Goal: Use online tool/utility: Utilize a website feature to perform a specific function

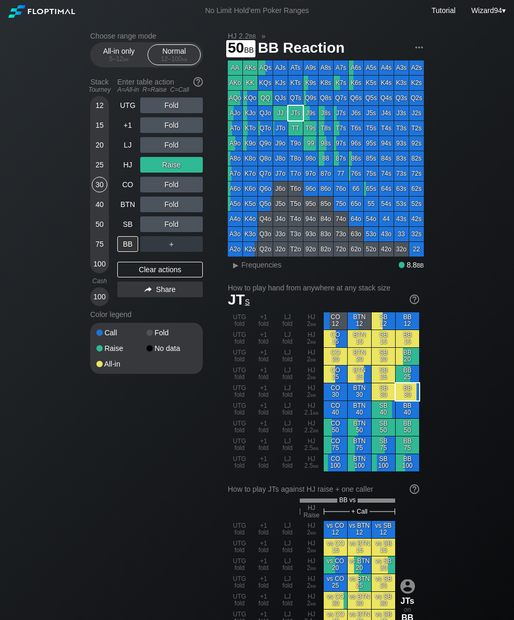
click at [103, 225] on div "50" at bounding box center [100, 224] width 16 height 16
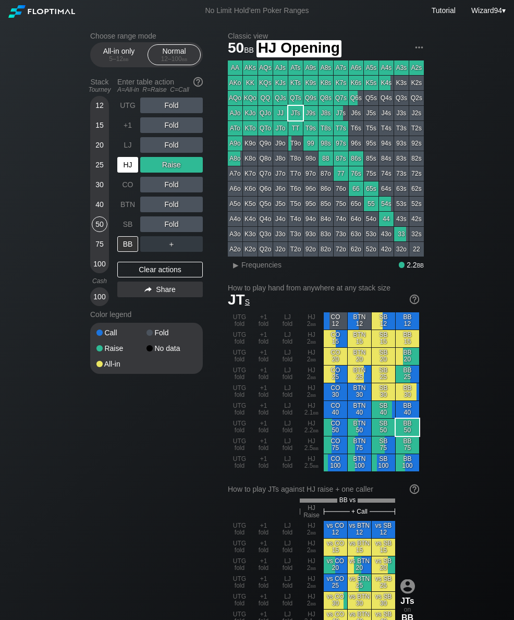
click at [130, 160] on div "HJ" at bounding box center [128, 165] width 23 height 20
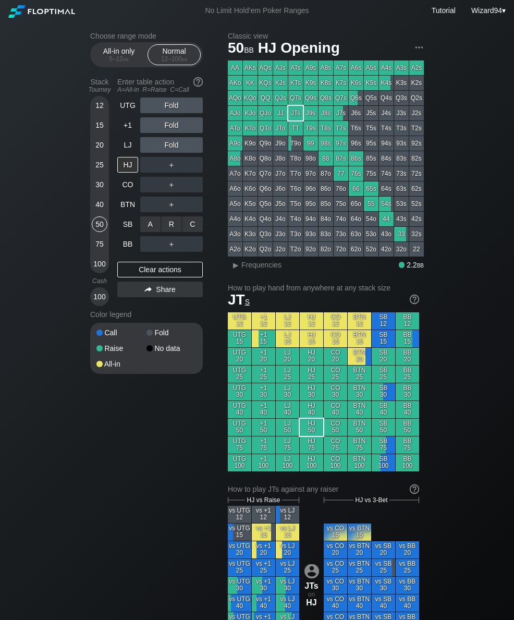
click at [179, 217] on div "A ✕ R ✕ C ✕ ＋" at bounding box center [171, 224] width 63 height 24
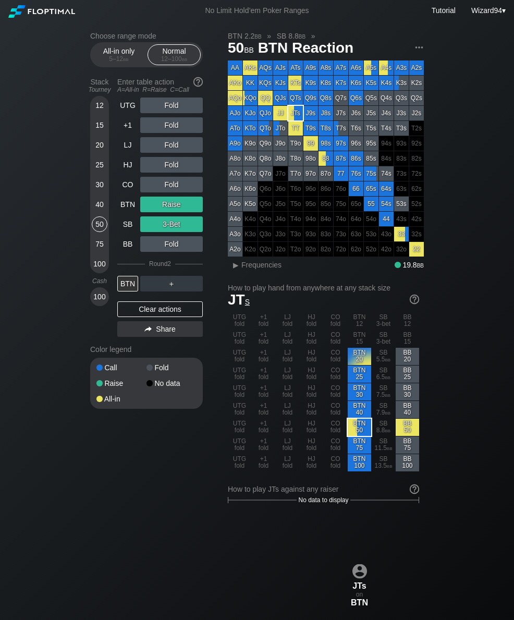
click at [130, 207] on div "BTN" at bounding box center [127, 205] width 21 height 16
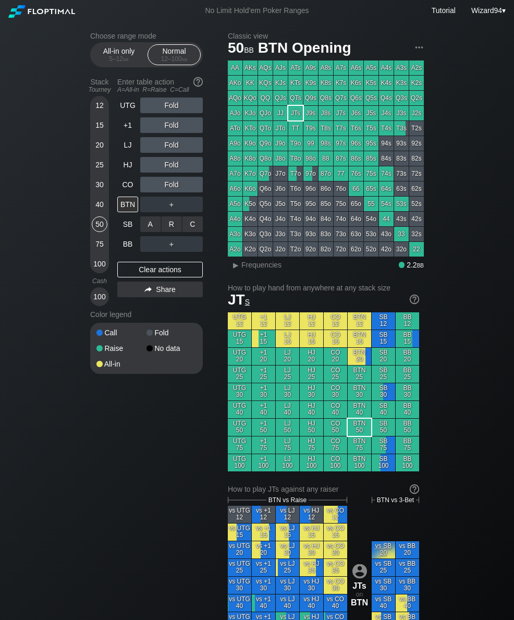
click at [199, 230] on div "C ✕" at bounding box center [193, 224] width 20 height 16
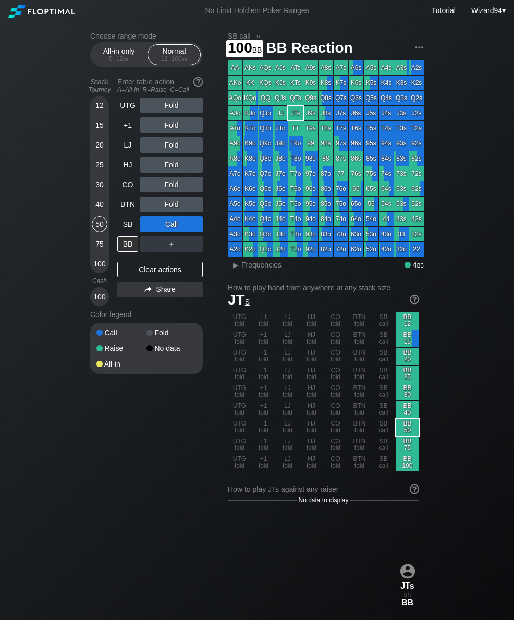
click at [96, 267] on div "100" at bounding box center [100, 264] width 16 height 16
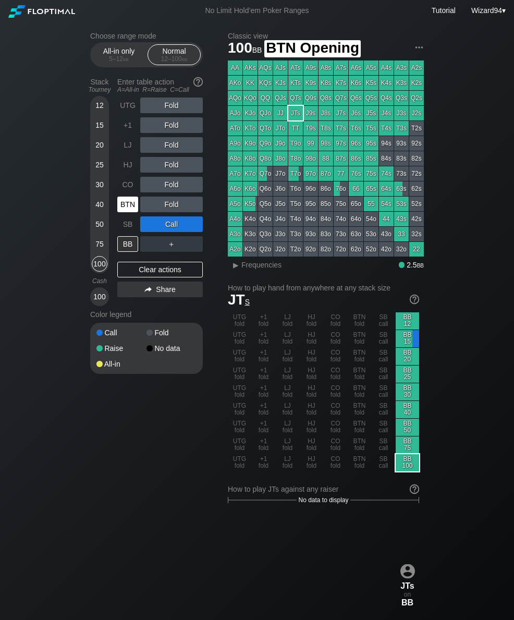
click at [127, 201] on div "BTN" at bounding box center [127, 205] width 21 height 16
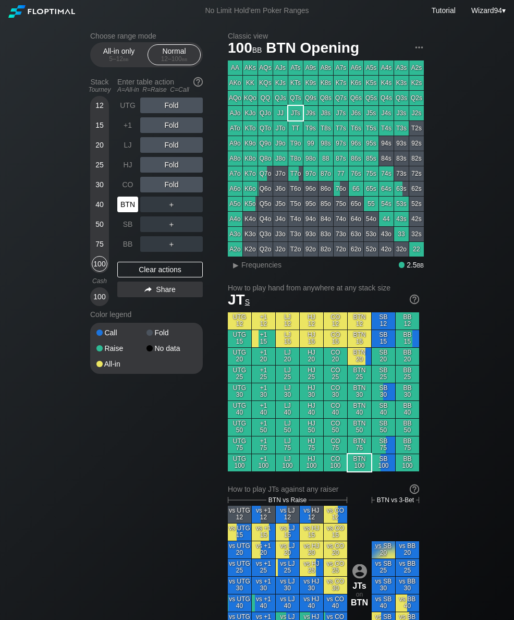
click at [130, 182] on div "CO" at bounding box center [127, 185] width 21 height 16
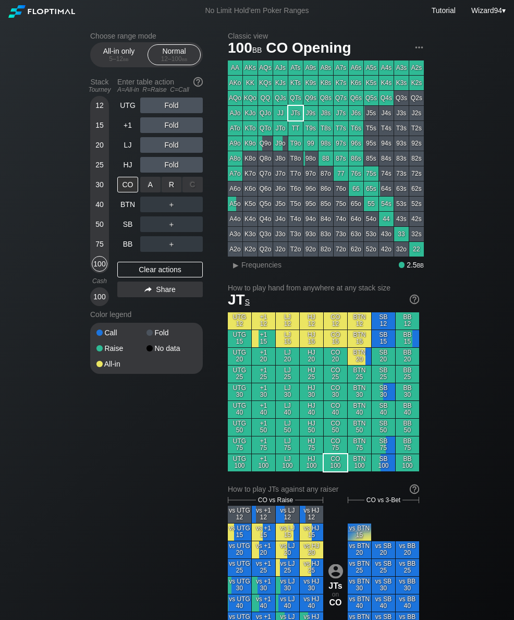
click at [169, 184] on div "R ✕" at bounding box center [172, 185] width 20 height 16
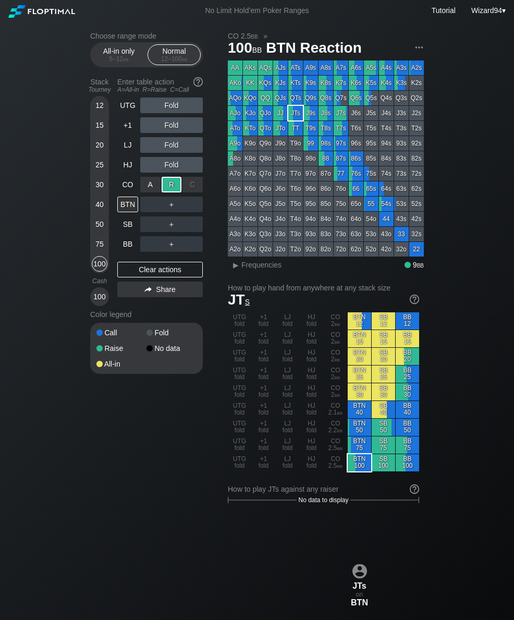
click at [171, 237] on div "＋" at bounding box center [171, 244] width 63 height 24
click at [172, 226] on div "R ✕" at bounding box center [172, 224] width 20 height 16
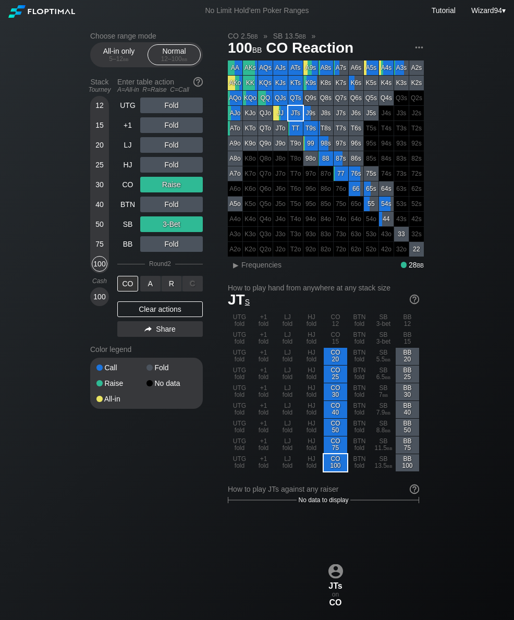
click at [170, 286] on div "R ✕" at bounding box center [172, 284] width 20 height 16
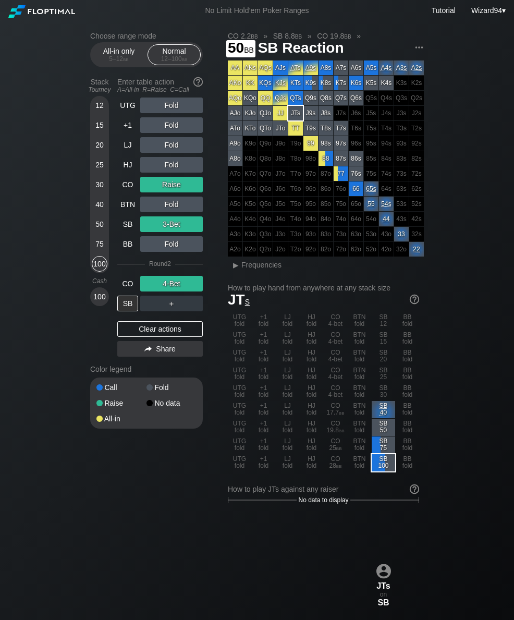
click at [95, 227] on div "50" at bounding box center [100, 224] width 16 height 16
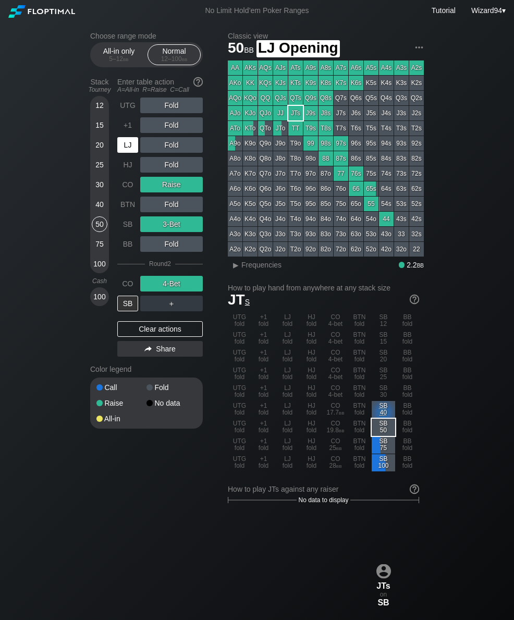
click at [126, 147] on div "LJ" at bounding box center [127, 145] width 21 height 16
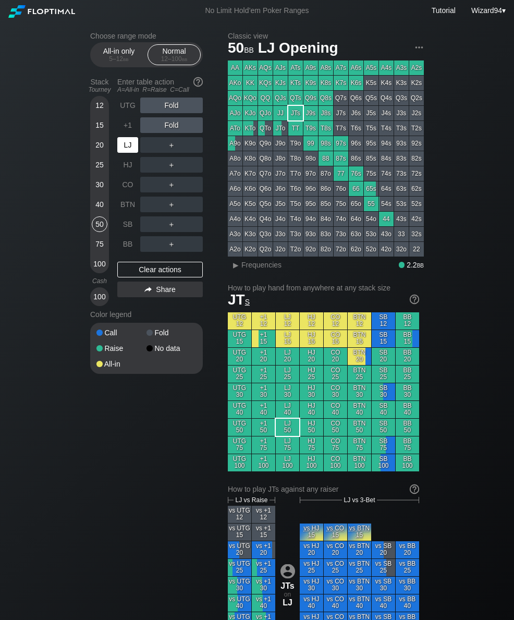
click at [126, 153] on div "LJ" at bounding box center [127, 145] width 21 height 16
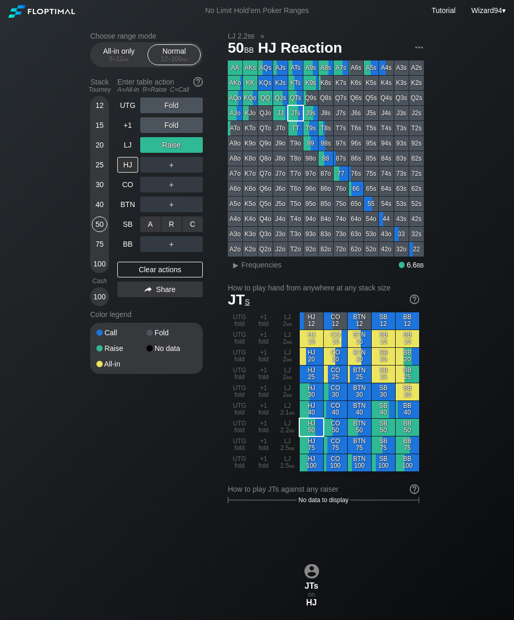
click at [174, 232] on div "R ✕" at bounding box center [172, 224] width 20 height 16
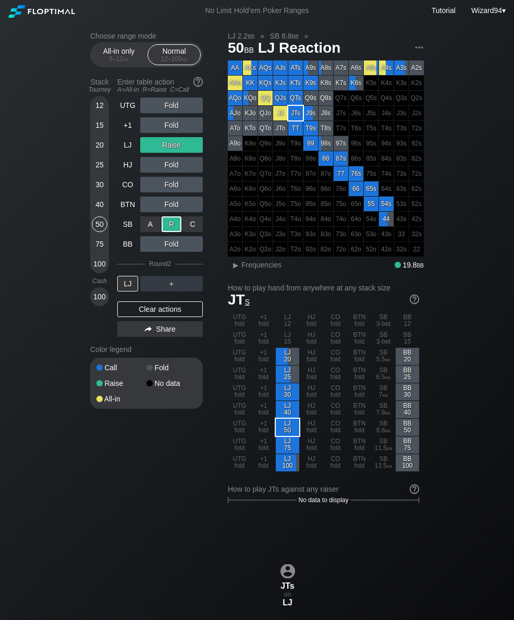
click at [98, 210] on div "40" at bounding box center [100, 205] width 16 height 16
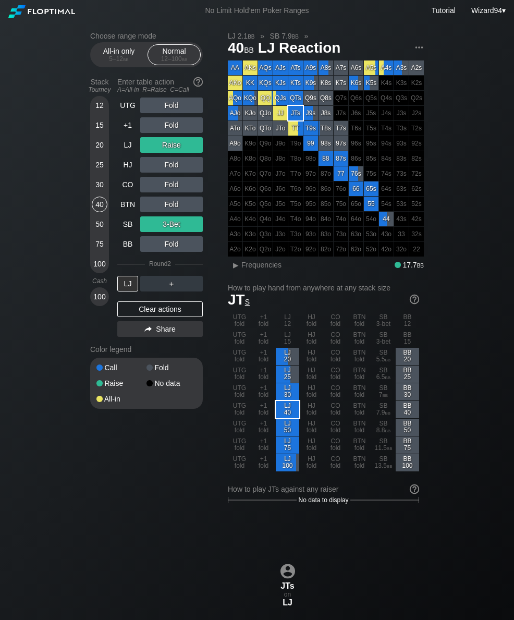
click at [124, 151] on div "LJ" at bounding box center [127, 145] width 21 height 16
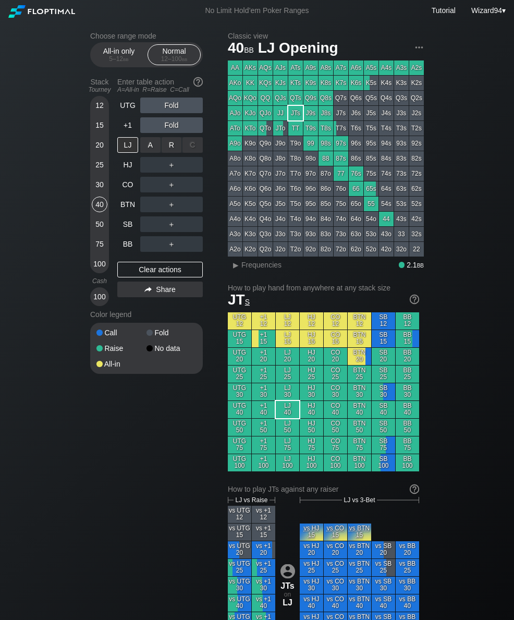
click at [175, 153] on div "R ✕" at bounding box center [172, 145] width 20 height 16
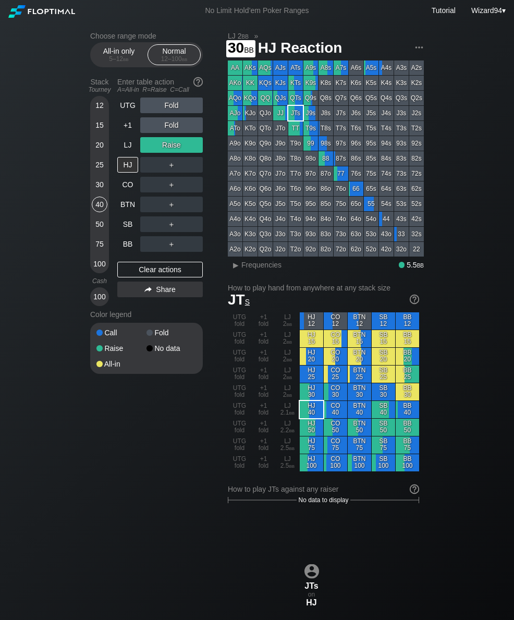
click at [99, 192] on div "30" at bounding box center [100, 185] width 16 height 16
click at [134, 149] on div "LJ" at bounding box center [127, 145] width 21 height 16
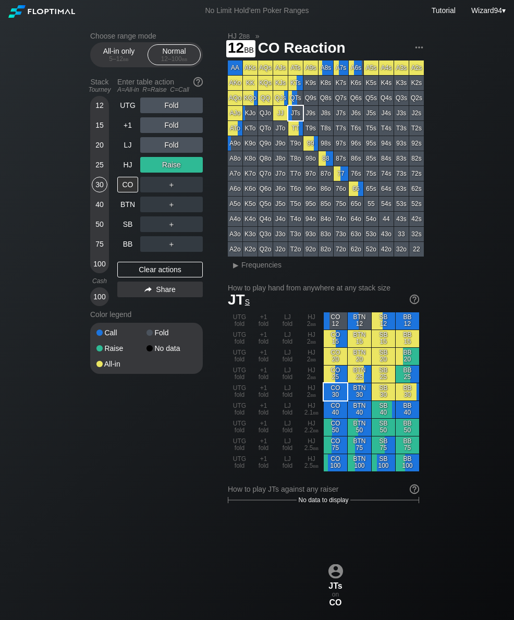
click at [101, 113] on div "12" at bounding box center [100, 106] width 16 height 16
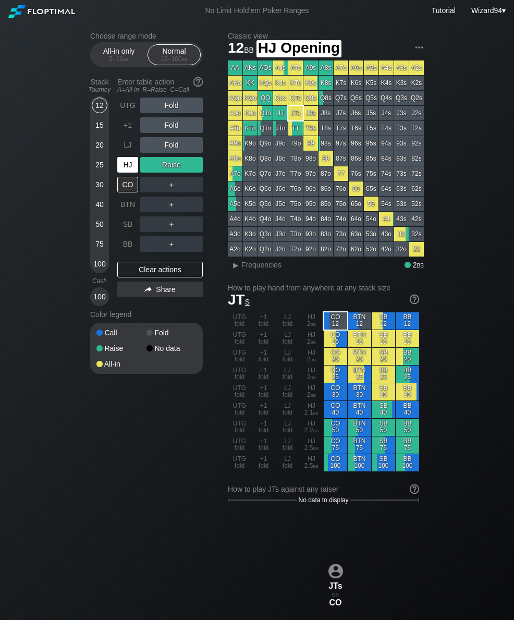
click at [128, 162] on div "HJ" at bounding box center [127, 165] width 21 height 16
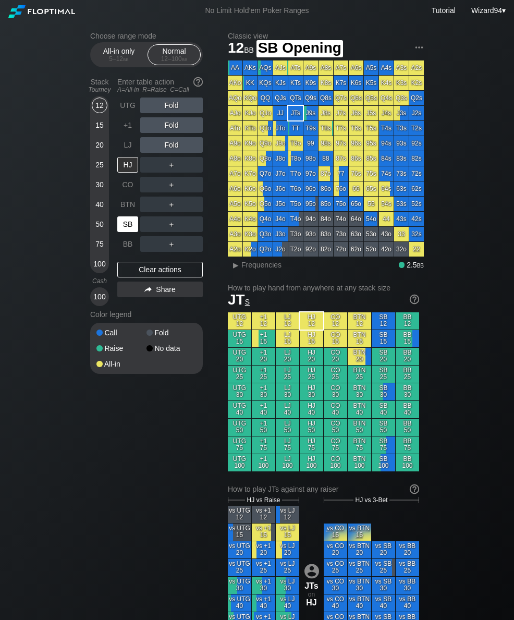
click at [131, 229] on div "SB" at bounding box center [127, 224] width 21 height 16
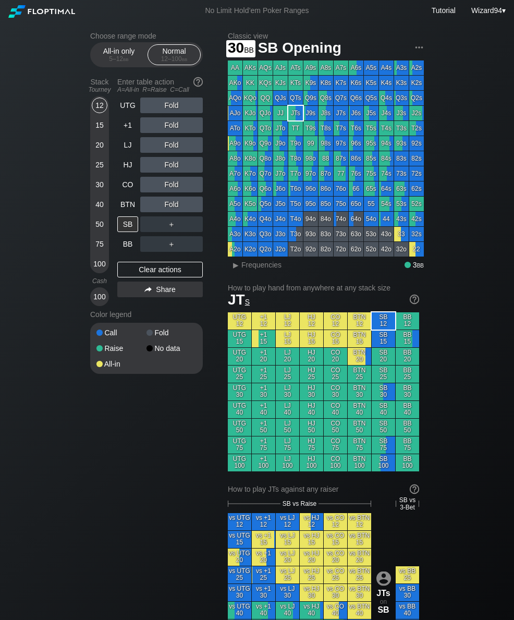
click at [95, 189] on div "30" at bounding box center [100, 185] width 16 height 16
click at [124, 148] on div "LJ" at bounding box center [127, 145] width 21 height 16
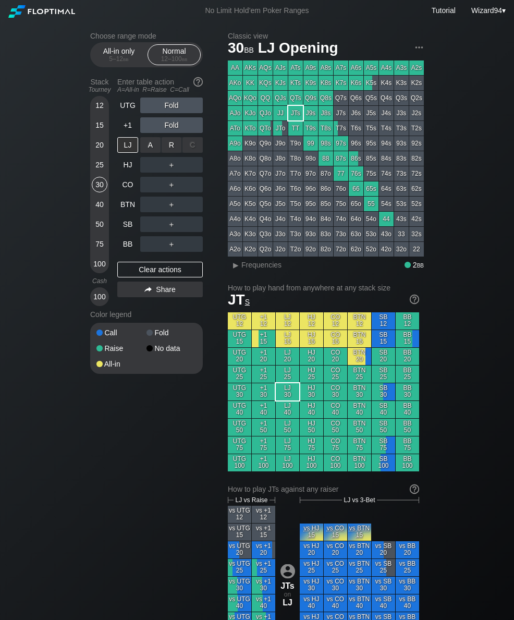
click at [167, 150] on div "R ✕" at bounding box center [172, 145] width 20 height 16
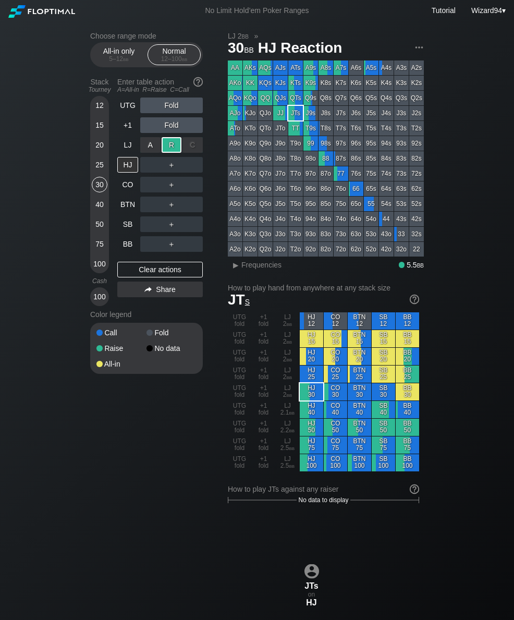
click at [124, 227] on div "SB" at bounding box center [127, 224] width 21 height 16
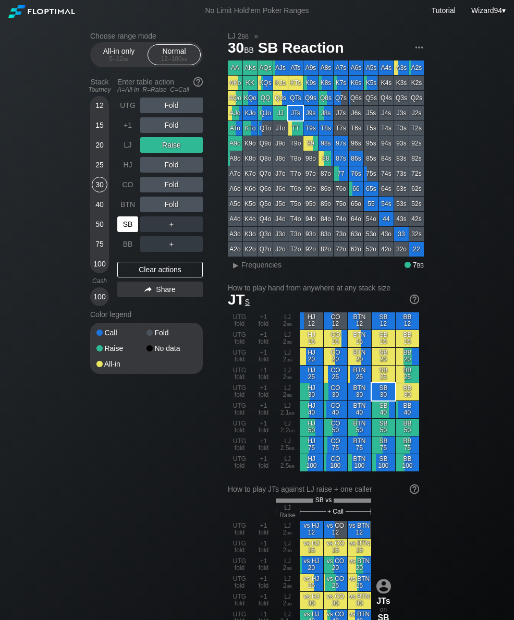
click at [99, 230] on div "50" at bounding box center [100, 224] width 16 height 16
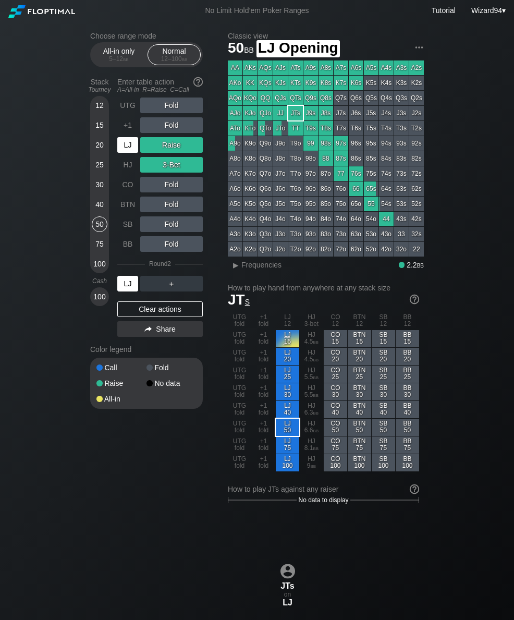
click at [127, 152] on div "LJ" at bounding box center [127, 145] width 21 height 16
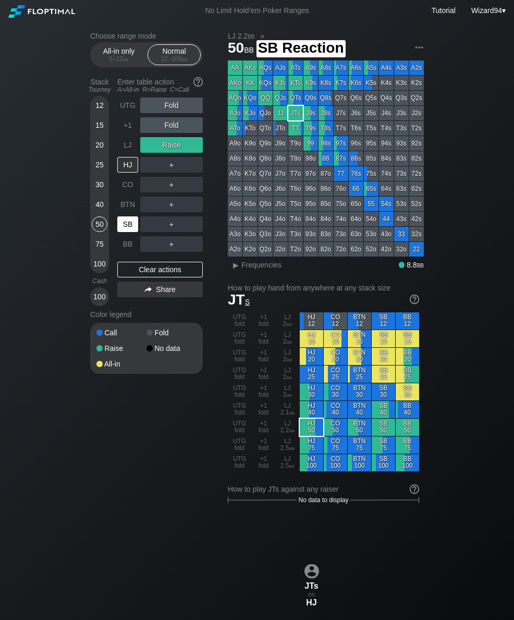
click at [131, 229] on div "SB" at bounding box center [127, 224] width 21 height 16
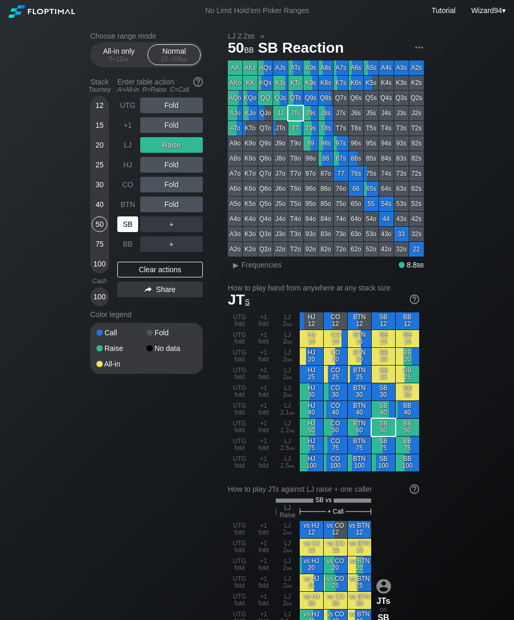
click at [127, 153] on div "LJ" at bounding box center [127, 145] width 21 height 16
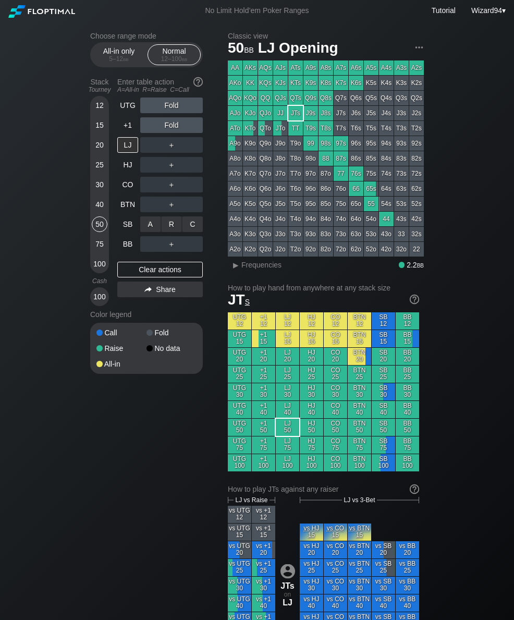
click at [174, 231] on div "R ✕" at bounding box center [172, 224] width 20 height 16
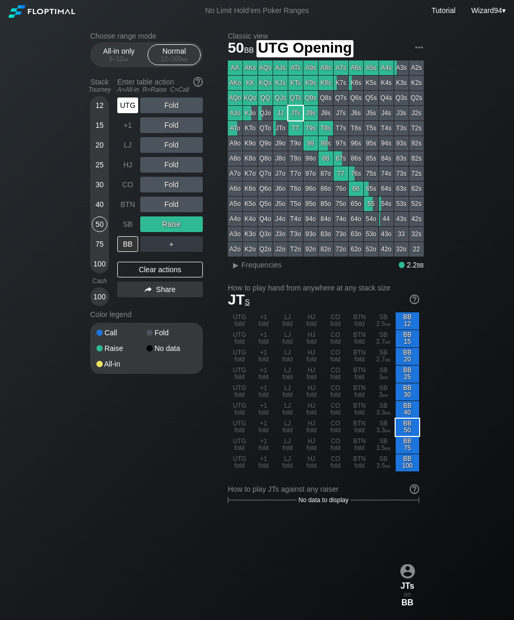
click at [125, 113] on div "UTG" at bounding box center [127, 106] width 21 height 16
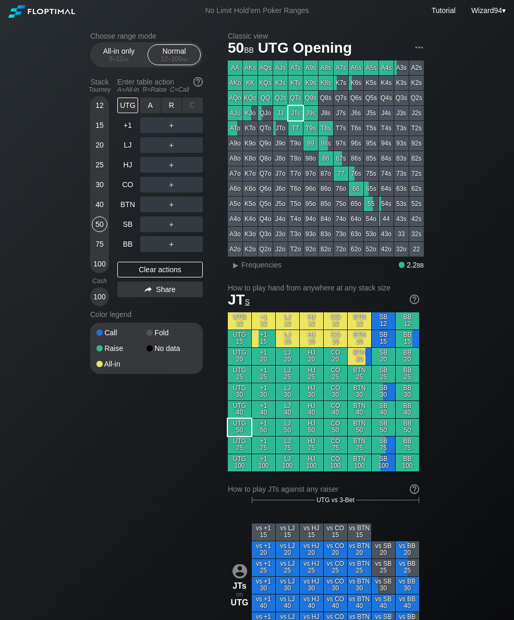
click at [172, 109] on div "R ✕" at bounding box center [172, 106] width 20 height 16
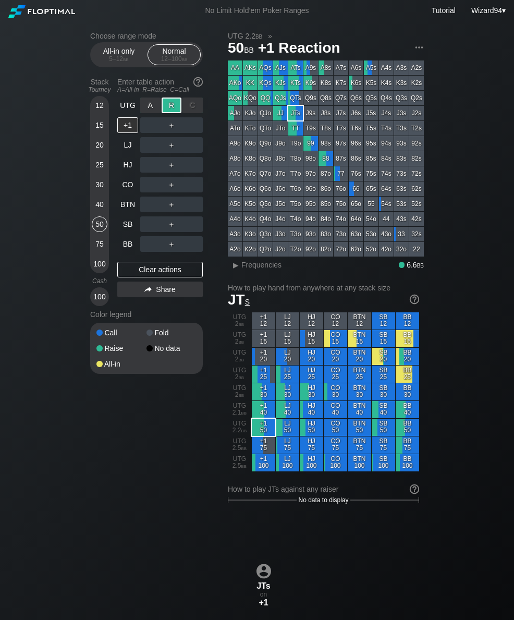
click at [128, 207] on div "BTN" at bounding box center [127, 205] width 21 height 16
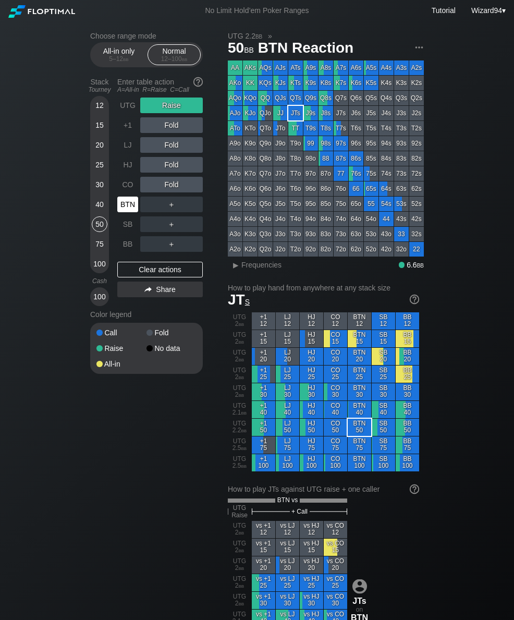
click at [126, 109] on div "UTG" at bounding box center [127, 106] width 21 height 16
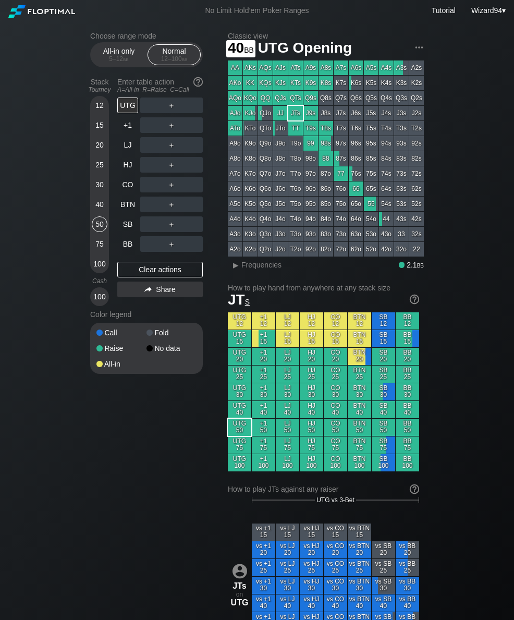
click at [95, 204] on div "40" at bounding box center [100, 205] width 16 height 16
click at [166, 110] on div "R ✕" at bounding box center [172, 106] width 20 height 16
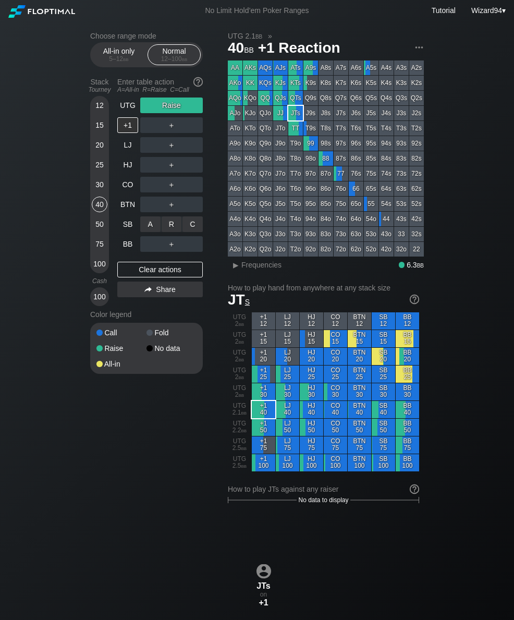
click at [197, 222] on div "C ✕" at bounding box center [193, 224] width 20 height 16
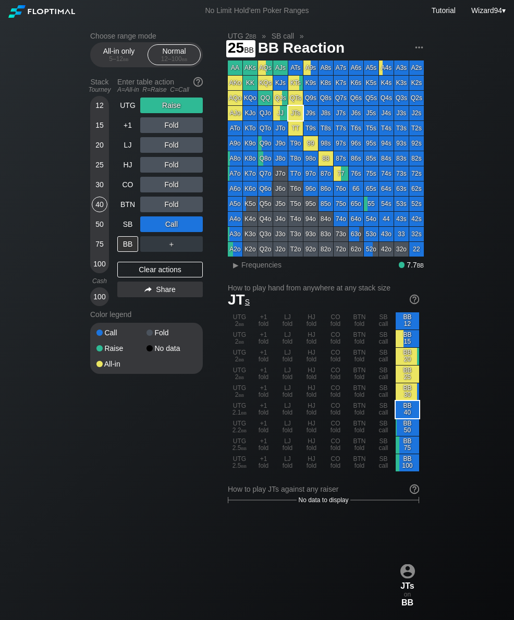
click at [98, 171] on div "25" at bounding box center [100, 165] width 16 height 16
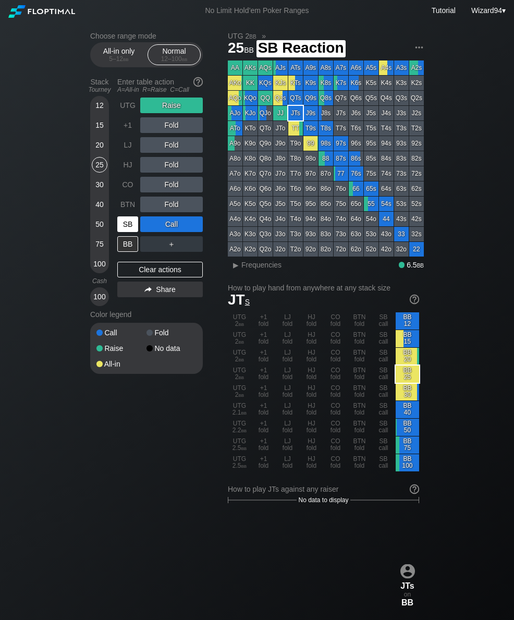
click at [130, 224] on div "SB" at bounding box center [127, 224] width 21 height 16
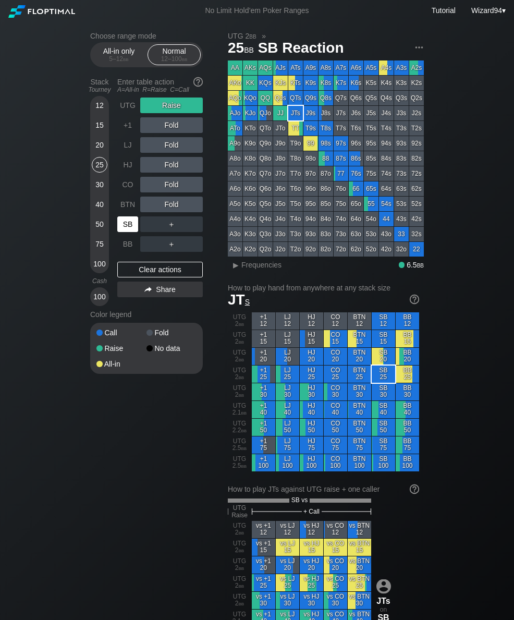
click at [130, 223] on div "SB" at bounding box center [127, 224] width 21 height 16
click at [124, 230] on div "SB" at bounding box center [127, 224] width 21 height 16
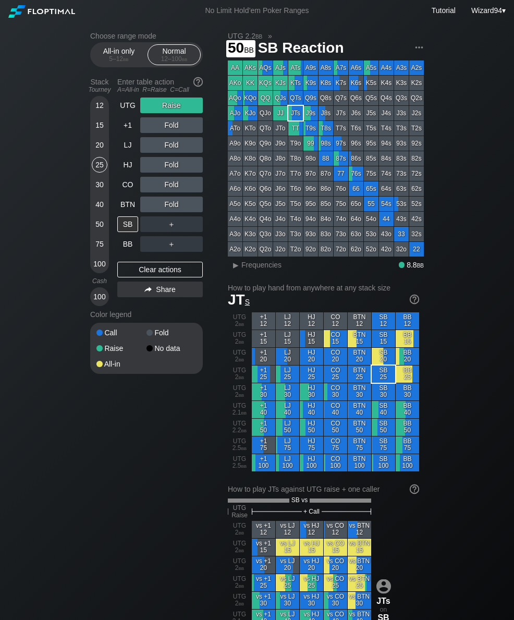
click at [93, 225] on div "50" at bounding box center [100, 224] width 16 height 16
click at [129, 225] on div "SB" at bounding box center [127, 224] width 21 height 16
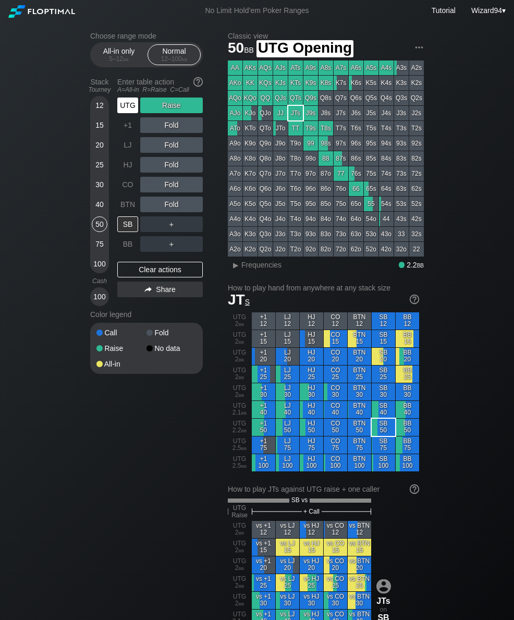
click at [127, 105] on div "UTG" at bounding box center [127, 106] width 21 height 16
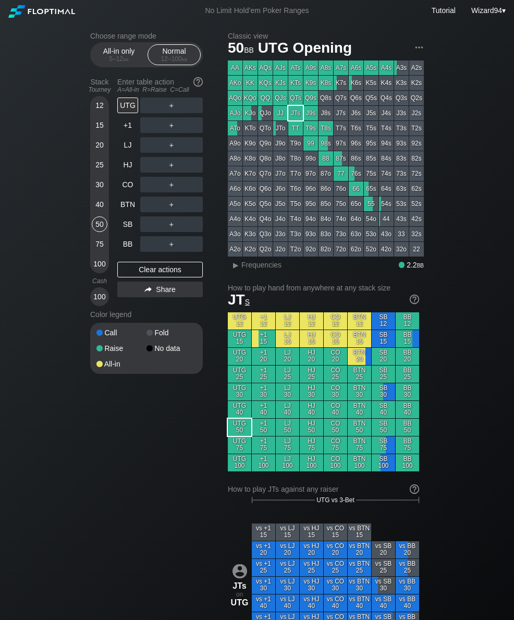
click at [115, 232] on div "Stack Tourney Enter table action A=All-in R=Raise C=Call [PHONE_NUMBER] [PHONE_…" at bounding box center [146, 190] width 113 height 233
click at [128, 228] on div "SB" at bounding box center [127, 224] width 21 height 16
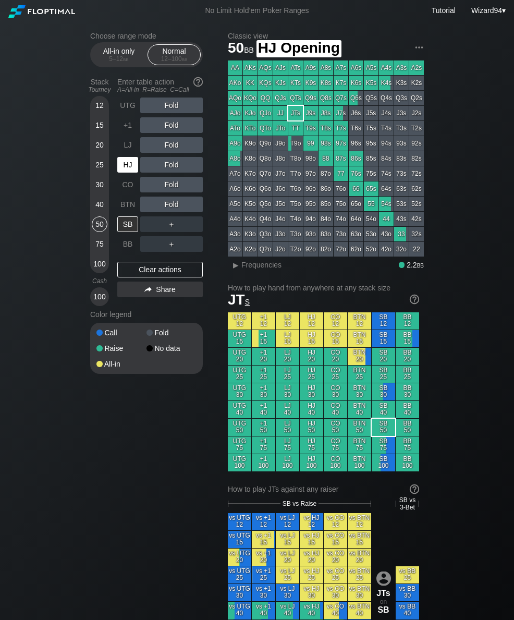
click at [124, 170] on div "HJ" at bounding box center [127, 165] width 21 height 16
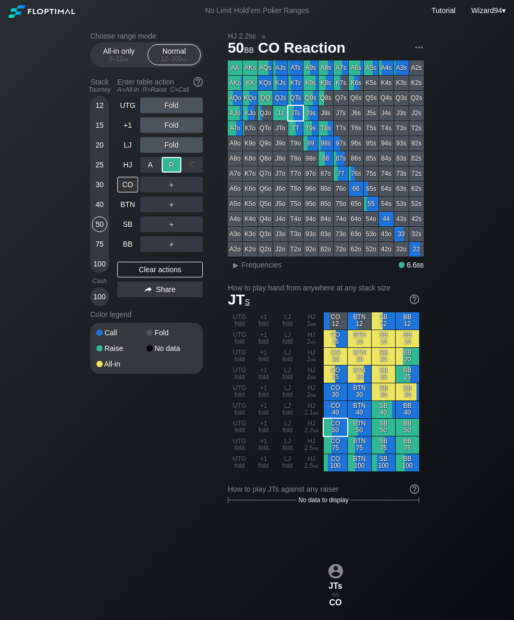
click at [130, 230] on div "SB" at bounding box center [127, 224] width 21 height 16
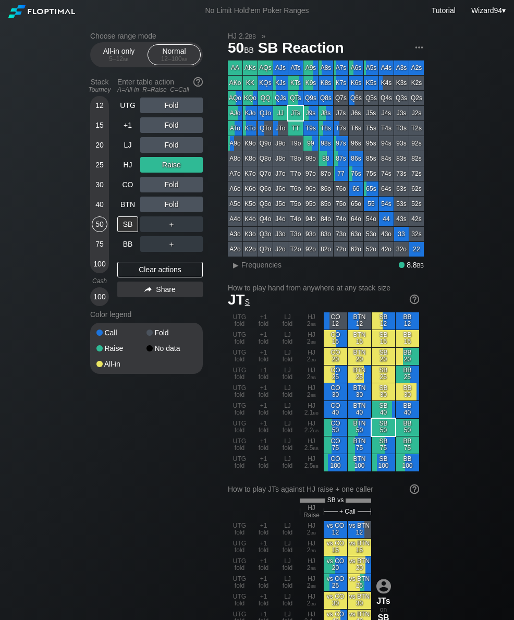
click at [92, 280] on div "Cash" at bounding box center [99, 281] width 27 height 16
click at [106, 279] on div "Cash" at bounding box center [99, 281] width 27 height 16
click at [102, 263] on div "100" at bounding box center [100, 264] width 16 height 16
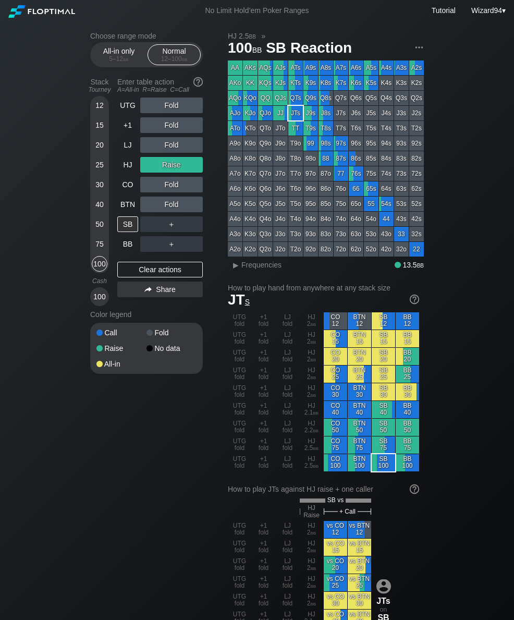
click at [98, 202] on div "40" at bounding box center [100, 205] width 16 height 16
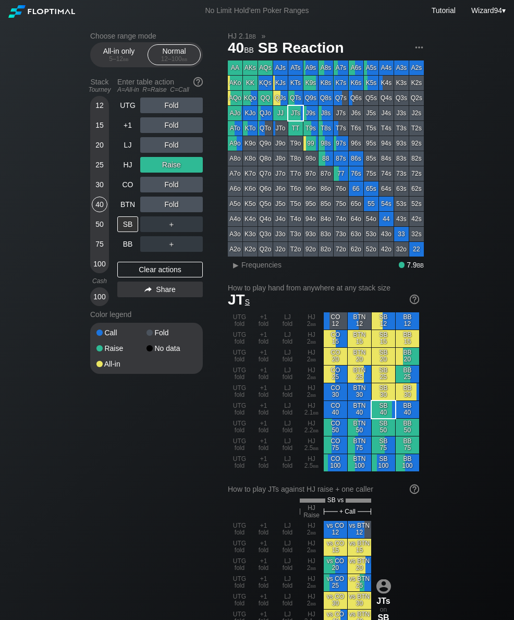
click at [128, 228] on div "SB" at bounding box center [127, 224] width 21 height 16
click at [103, 190] on div "30" at bounding box center [100, 185] width 16 height 16
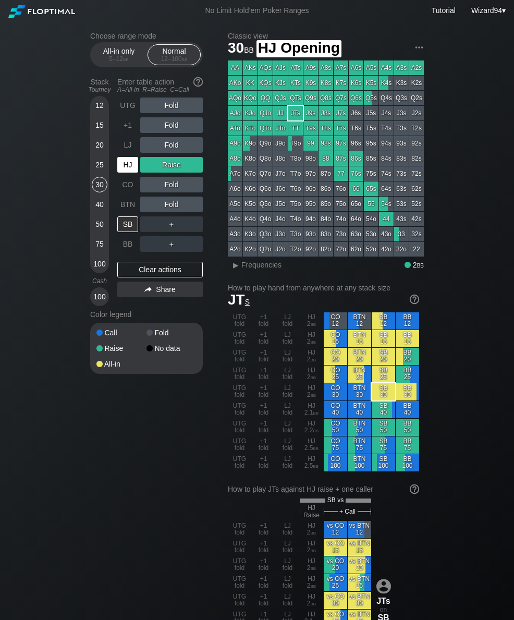
click at [129, 170] on div "HJ" at bounding box center [127, 165] width 21 height 16
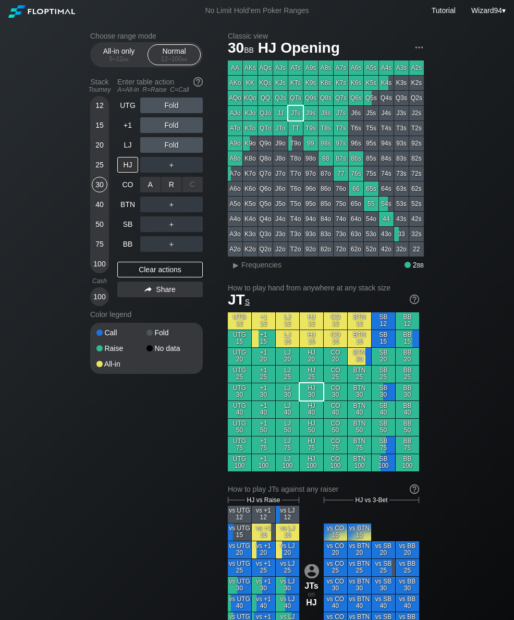
click at [172, 190] on div "R ✕" at bounding box center [172, 185] width 20 height 16
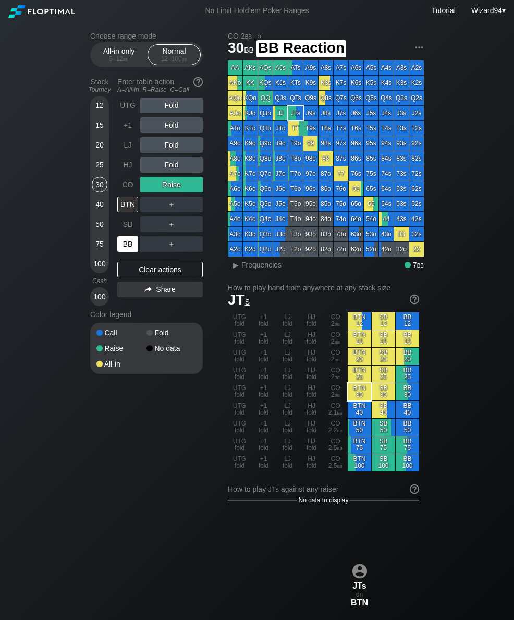
click at [130, 249] on div "BB" at bounding box center [127, 244] width 21 height 16
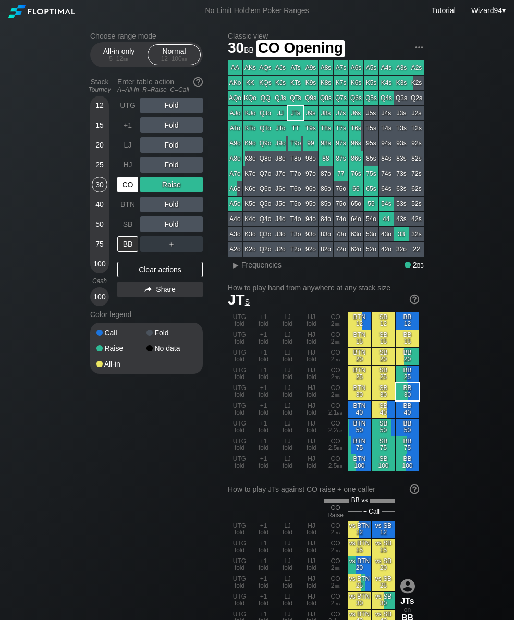
click at [120, 186] on div "CO" at bounding box center [127, 185] width 21 height 16
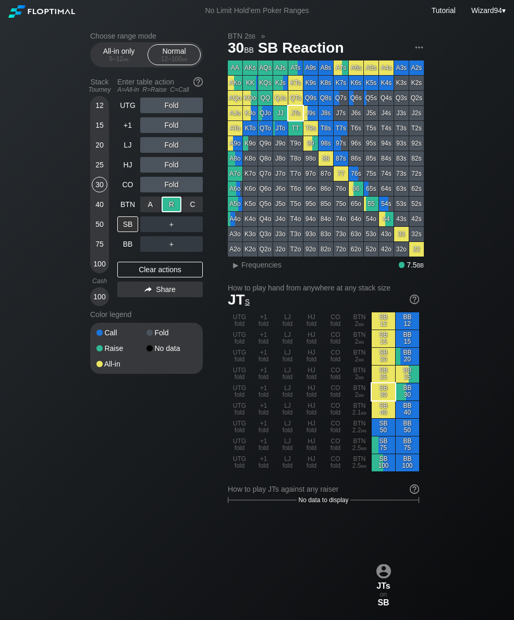
click at [131, 251] on div "BB" at bounding box center [127, 244] width 21 height 16
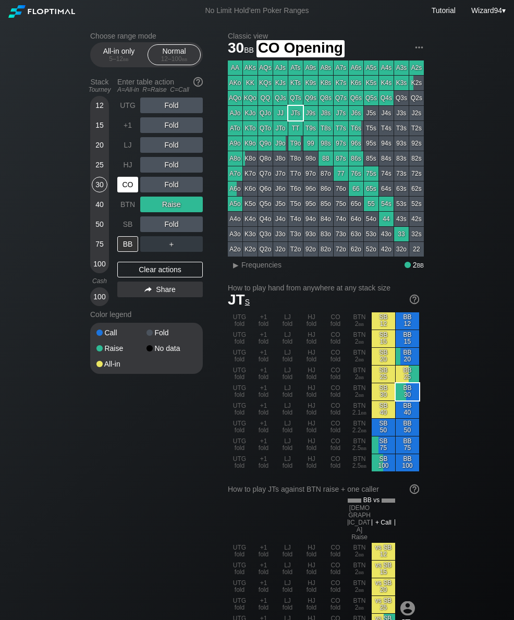
click at [122, 192] on div "CO" at bounding box center [127, 185] width 21 height 16
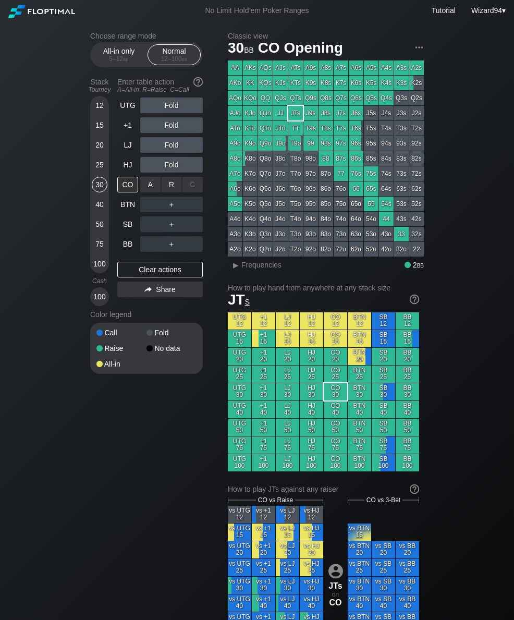
click at [177, 192] on div "R ✕" at bounding box center [172, 185] width 20 height 16
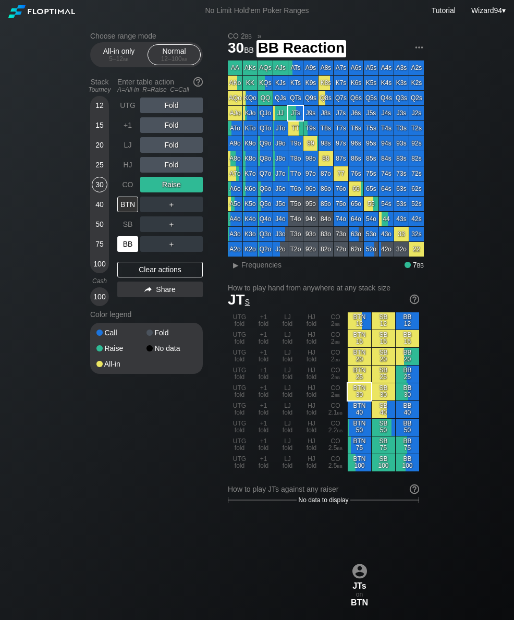
click at [137, 243] on div "BB" at bounding box center [127, 244] width 21 height 16
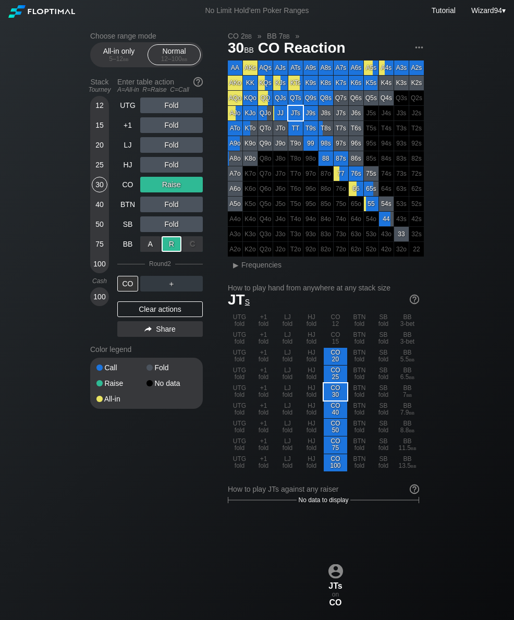
click at [148, 252] on div "A ✕" at bounding box center [150, 244] width 20 height 16
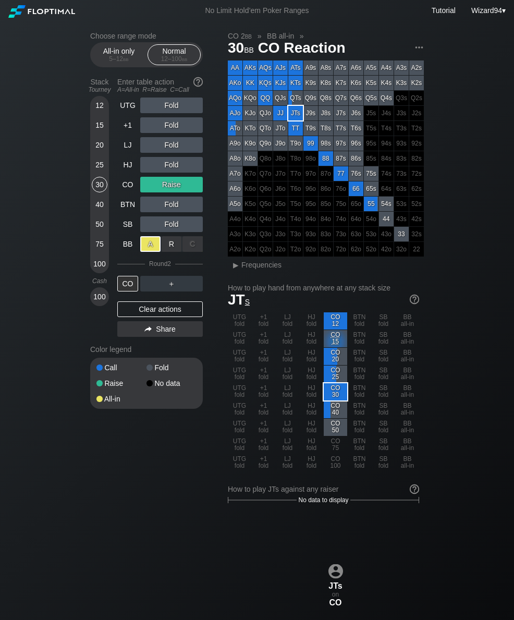
click at [99, 224] on div "50" at bounding box center [100, 224] width 16 height 16
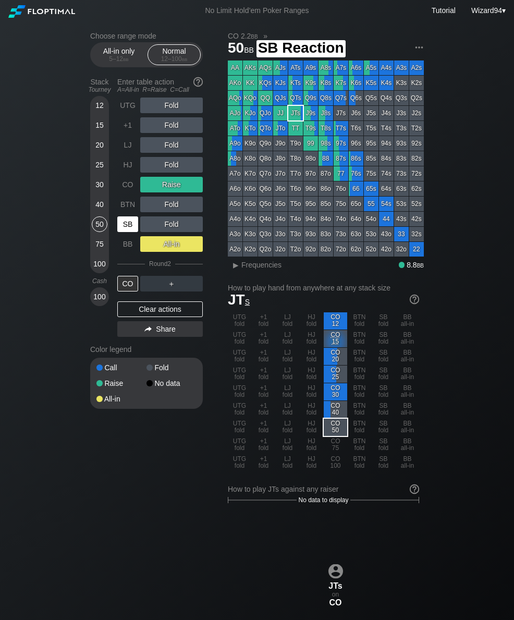
click at [124, 224] on div "SB" at bounding box center [127, 224] width 21 height 16
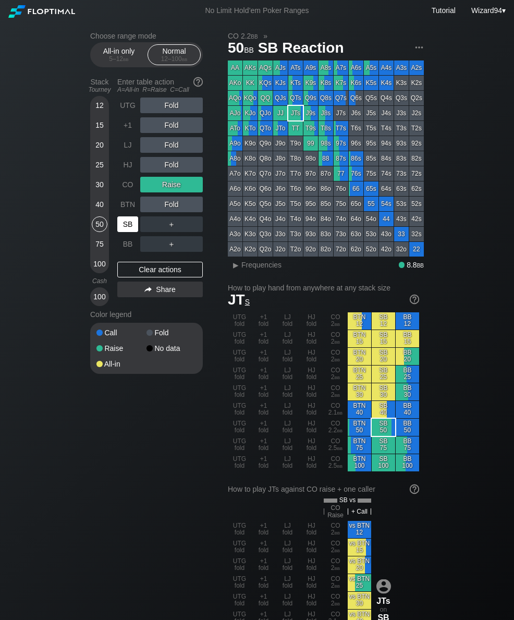
click at [124, 231] on div "SB" at bounding box center [127, 224] width 21 height 16
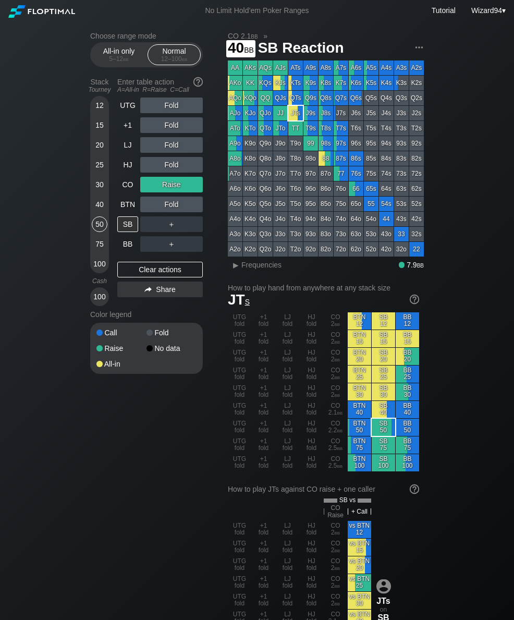
click at [95, 210] on div "40" at bounding box center [100, 205] width 16 height 16
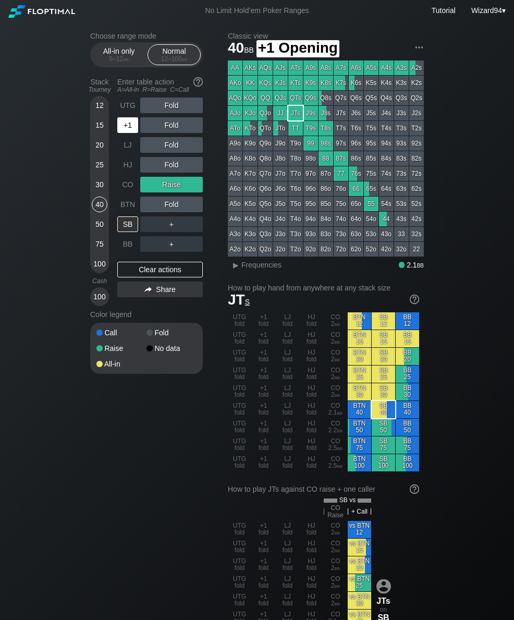
click at [124, 133] on div "+1" at bounding box center [127, 125] width 21 height 16
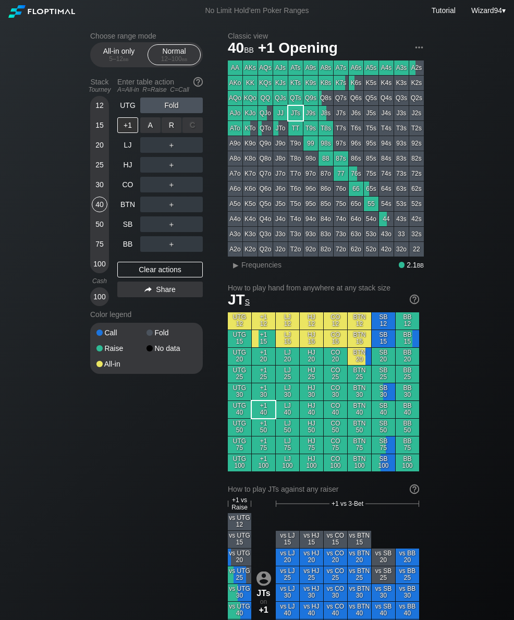
click at [172, 131] on div "R ✕" at bounding box center [172, 125] width 20 height 16
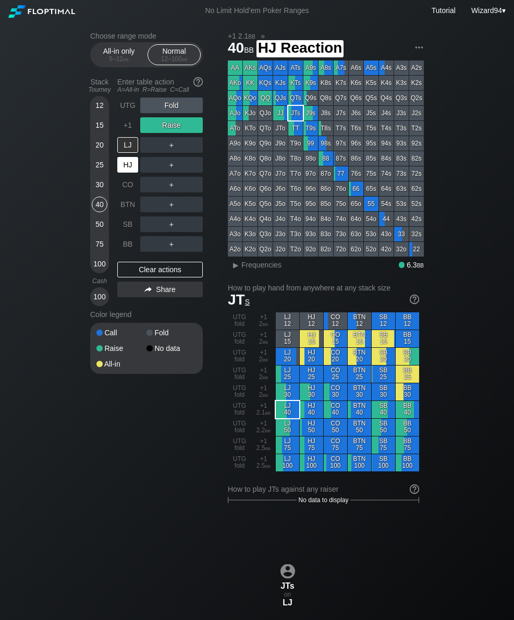
click at [123, 173] on div "HJ" at bounding box center [127, 165] width 21 height 16
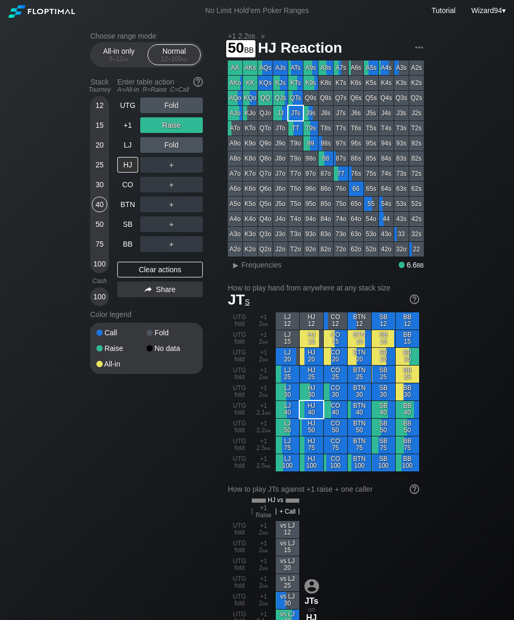
click at [103, 228] on div "50" at bounding box center [100, 224] width 16 height 16
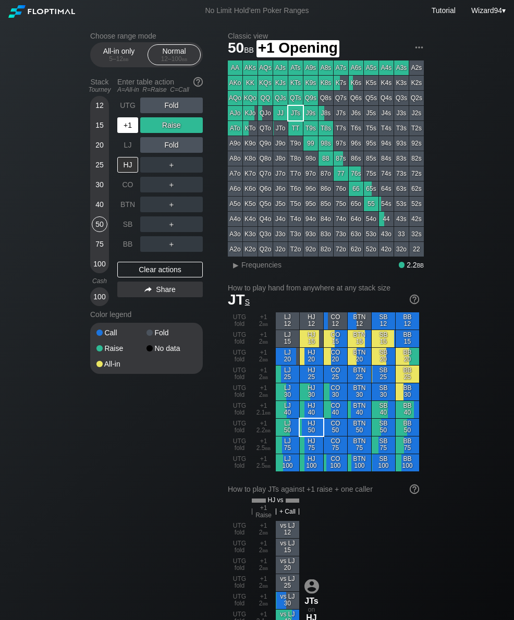
click at [126, 132] on div "+1" at bounding box center [127, 125] width 21 height 16
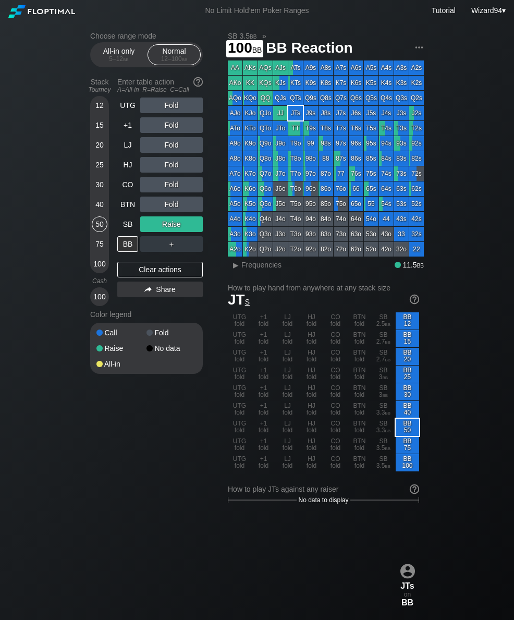
click at [99, 267] on div "100" at bounding box center [100, 264] width 16 height 16
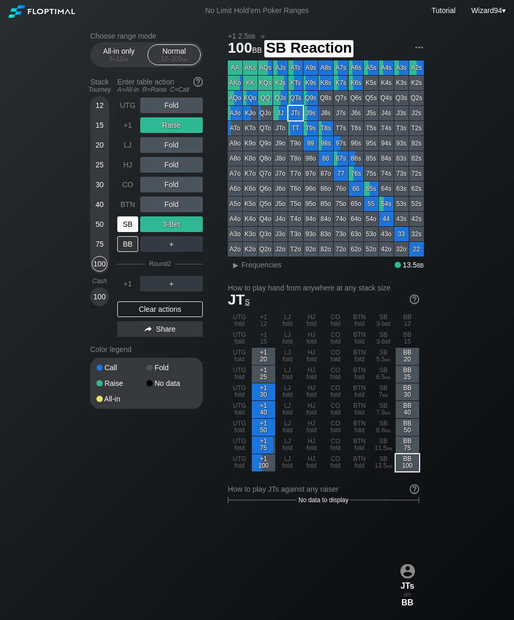
click at [130, 232] on div "SB" at bounding box center [127, 224] width 21 height 16
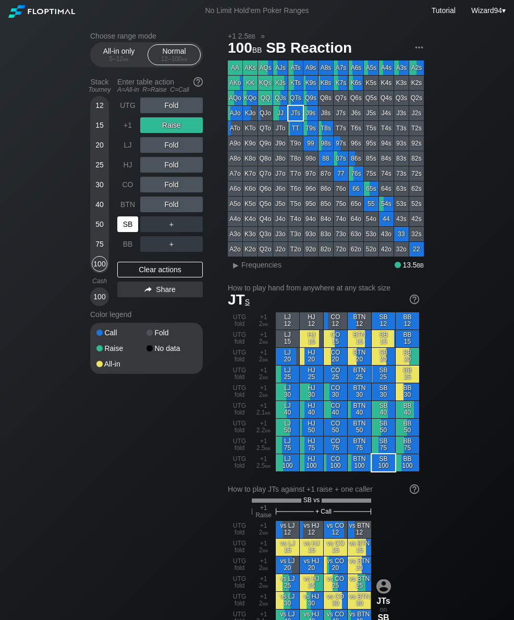
click at [128, 227] on div "SB" at bounding box center [127, 224] width 21 height 16
click at [101, 270] on div "100" at bounding box center [100, 264] width 16 height 16
click at [131, 128] on div "+1" at bounding box center [127, 125] width 21 height 16
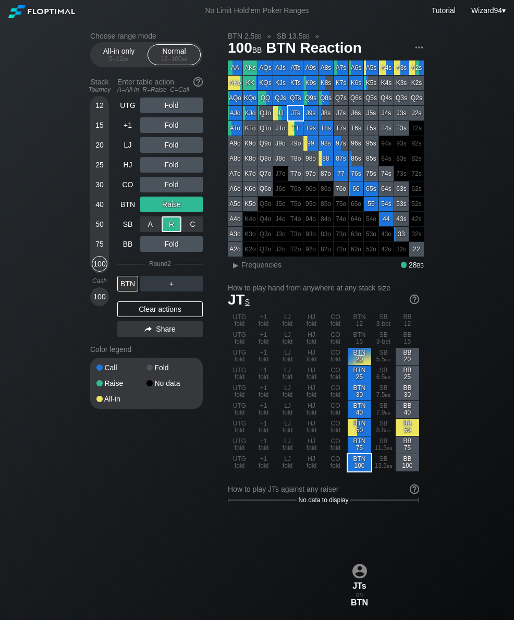
click at [128, 210] on div "BTN" at bounding box center [127, 205] width 21 height 16
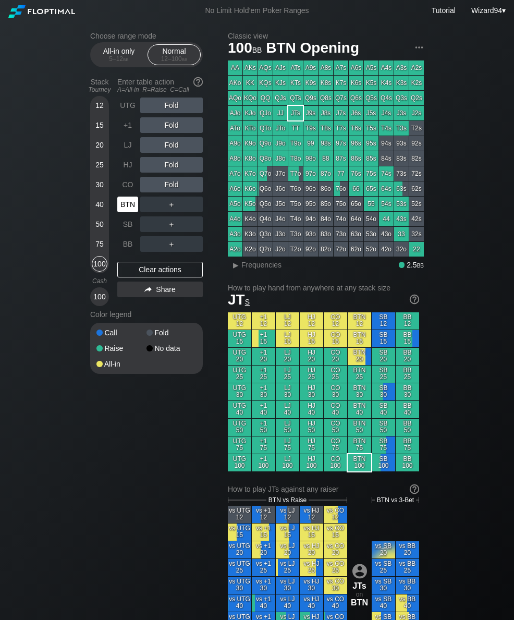
click at [126, 210] on div "BTN" at bounding box center [127, 205] width 21 height 16
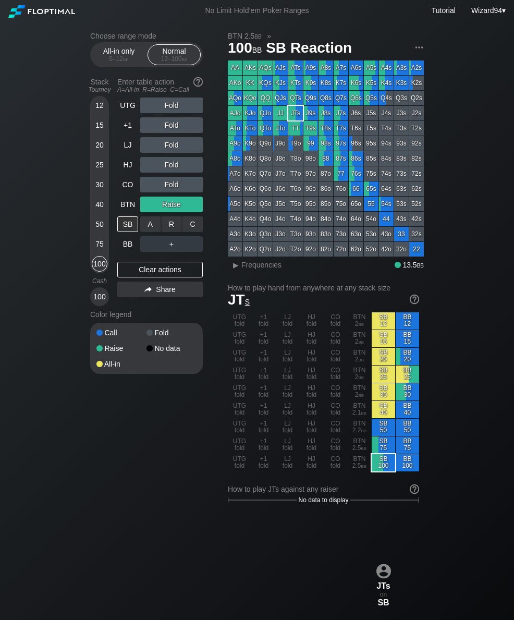
click at [172, 228] on div "R ✕" at bounding box center [172, 224] width 20 height 16
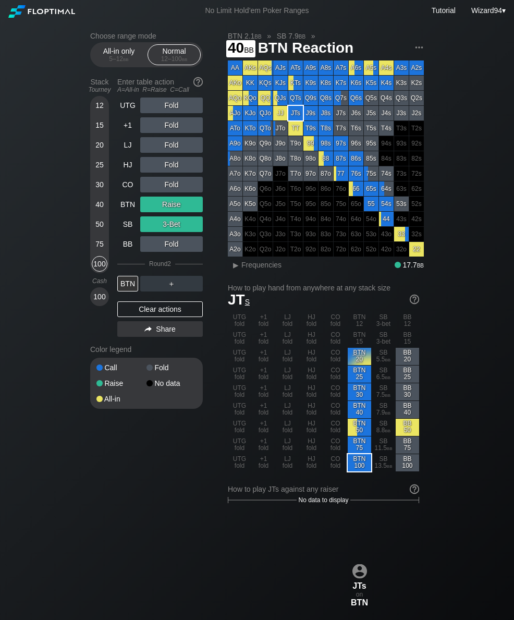
click at [95, 209] on div "40" at bounding box center [100, 205] width 16 height 16
click at [128, 133] on div "+1" at bounding box center [127, 125] width 21 height 16
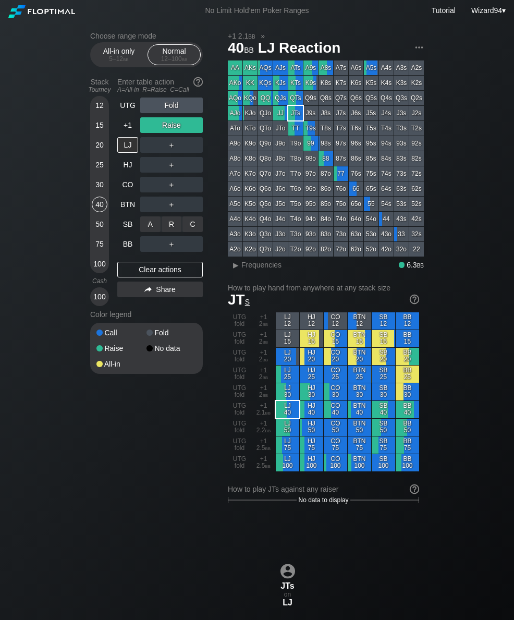
click at [171, 226] on div "R ✕" at bounding box center [172, 224] width 20 height 16
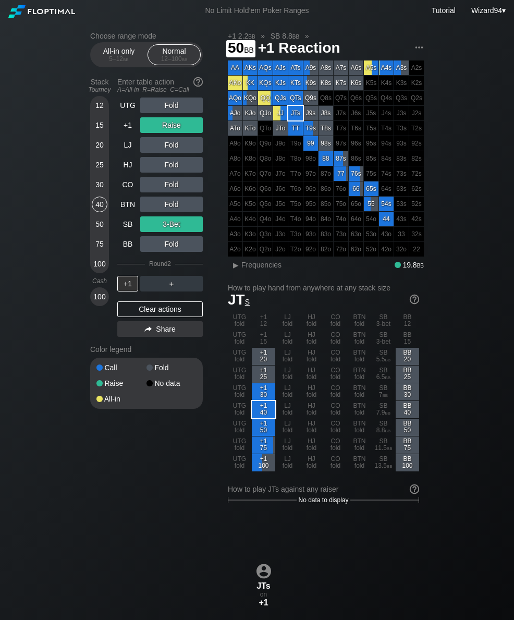
click at [102, 232] on div "50" at bounding box center [100, 224] width 16 height 16
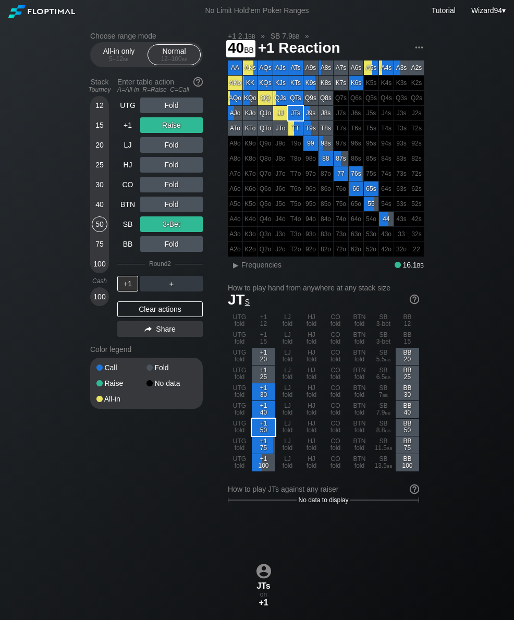
click at [98, 206] on div "40" at bounding box center [100, 205] width 16 height 16
click at [129, 115] on div "UTG" at bounding box center [128, 105] width 23 height 20
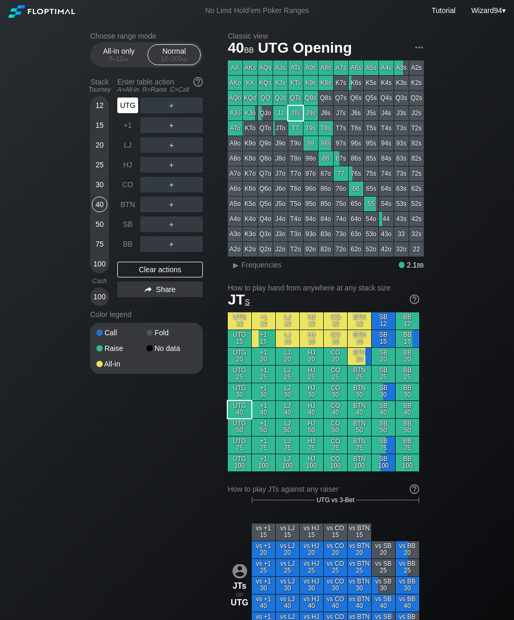
click at [129, 111] on div "UTG" at bounding box center [127, 106] width 21 height 16
click at [128, 108] on div "UTG" at bounding box center [127, 106] width 21 height 16
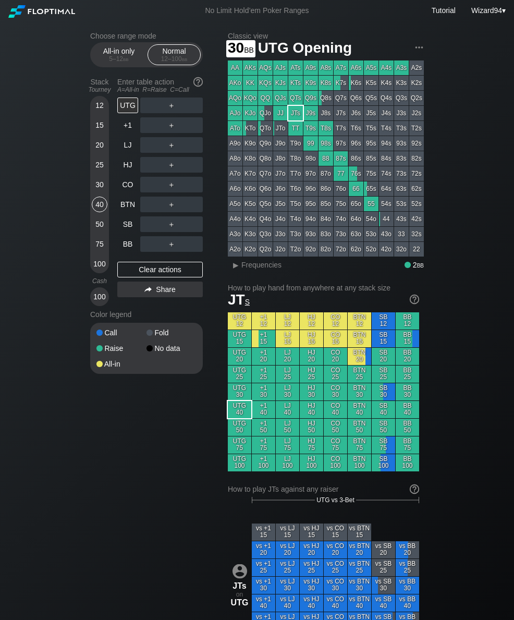
click at [99, 189] on div "30" at bounding box center [100, 185] width 16 height 16
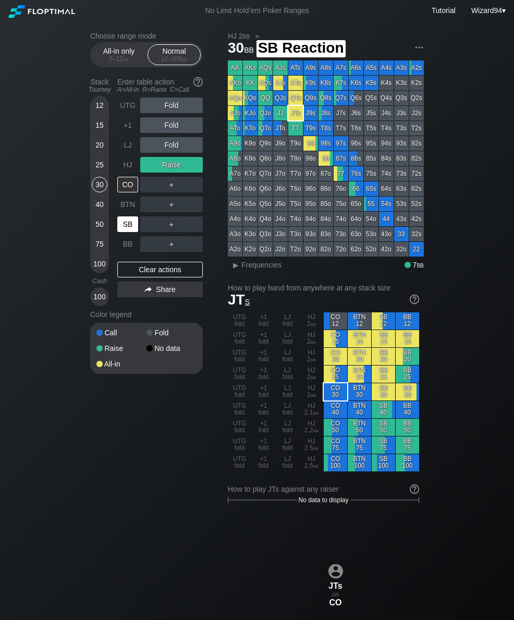
click at [129, 231] on div "SB" at bounding box center [127, 224] width 21 height 16
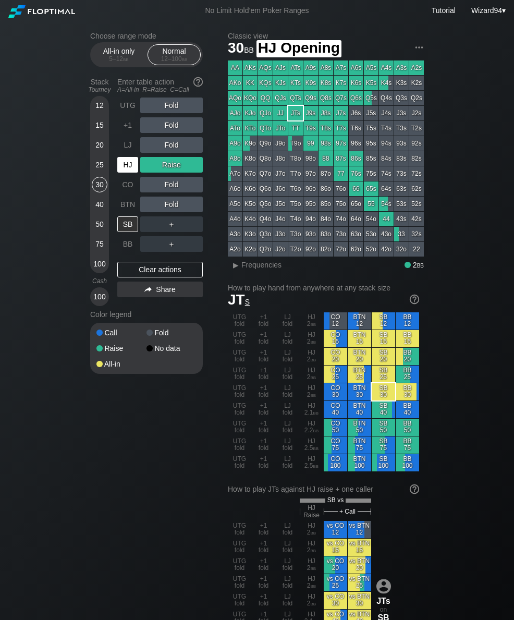
click at [127, 163] on div "HJ" at bounding box center [127, 165] width 21 height 16
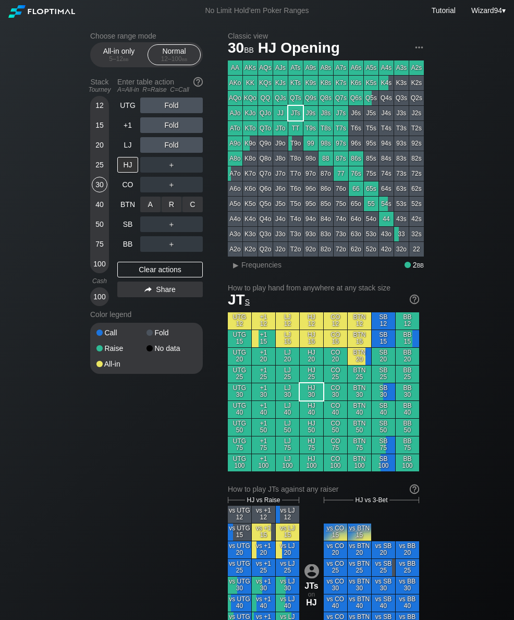
click at [172, 210] on div "R ✕" at bounding box center [172, 205] width 20 height 16
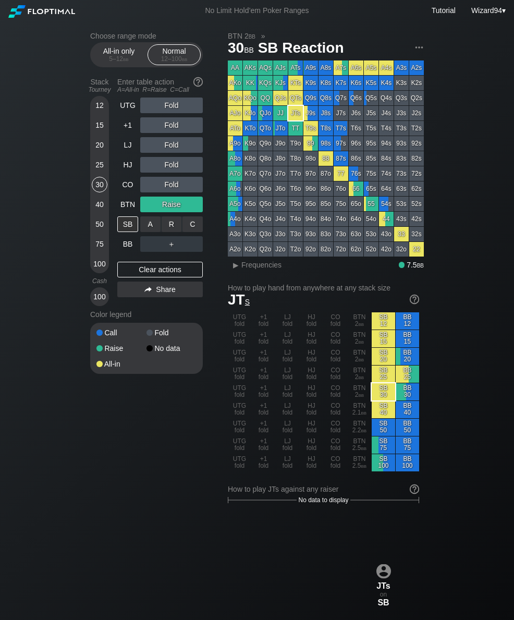
click at [197, 232] on div "C ✕" at bounding box center [193, 224] width 20 height 16
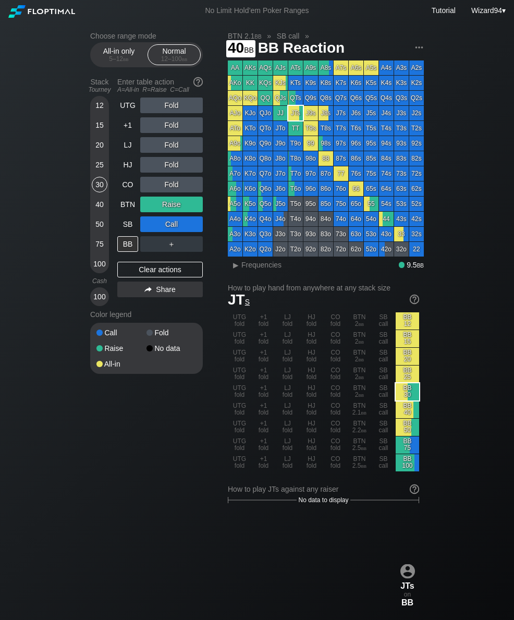
click at [99, 211] on div "40" at bounding box center [100, 205] width 16 height 16
click at [124, 130] on div "+1" at bounding box center [127, 125] width 21 height 16
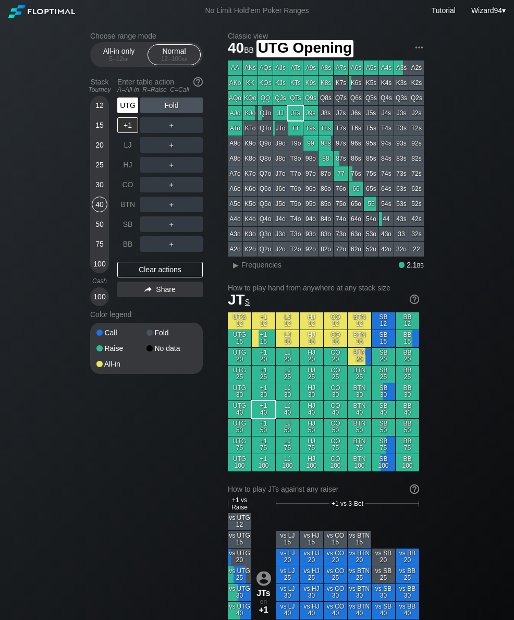
click at [125, 108] on div "UTG" at bounding box center [127, 106] width 21 height 16
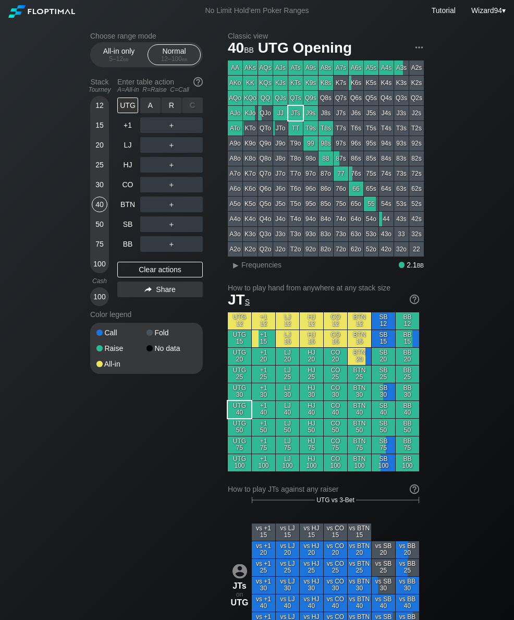
click at [167, 112] on div "R ✕" at bounding box center [172, 106] width 20 height 16
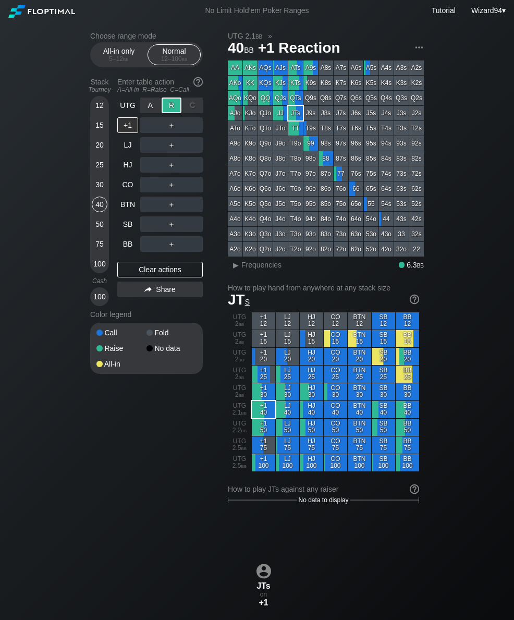
click at [125, 230] on div "SB" at bounding box center [127, 224] width 21 height 16
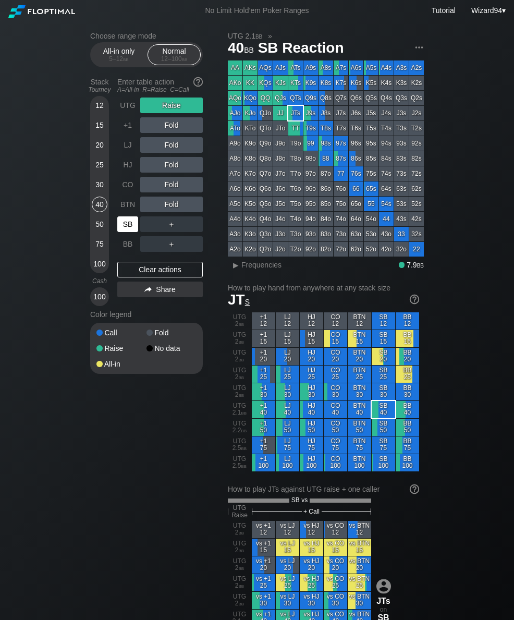
click at [87, 191] on div "Choose range mode All-in only 5 – 12 bb Normal 12 – 100 bb Stack Tourney Enter …" at bounding box center [257, 625] width 351 height 1208
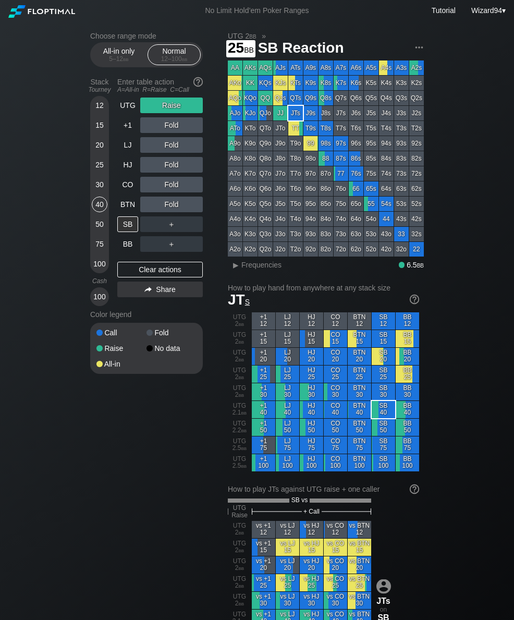
click at [96, 177] on div "25" at bounding box center [100, 167] width 16 height 20
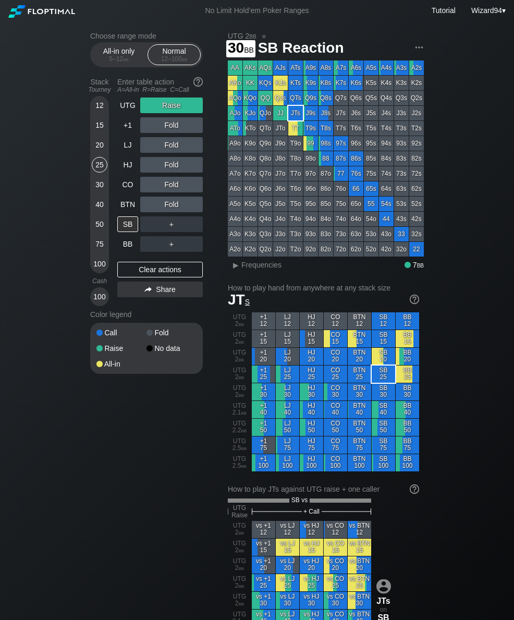
click at [98, 191] on div "30" at bounding box center [100, 185] width 16 height 16
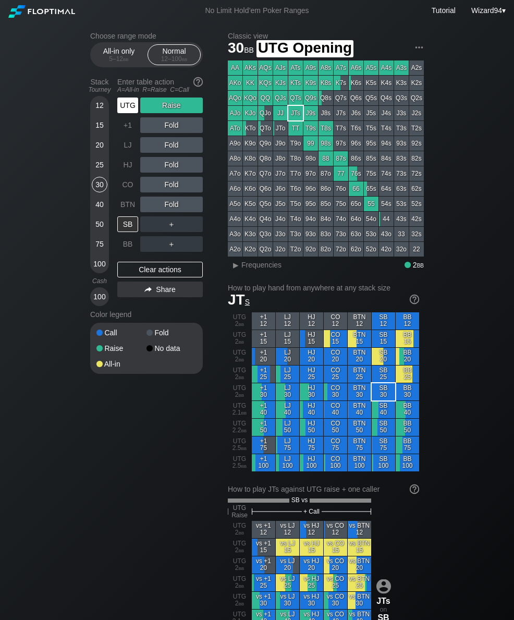
click at [133, 113] on div "UTG" at bounding box center [127, 106] width 21 height 16
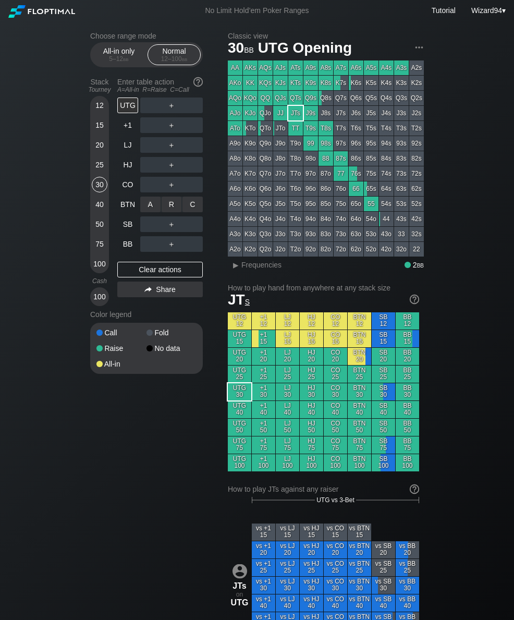
click at [172, 202] on div "R ✕" at bounding box center [172, 205] width 20 height 16
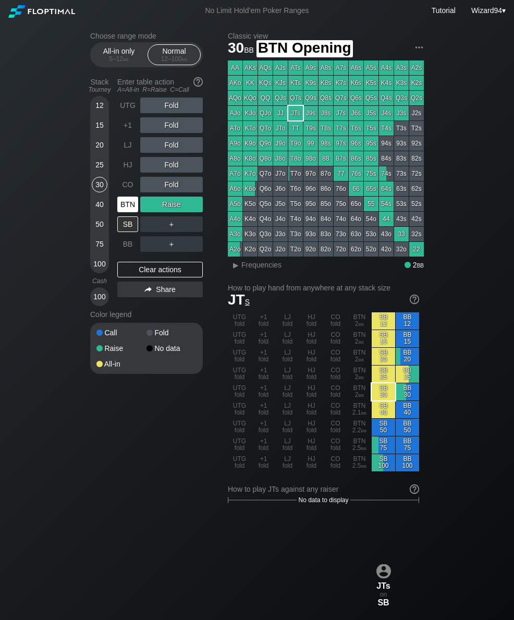
click at [124, 210] on div "BTN" at bounding box center [127, 205] width 21 height 16
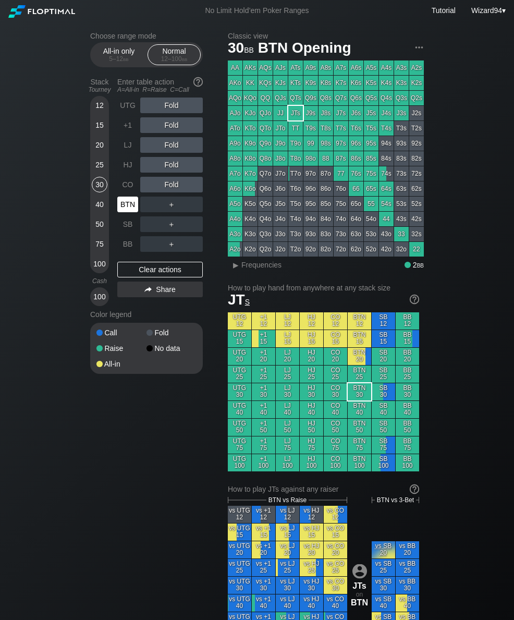
click at [128, 222] on div "SB" at bounding box center [127, 224] width 21 height 16
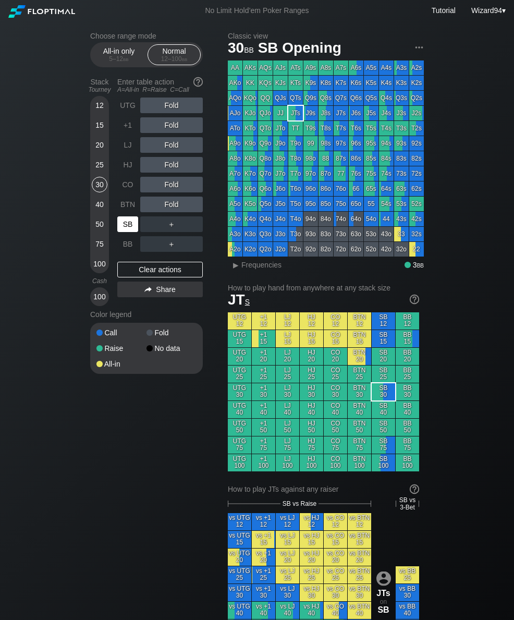
click at [98, 232] on div "50" at bounding box center [100, 224] width 16 height 16
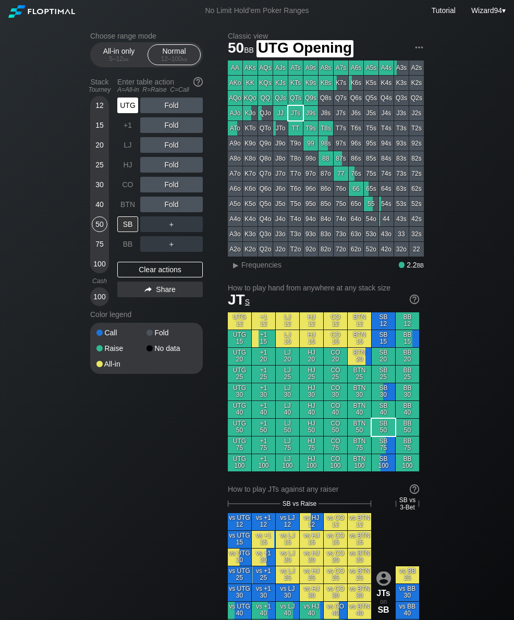
click at [124, 111] on div "UTG" at bounding box center [127, 106] width 21 height 16
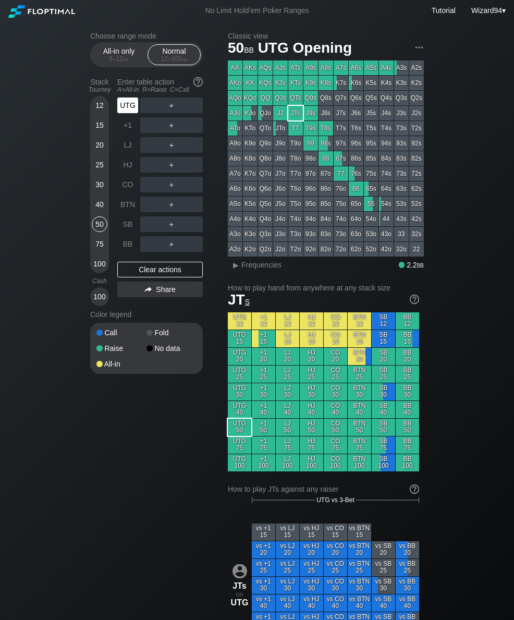
click at [127, 113] on div "UTG" at bounding box center [127, 106] width 21 height 16
click at [98, 208] on div "40" at bounding box center [100, 205] width 16 height 16
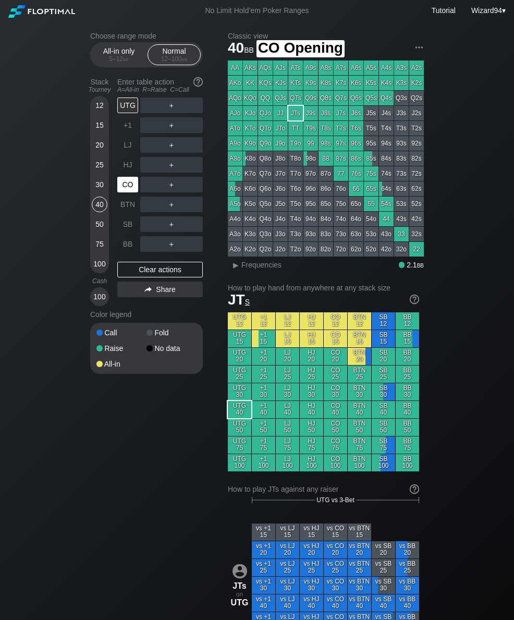
click at [119, 190] on div "CO" at bounding box center [127, 185] width 21 height 16
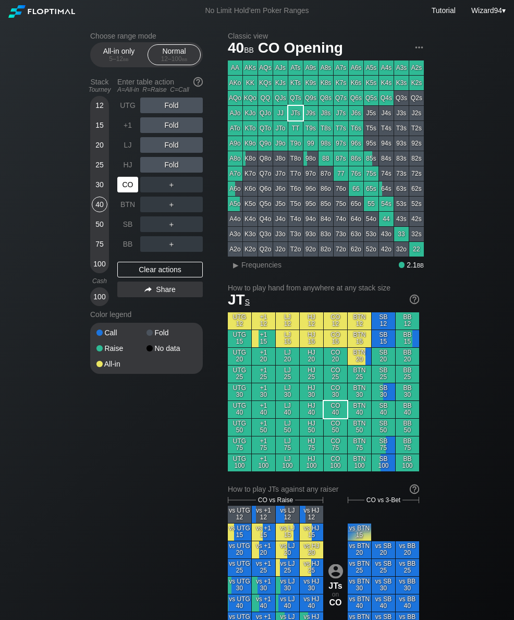
click at [92, 241] on div "75" at bounding box center [100, 246] width 16 height 20
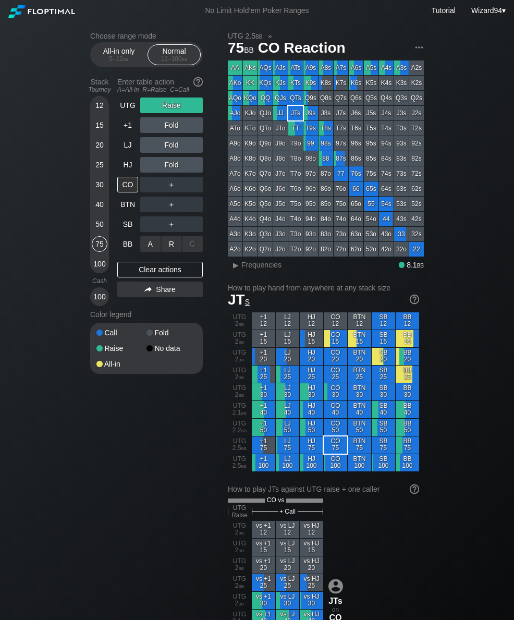
click at [172, 247] on div "R ✕" at bounding box center [172, 244] width 20 height 16
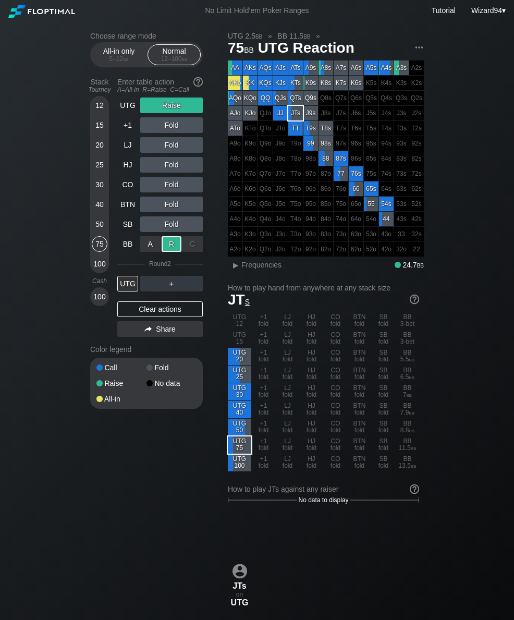
click at [100, 229] on div "50" at bounding box center [100, 224] width 16 height 16
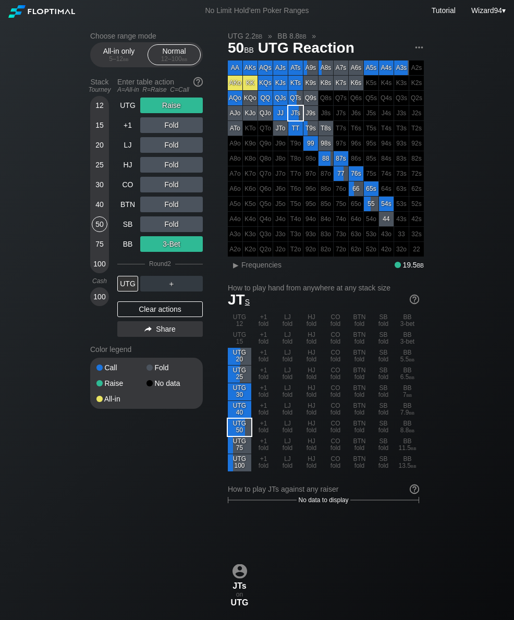
click at [118, 98] on div "Enter table action A=All-in R=Raise C=Call" at bounding box center [160, 86] width 86 height 24
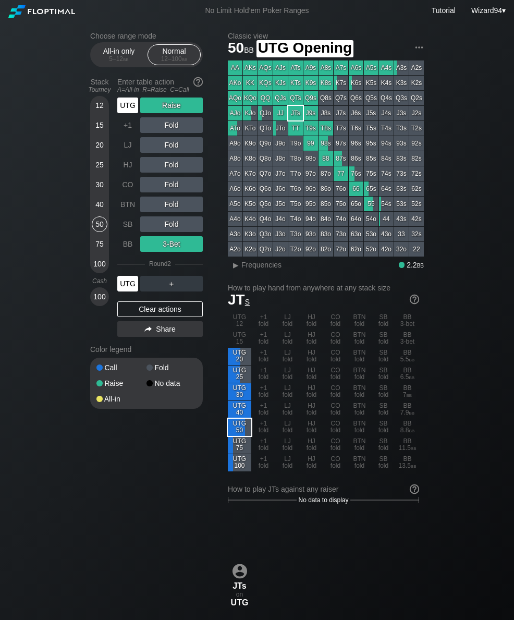
click at [128, 112] on div "UTG" at bounding box center [127, 106] width 21 height 16
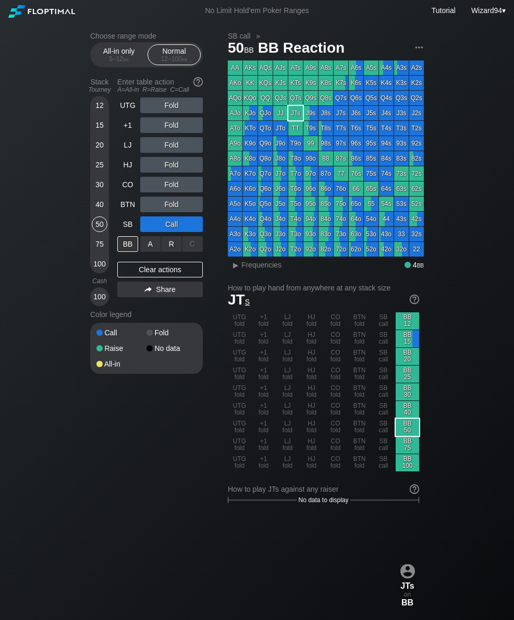
click at [168, 251] on div "R ✕" at bounding box center [172, 244] width 20 height 16
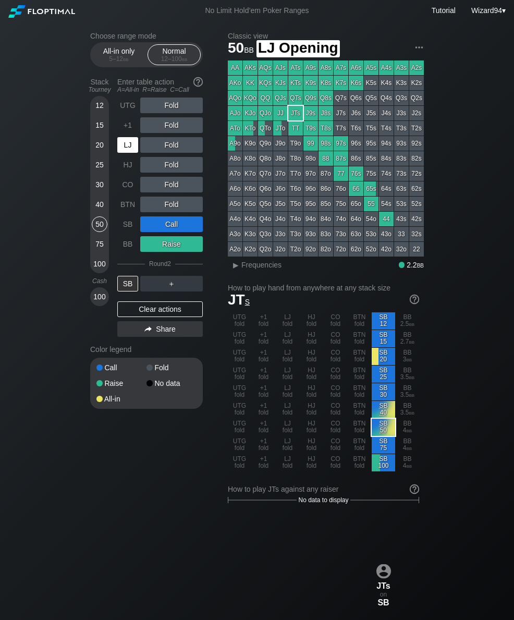
click at [129, 153] on div "LJ" at bounding box center [127, 145] width 21 height 16
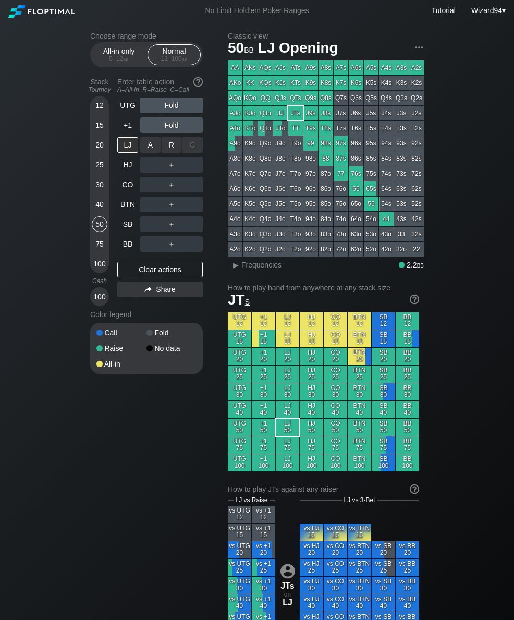
click at [178, 149] on div "R ✕" at bounding box center [172, 145] width 20 height 16
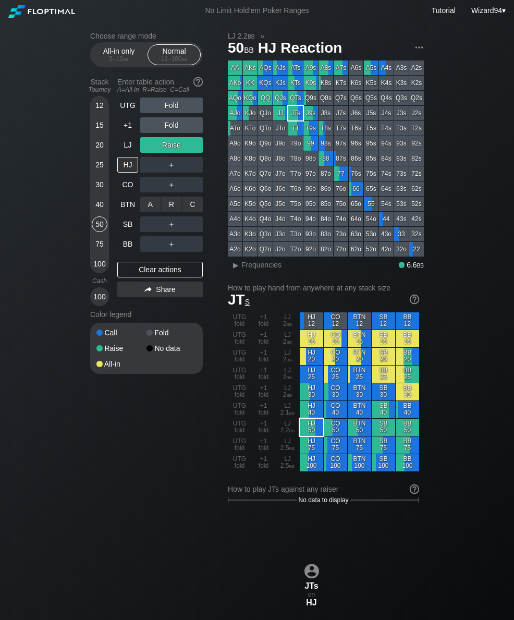
click at [169, 204] on div "R ✕" at bounding box center [172, 205] width 20 height 16
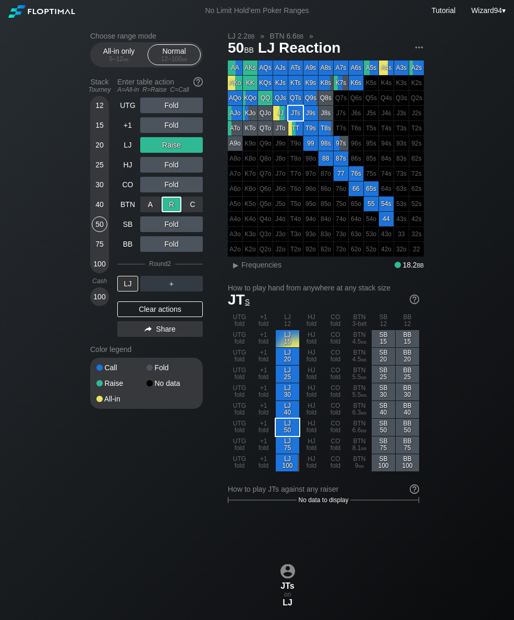
click at [103, 268] on div "100" at bounding box center [100, 264] width 16 height 16
click at [99, 230] on div "50" at bounding box center [100, 224] width 16 height 16
click at [121, 153] on div "LJ" at bounding box center [127, 145] width 21 height 16
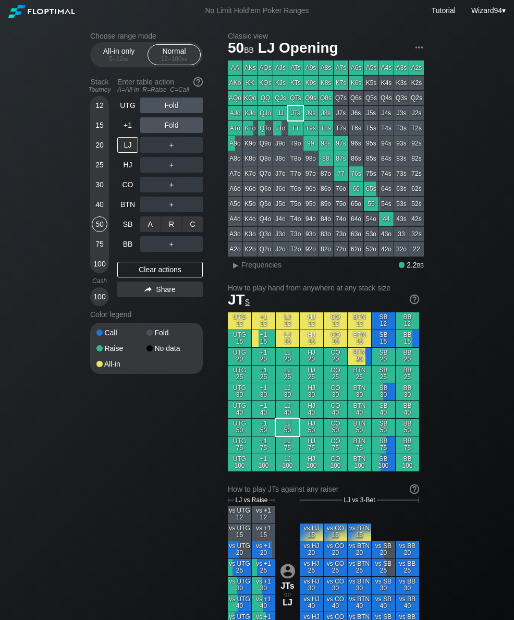
click at [168, 227] on div "R ✕" at bounding box center [172, 224] width 20 height 16
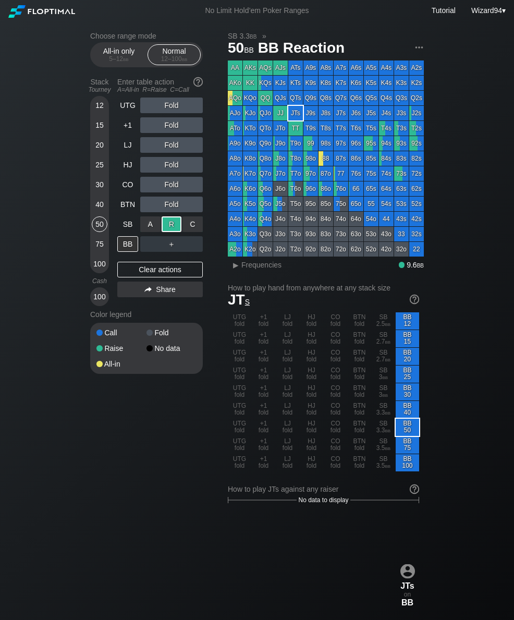
click at [95, 192] on div "30" at bounding box center [100, 185] width 16 height 16
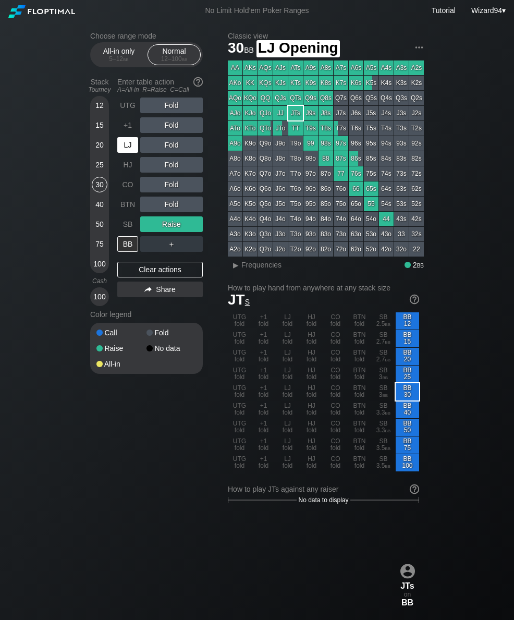
click at [124, 150] on div "LJ" at bounding box center [127, 145] width 21 height 16
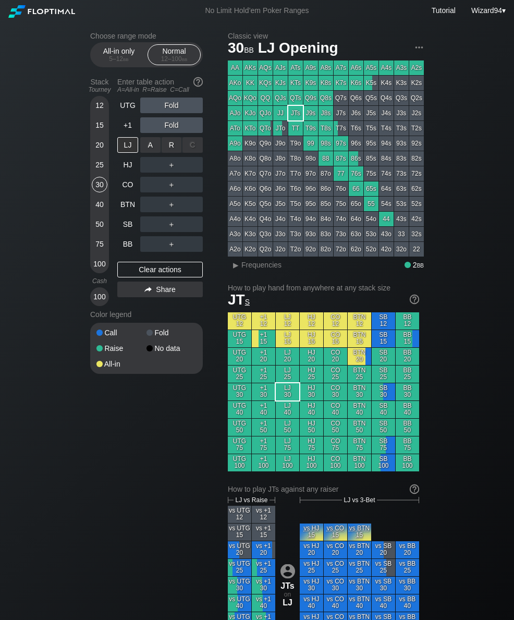
click at [172, 152] on div "R ✕" at bounding box center [172, 145] width 20 height 16
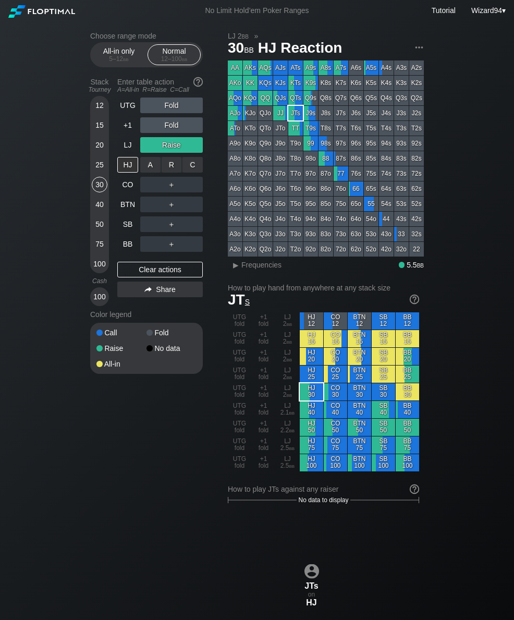
click at [164, 173] on div "R ✕" at bounding box center [172, 165] width 20 height 16
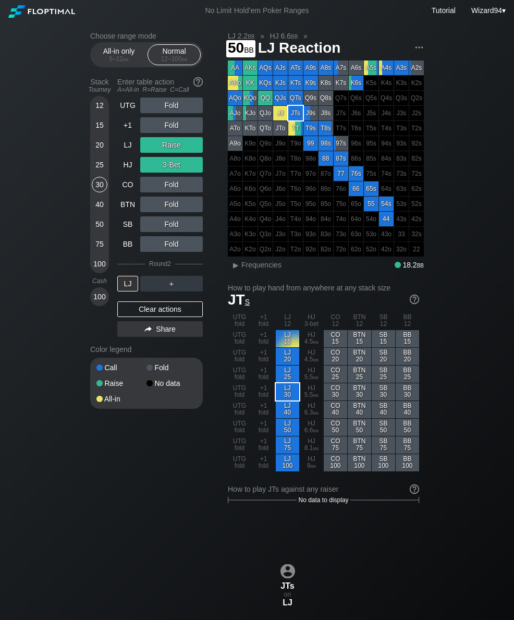
click at [101, 232] on div "50" at bounding box center [100, 224] width 16 height 16
click at [127, 173] on div "HJ" at bounding box center [127, 165] width 21 height 16
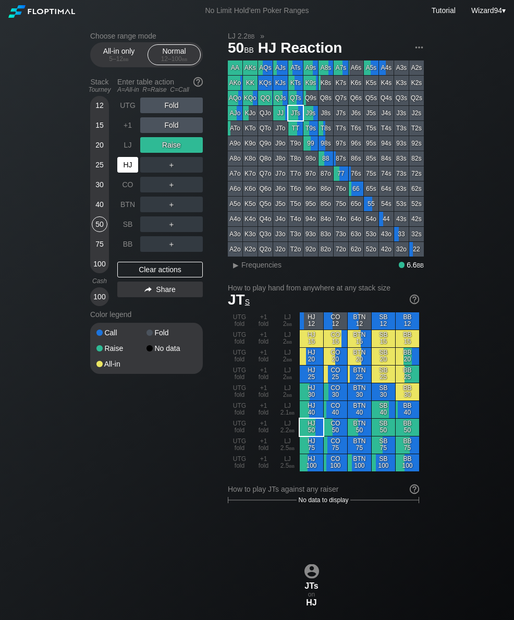
click at [127, 209] on div "BTN" at bounding box center [127, 205] width 21 height 16
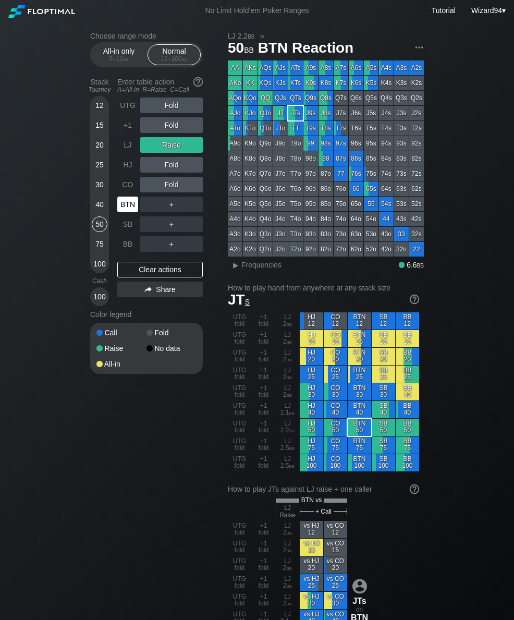
click at [123, 211] on div "BTN" at bounding box center [127, 205] width 21 height 16
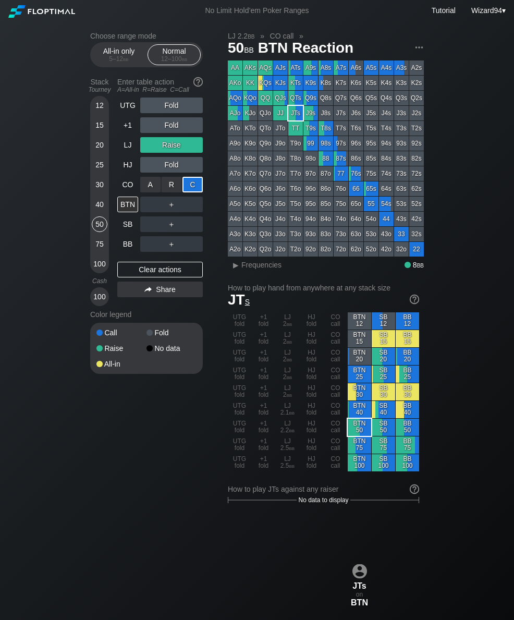
click at [122, 153] on div "LJ" at bounding box center [127, 145] width 21 height 16
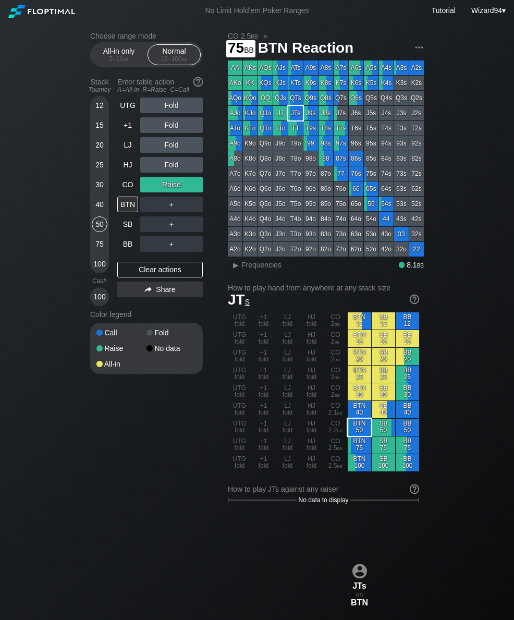
click at [93, 251] on div "75" at bounding box center [100, 244] width 16 height 16
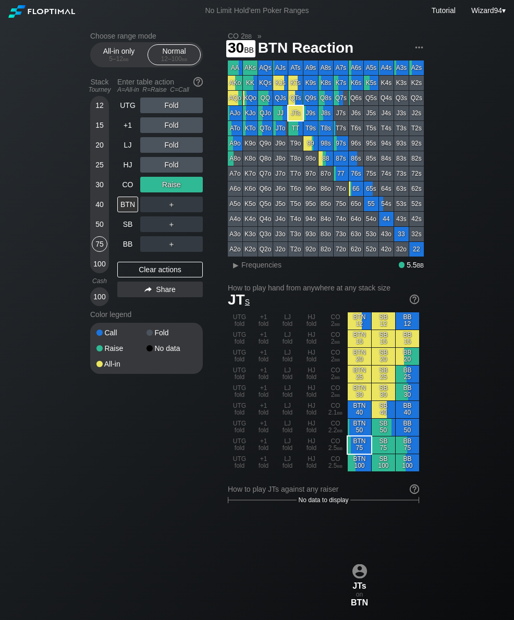
click at [95, 192] on div "30" at bounding box center [100, 185] width 16 height 16
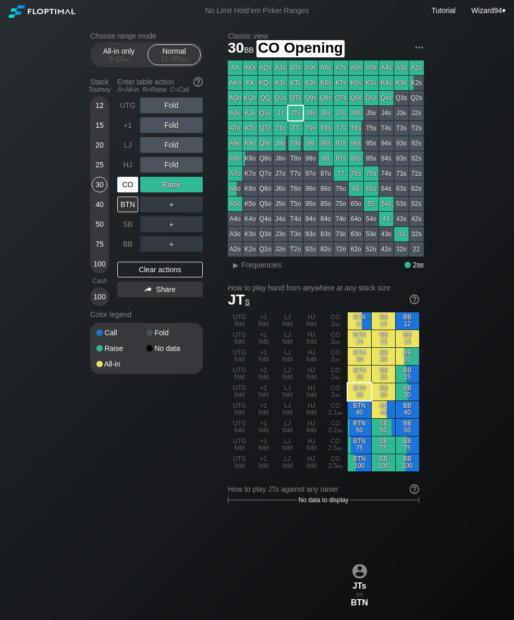
click at [126, 192] on div "CO" at bounding box center [127, 185] width 21 height 16
click at [125, 192] on div "CO" at bounding box center [127, 185] width 21 height 16
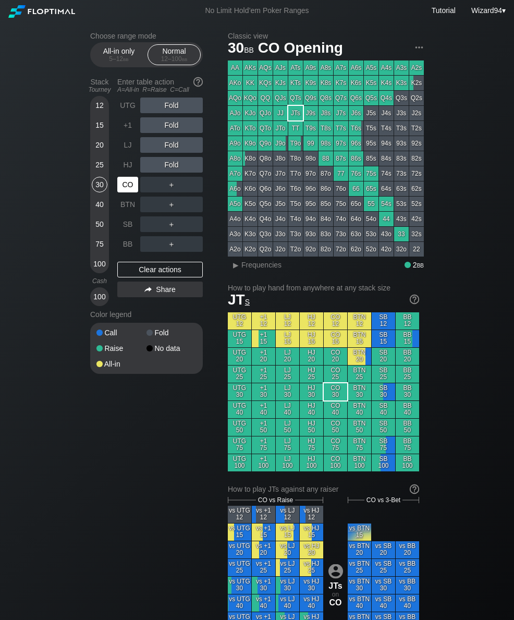
click at [123, 191] on div "CO" at bounding box center [127, 185] width 21 height 16
click at [98, 153] on div "20" at bounding box center [100, 145] width 16 height 16
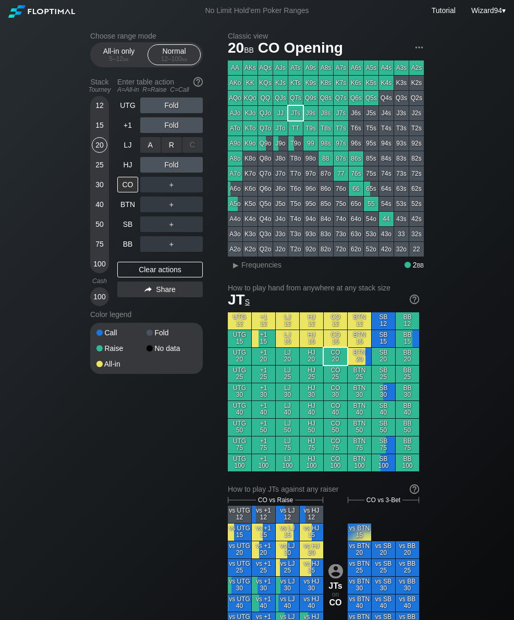
click at [169, 153] on div "R ✕" at bounding box center [172, 145] width 20 height 16
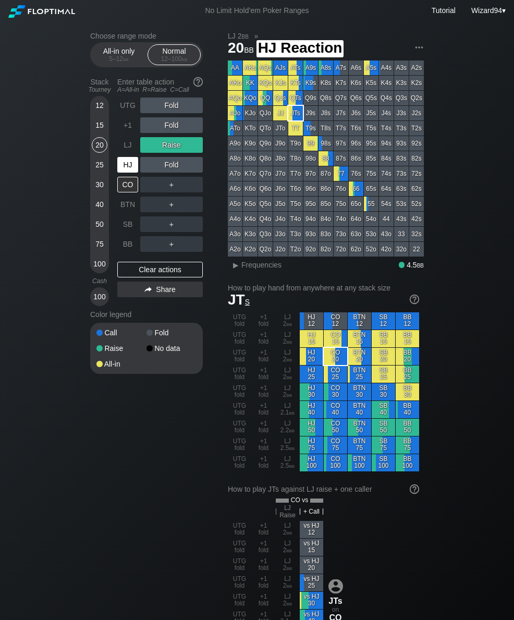
click at [123, 170] on div "HJ" at bounding box center [127, 165] width 21 height 16
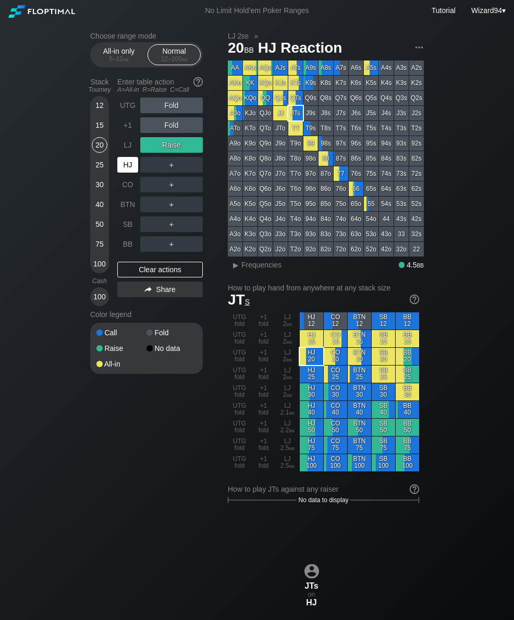
click at [124, 173] on div "HJ" at bounding box center [127, 165] width 21 height 16
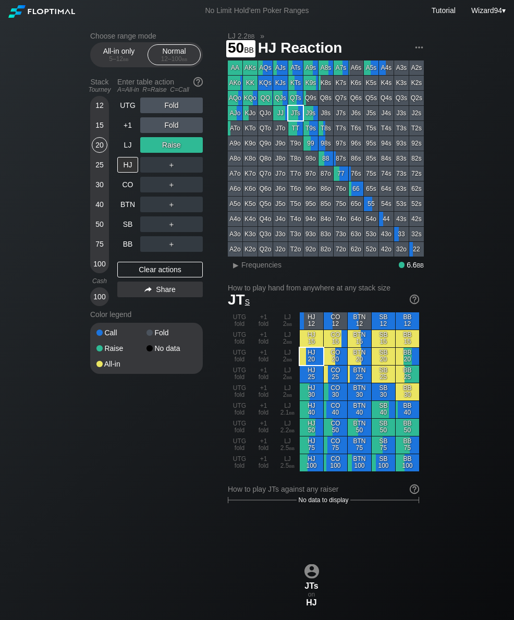
click at [95, 226] on div "50" at bounding box center [100, 224] width 16 height 16
click at [124, 152] on div "LJ" at bounding box center [127, 145] width 21 height 16
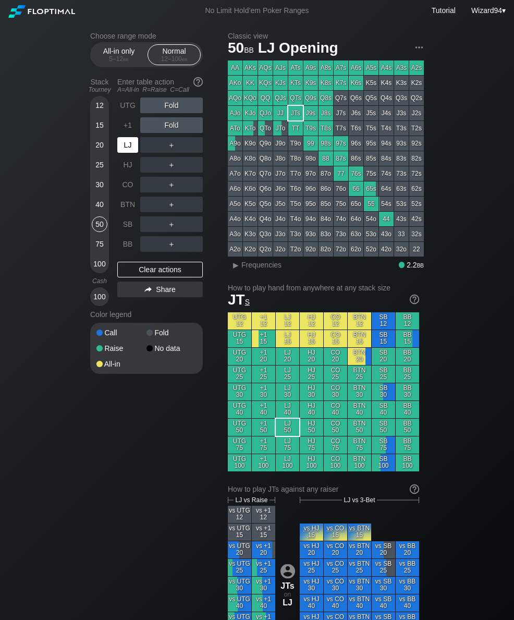
click at [124, 151] on div "LJ" at bounding box center [127, 145] width 21 height 16
click at [129, 152] on div "LJ" at bounding box center [127, 145] width 21 height 16
click at [100, 201] on div "40" at bounding box center [100, 205] width 16 height 16
click at [172, 197] on div "A ✕ R ✕ C ✕ ＋" at bounding box center [171, 204] width 63 height 24
click at [177, 200] on div "A ✕ R ✕ C ✕ ＋" at bounding box center [171, 204] width 63 height 24
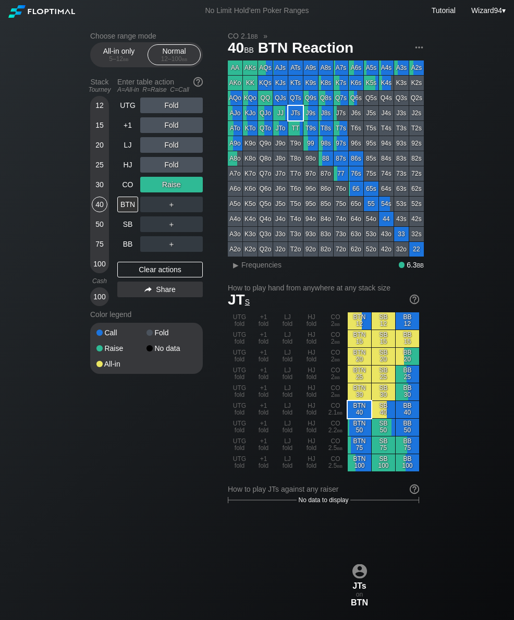
click at [132, 257] on div "UTG Fold +1 Fold LJ Fold HJ Fold CO Raise BTN ＋ SB ＋ BB ＋ Clear actions Share" at bounding box center [160, 202] width 86 height 209
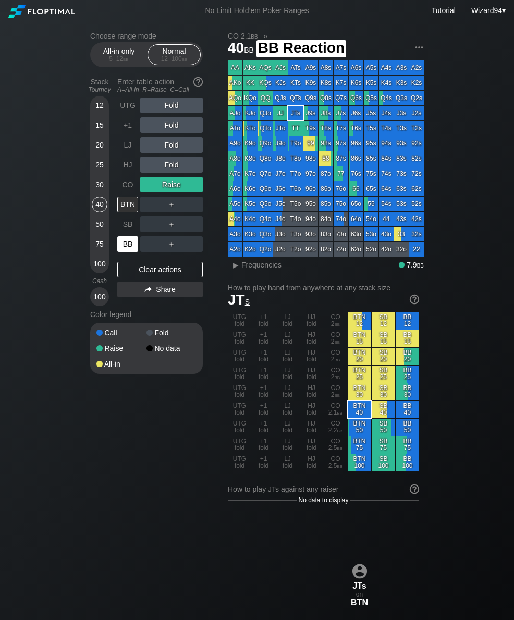
click at [128, 252] on div "BB" at bounding box center [127, 244] width 21 height 16
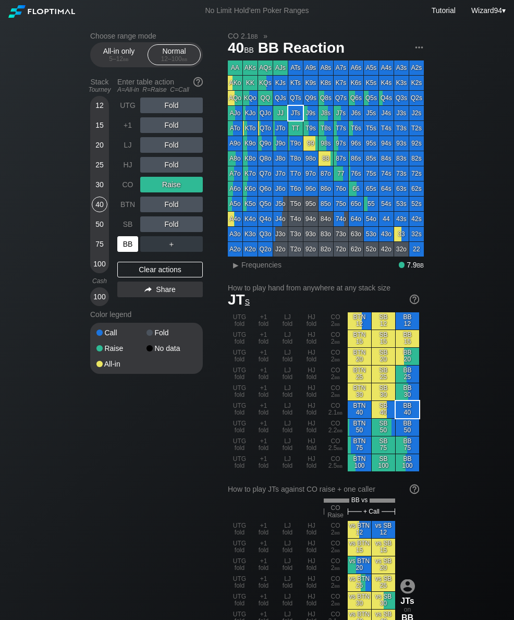
click at [99, 191] on div "30" at bounding box center [100, 185] width 16 height 16
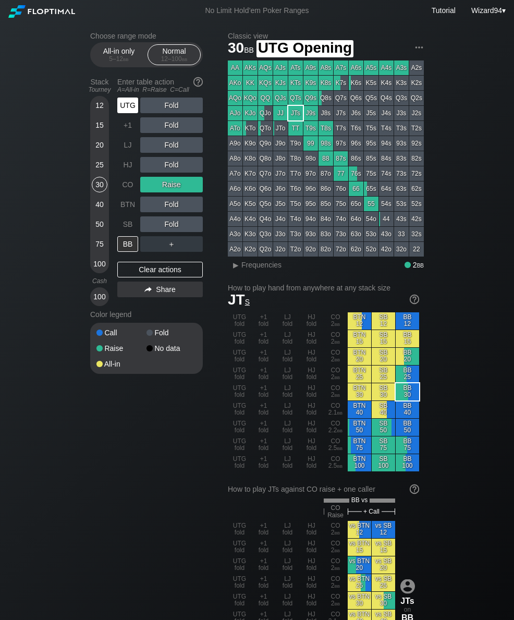
click at [128, 112] on div "UTG" at bounding box center [127, 106] width 21 height 16
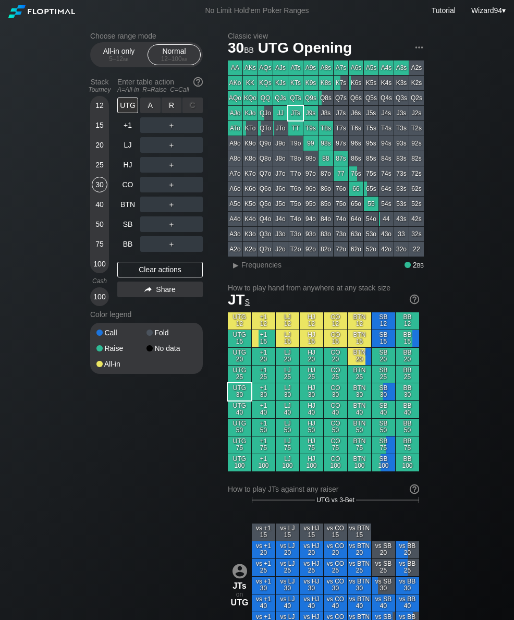
click at [173, 107] on div "R ✕" at bounding box center [172, 106] width 20 height 16
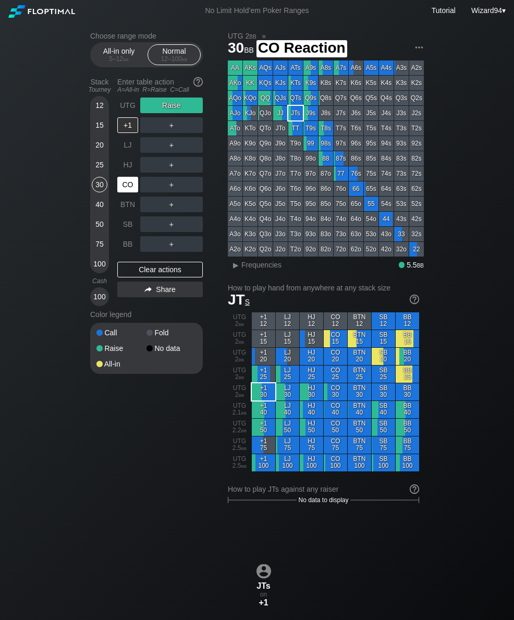
click at [124, 190] on div "CO" at bounding box center [127, 185] width 21 height 16
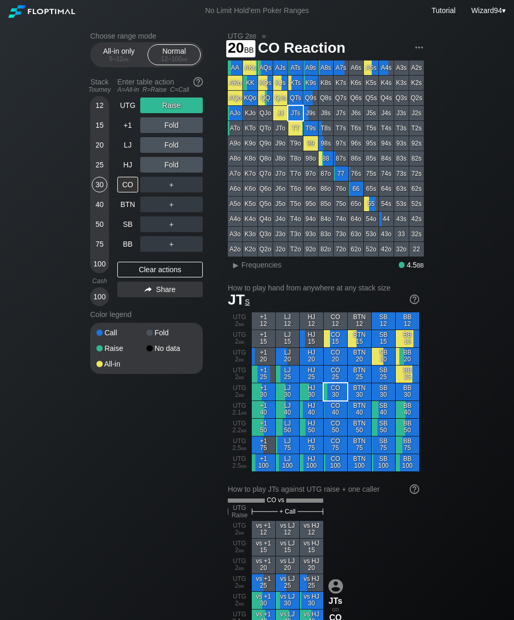
click at [98, 151] on div "20" at bounding box center [100, 145] width 16 height 16
click at [118, 107] on div "UTG" at bounding box center [127, 106] width 21 height 16
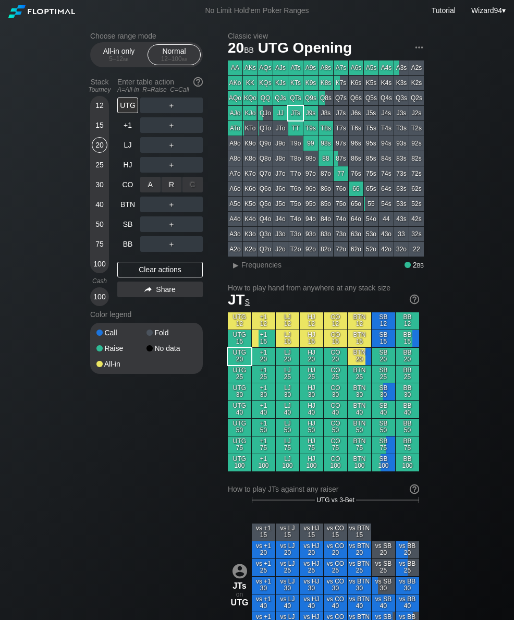
click at [169, 188] on div "R ✕" at bounding box center [172, 185] width 20 height 16
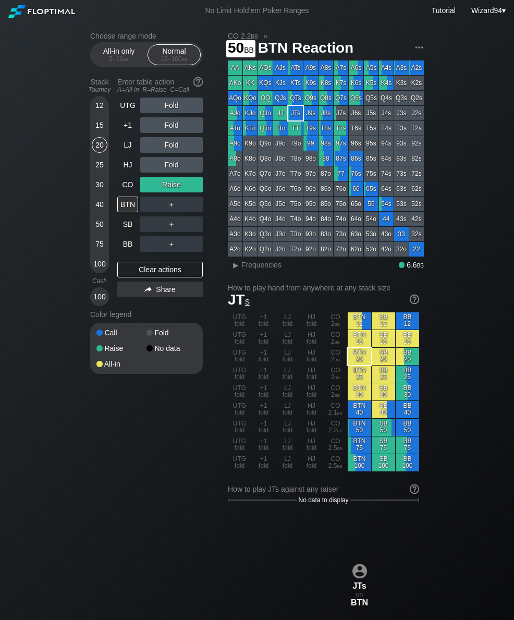
click at [93, 232] on div "50" at bounding box center [100, 224] width 16 height 16
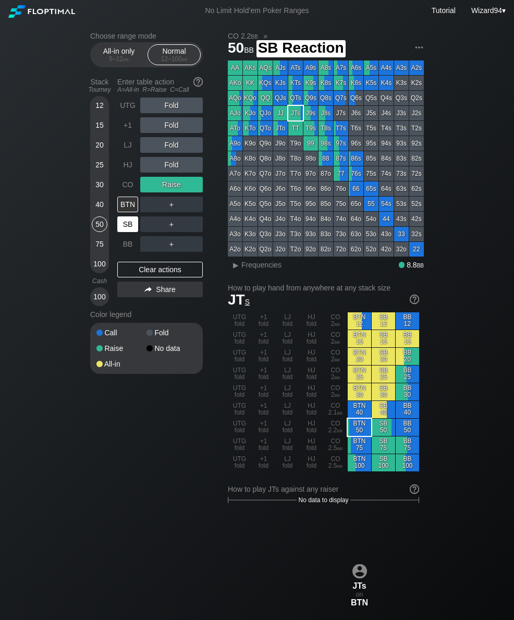
click at [130, 232] on div "SB" at bounding box center [127, 224] width 21 height 16
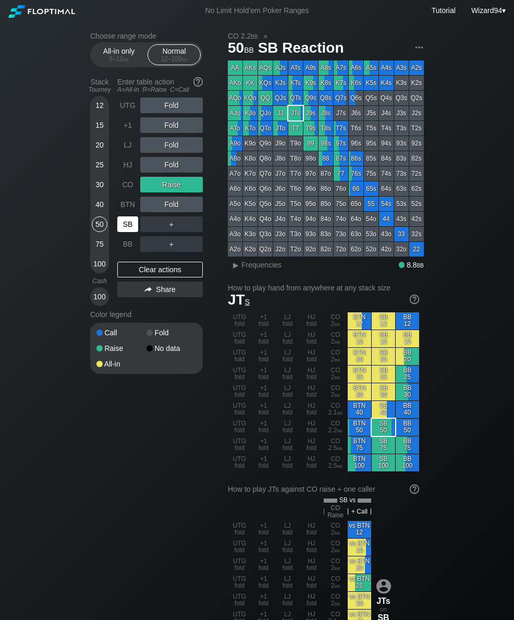
click at [129, 188] on div "CO" at bounding box center [127, 185] width 21 height 16
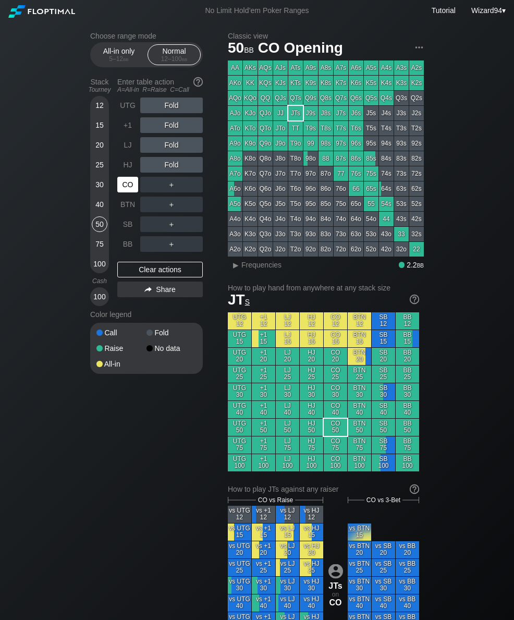
click at [129, 187] on div "CO" at bounding box center [127, 185] width 21 height 16
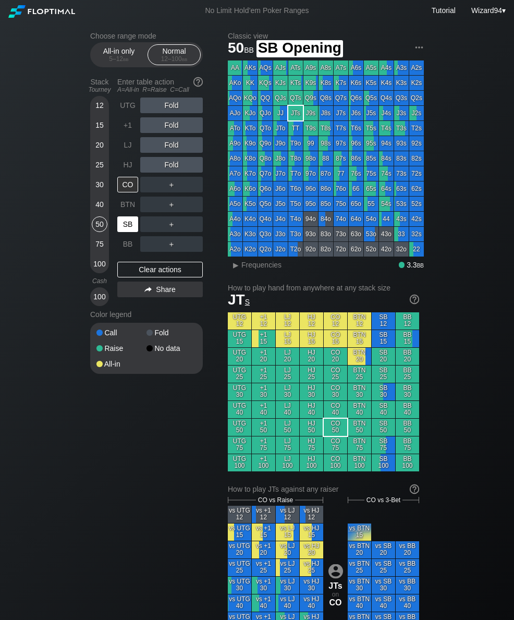
click at [126, 226] on div "SB" at bounding box center [127, 224] width 21 height 16
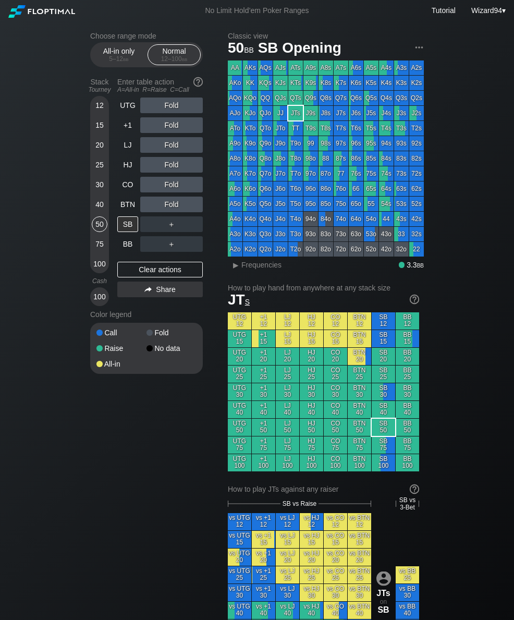
click at [113, 50] on div "All-in only 5 – 12 bb" at bounding box center [119, 55] width 48 height 20
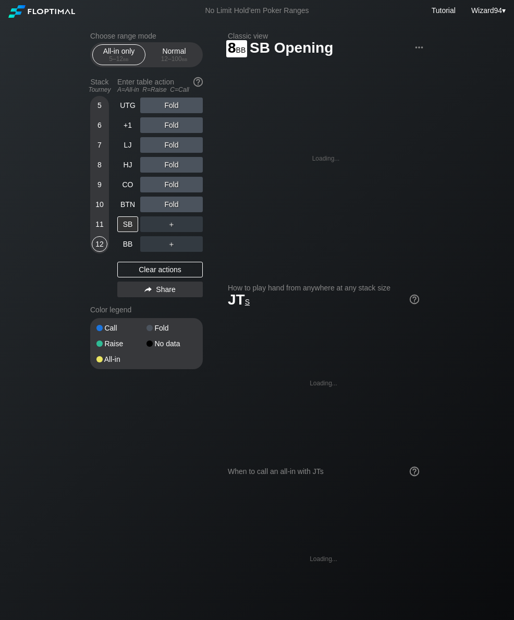
click at [94, 164] on div "8" at bounding box center [100, 165] width 16 height 16
click at [126, 163] on div "HJ" at bounding box center [127, 165] width 21 height 16
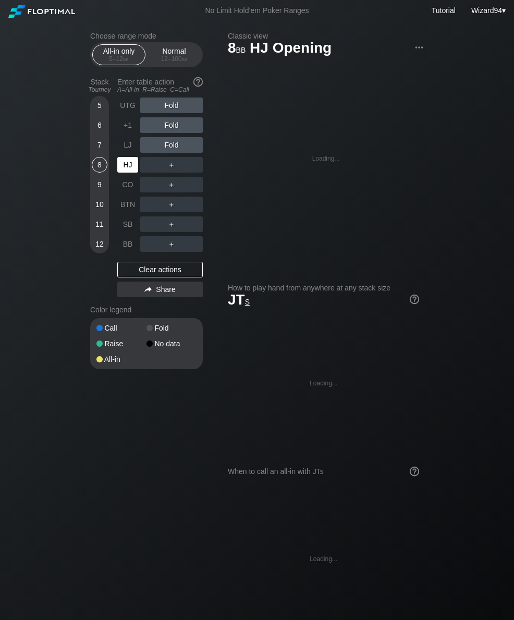
click at [126, 170] on div "HJ" at bounding box center [127, 165] width 21 height 16
click at [133, 166] on div "HJ" at bounding box center [127, 165] width 21 height 16
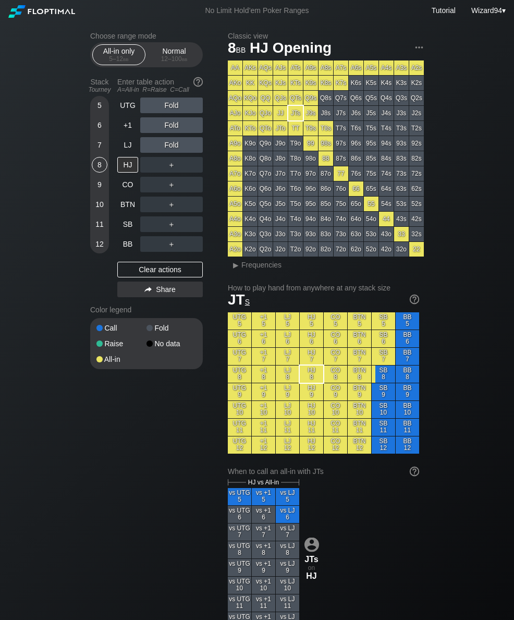
click at [177, 61] on div "12 – 100 bb" at bounding box center [174, 58] width 44 height 7
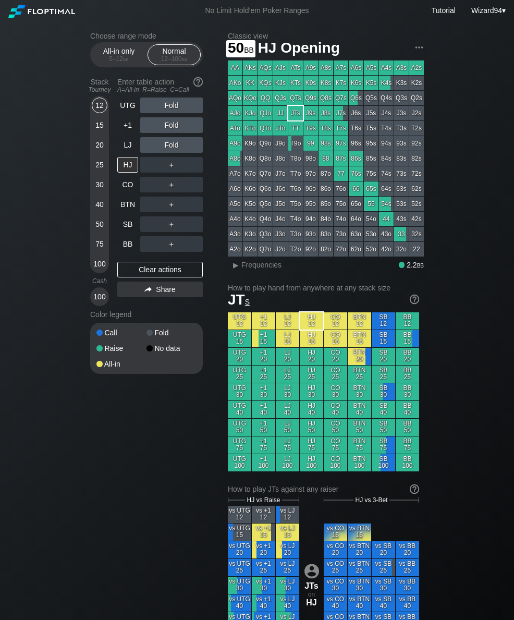
click at [98, 227] on div "50" at bounding box center [100, 224] width 16 height 16
click at [174, 192] on div "R ✕" at bounding box center [172, 185] width 20 height 16
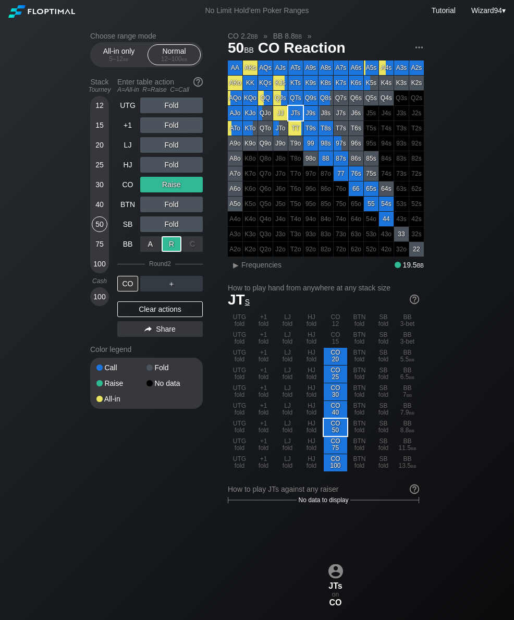
click at [120, 171] on div "HJ" at bounding box center [127, 165] width 21 height 16
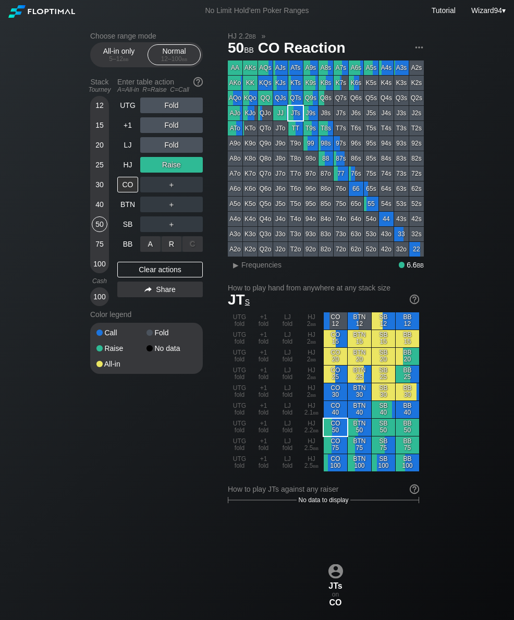
click at [169, 248] on div "R ✕" at bounding box center [172, 244] width 20 height 16
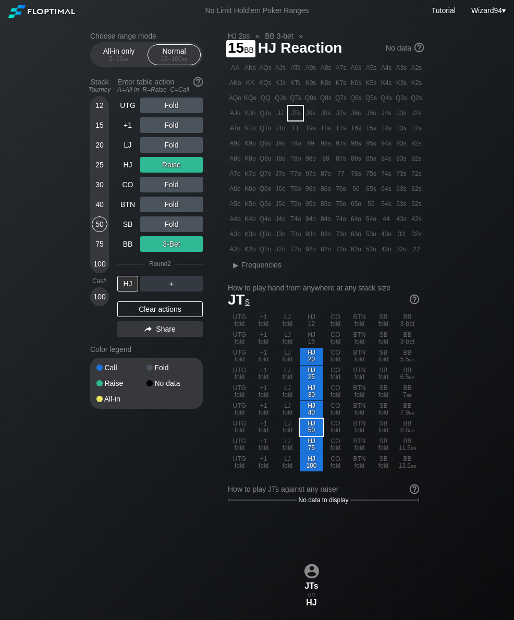
click at [124, 171] on div "HJ" at bounding box center [127, 165] width 21 height 16
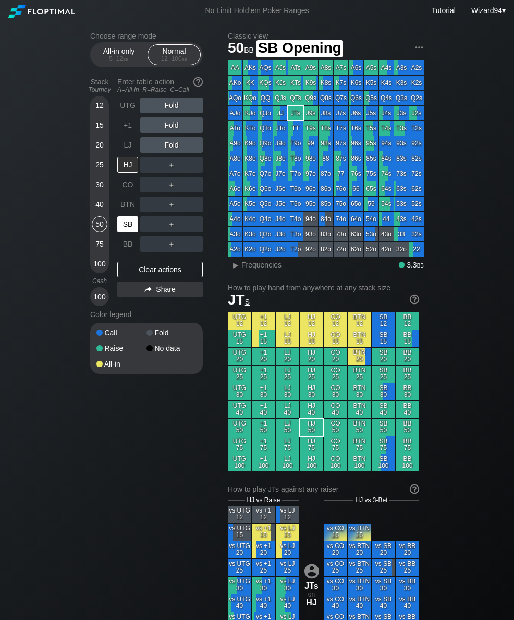
click at [131, 232] on div "SB" at bounding box center [127, 224] width 21 height 16
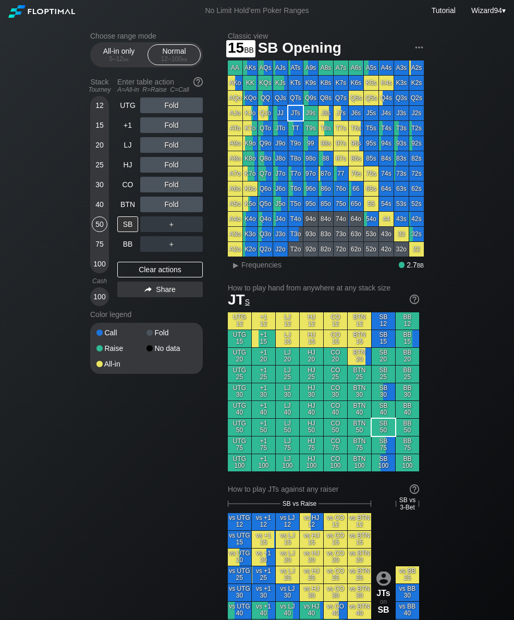
click at [104, 137] on div "15" at bounding box center [100, 127] width 16 height 20
click at [96, 172] on div "25" at bounding box center [100, 165] width 16 height 16
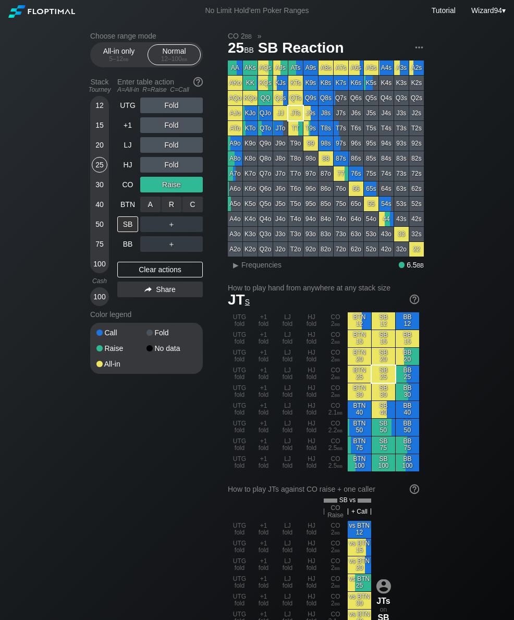
click at [169, 208] on div "R ✕" at bounding box center [172, 205] width 20 height 16
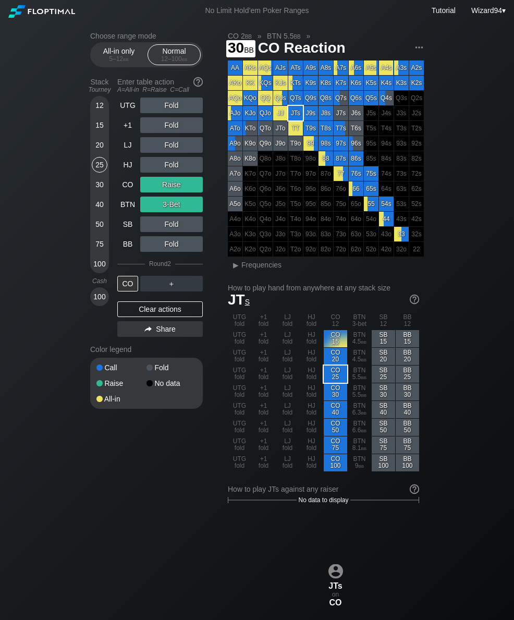
click at [93, 188] on div "30" at bounding box center [100, 185] width 16 height 16
click at [126, 187] on div "CO" at bounding box center [127, 185] width 21 height 16
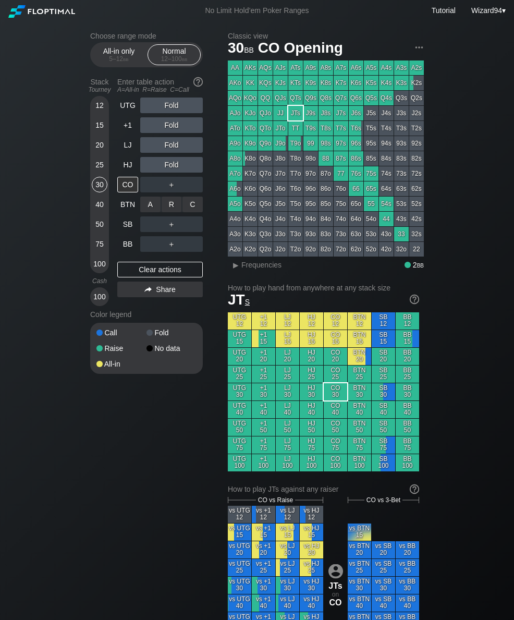
click at [171, 208] on div "R ✕" at bounding box center [172, 205] width 20 height 16
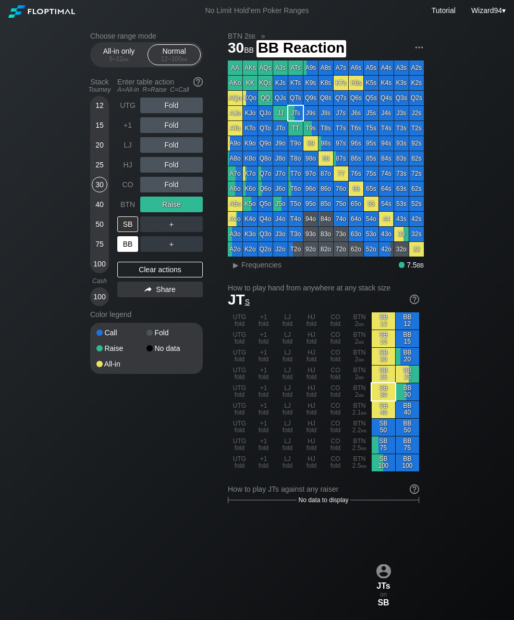
click at [126, 251] on div "BB" at bounding box center [127, 244] width 21 height 16
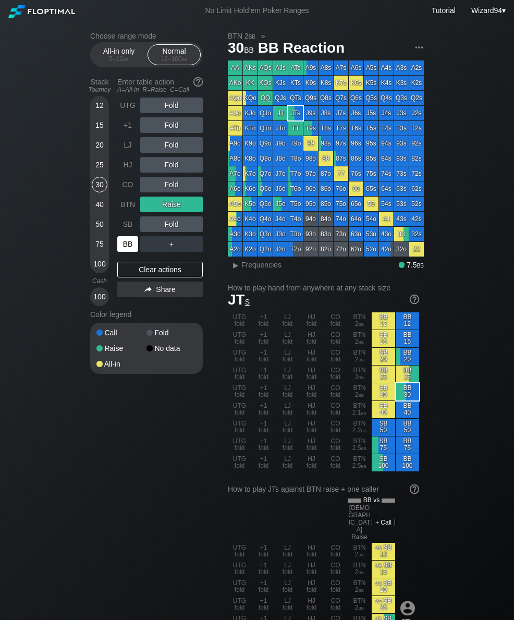
click at [131, 172] on div "HJ" at bounding box center [127, 165] width 21 height 16
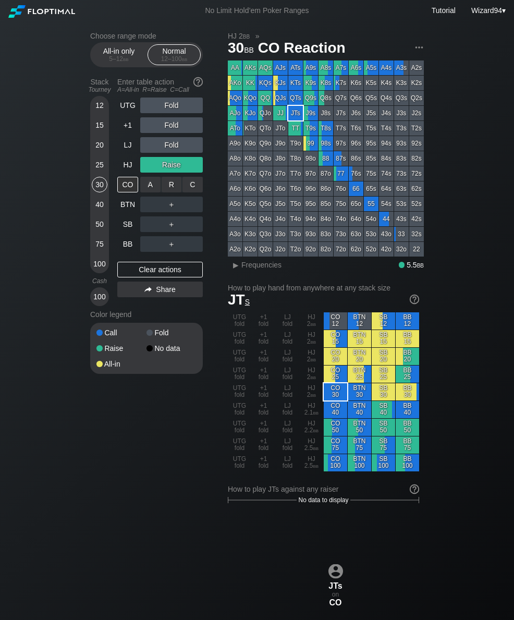
click at [196, 188] on div "C ✕" at bounding box center [193, 185] width 20 height 16
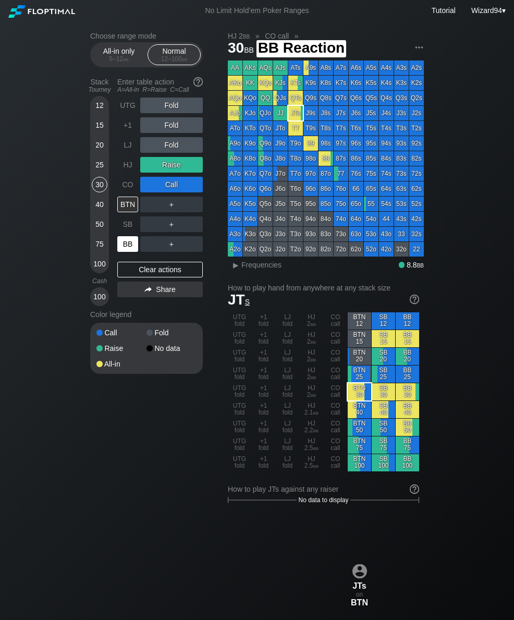
click at [124, 245] on div "BB" at bounding box center [127, 244] width 21 height 16
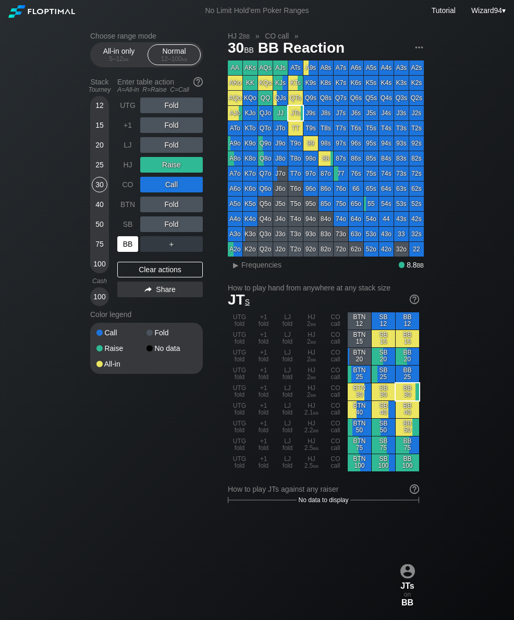
click at [100, 173] on div "25" at bounding box center [100, 165] width 16 height 16
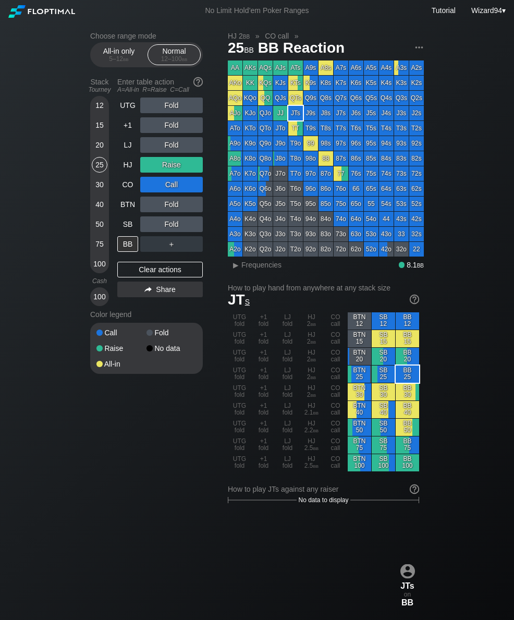
click at [124, 167] on div "HJ" at bounding box center [127, 165] width 21 height 16
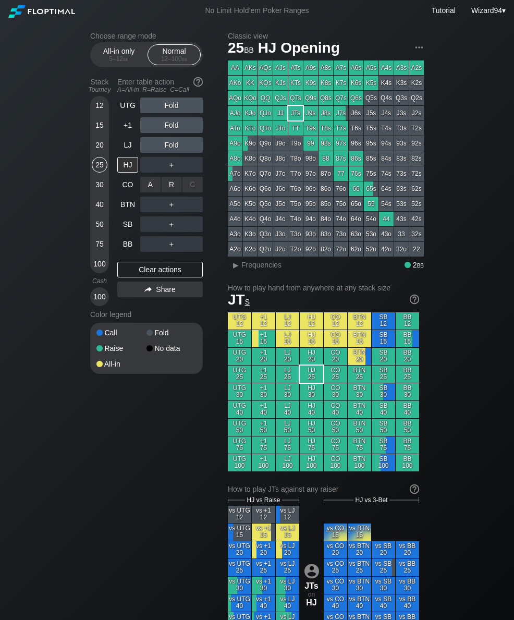
click at [169, 191] on div "R ✕" at bounding box center [172, 185] width 20 height 16
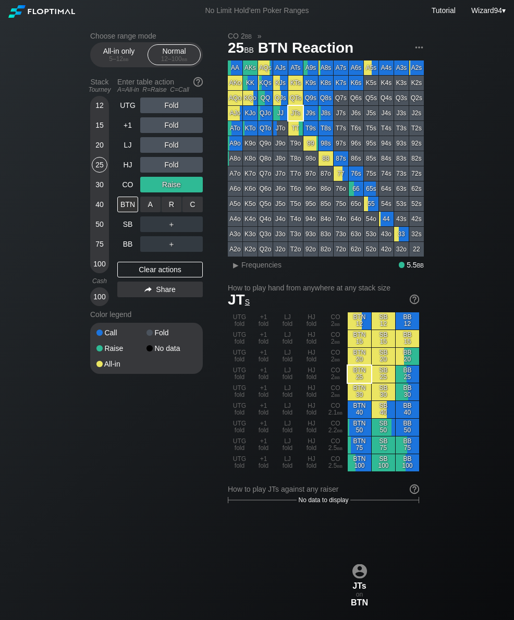
click at [198, 209] on div "C ✕" at bounding box center [193, 205] width 20 height 16
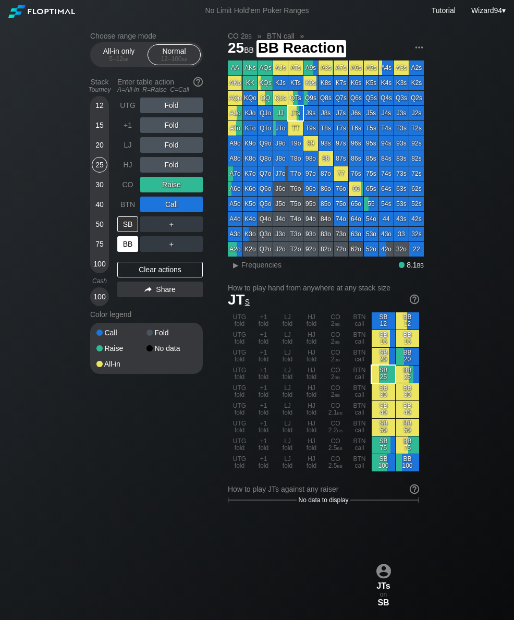
click at [121, 248] on div "BB" at bounding box center [127, 244] width 21 height 16
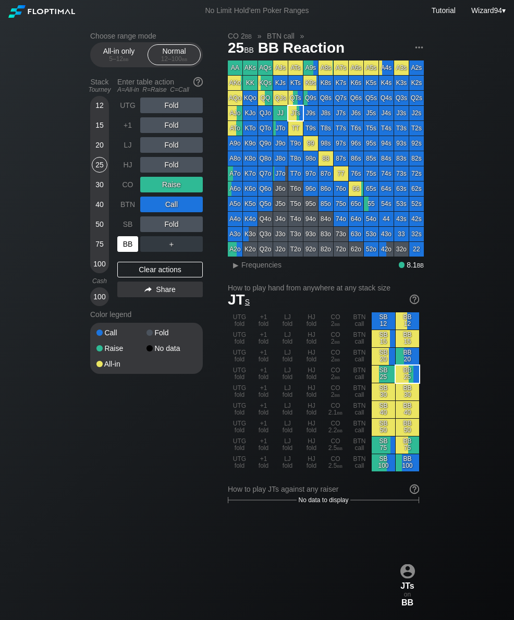
click at [98, 133] on div "15" at bounding box center [100, 125] width 16 height 16
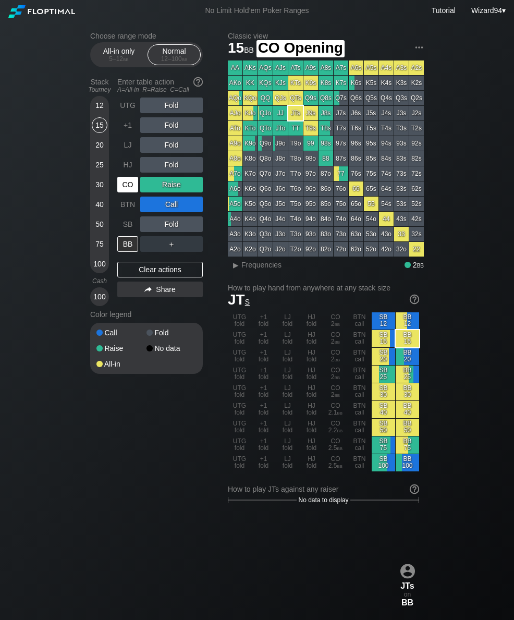
click at [123, 183] on div "CO" at bounding box center [127, 185] width 21 height 16
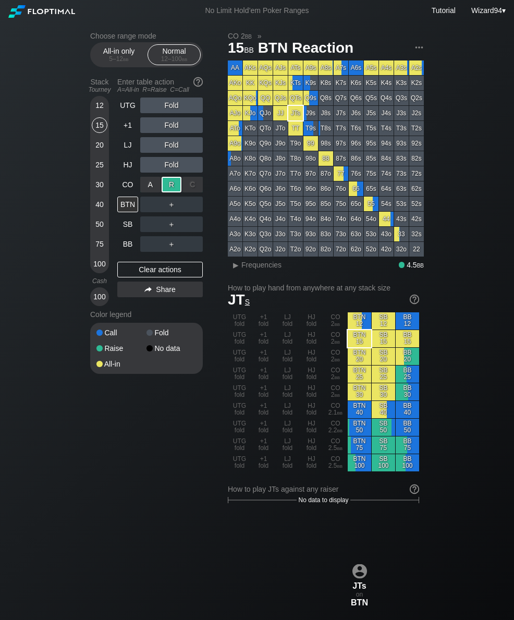
click at [131, 242] on div "BB" at bounding box center [127, 244] width 21 height 16
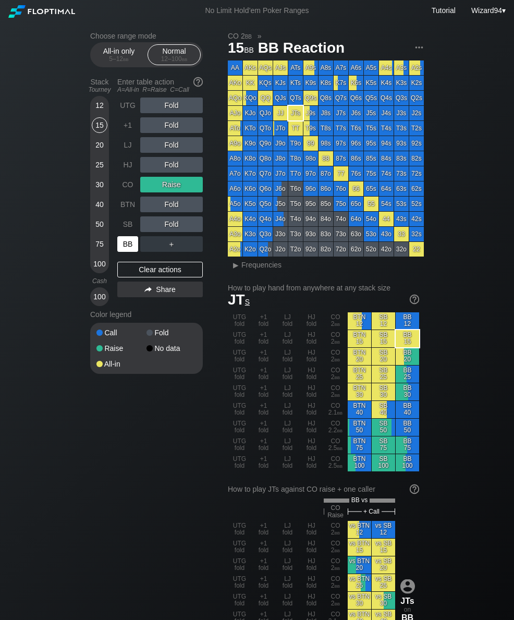
click at [103, 191] on div "30" at bounding box center [100, 185] width 16 height 16
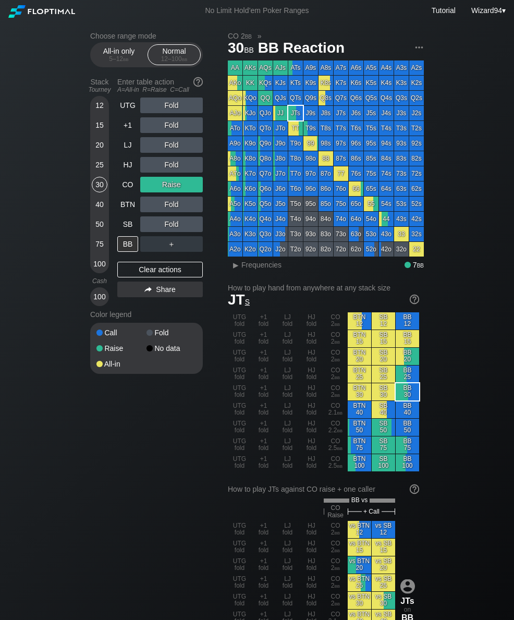
click at [103, 190] on div "30" at bounding box center [100, 185] width 16 height 16
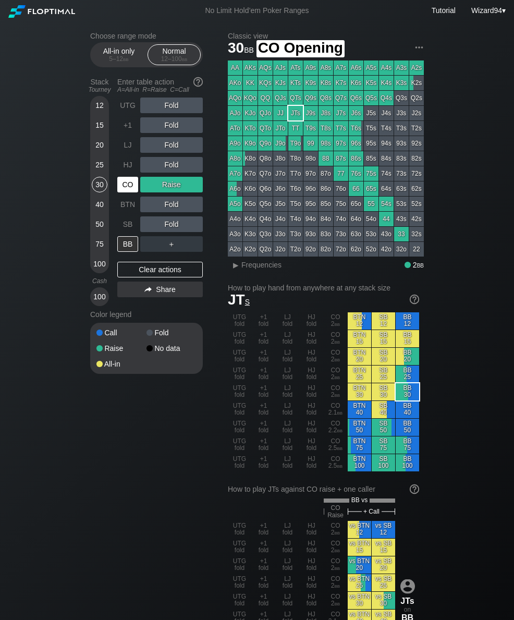
click at [130, 188] on div "CO" at bounding box center [127, 185] width 21 height 16
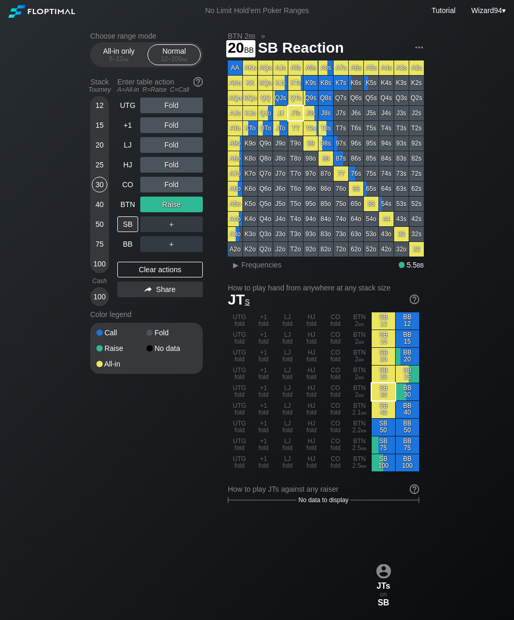
click at [103, 149] on div "20" at bounding box center [100, 145] width 16 height 16
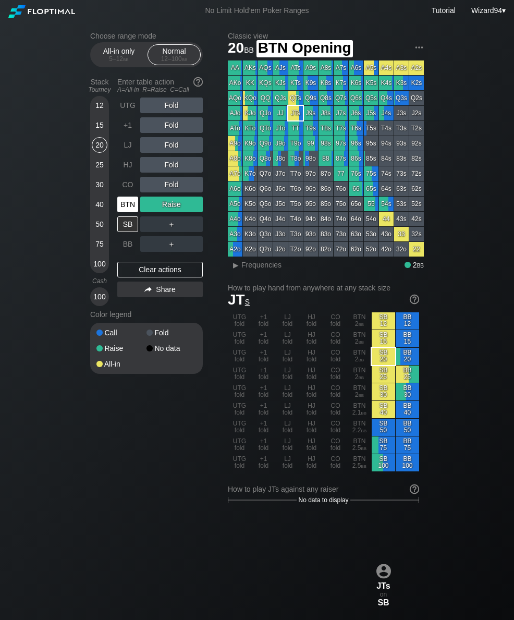
click at [125, 203] on div "BTN" at bounding box center [127, 205] width 21 height 16
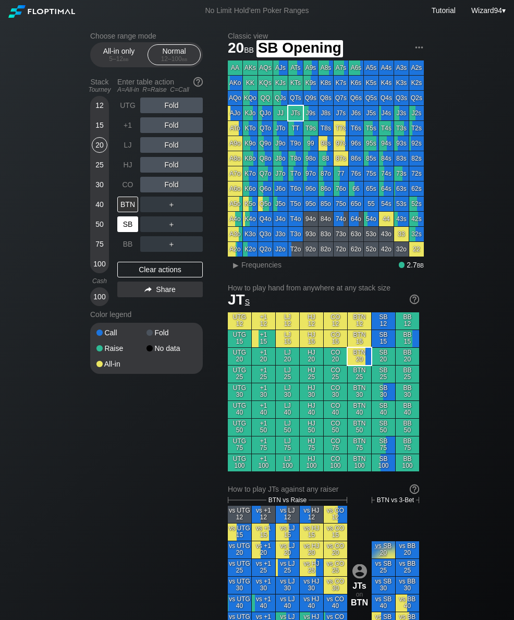
click at [125, 227] on div "SB" at bounding box center [127, 224] width 21 height 16
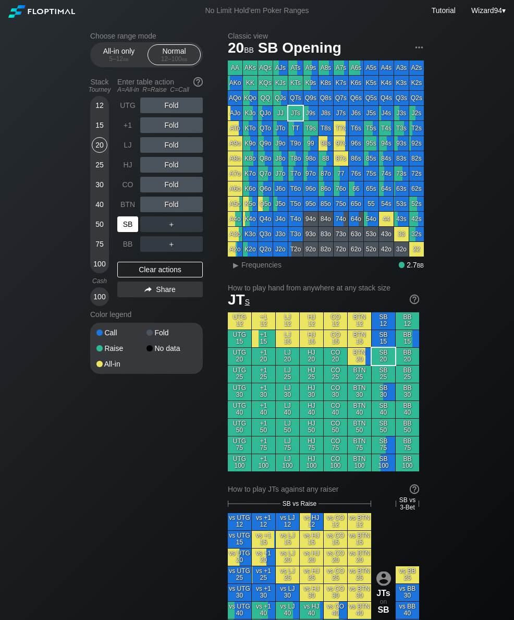
click at [92, 107] on div "12" at bounding box center [100, 106] width 16 height 16
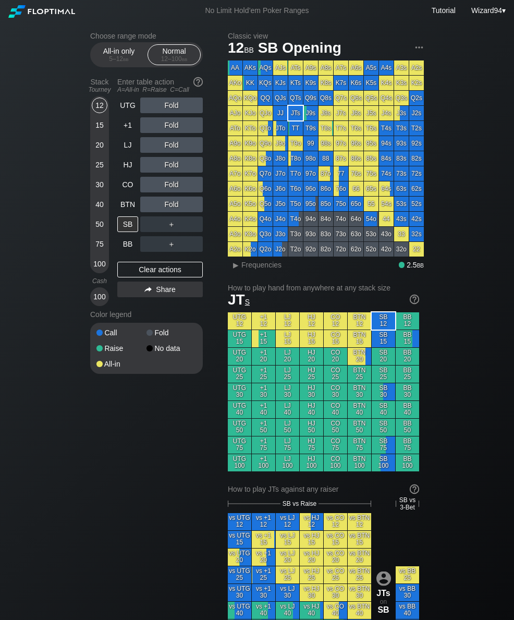
click at [124, 146] on div "LJ" at bounding box center [127, 145] width 21 height 16
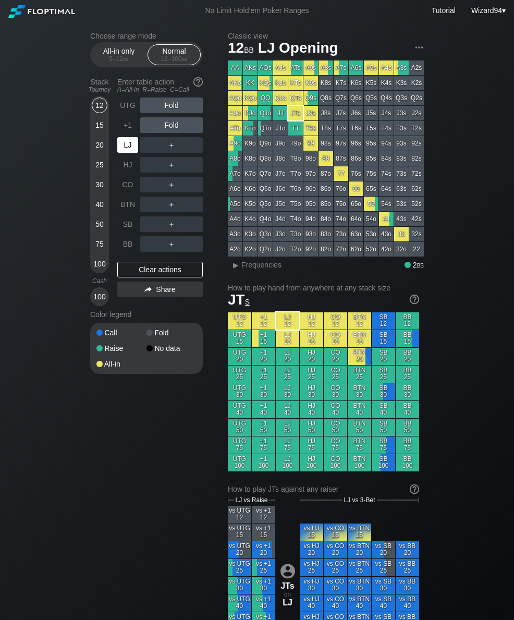
click at [124, 145] on div "LJ" at bounding box center [127, 145] width 21 height 16
click at [117, 149] on div "LJ" at bounding box center [127, 145] width 21 height 16
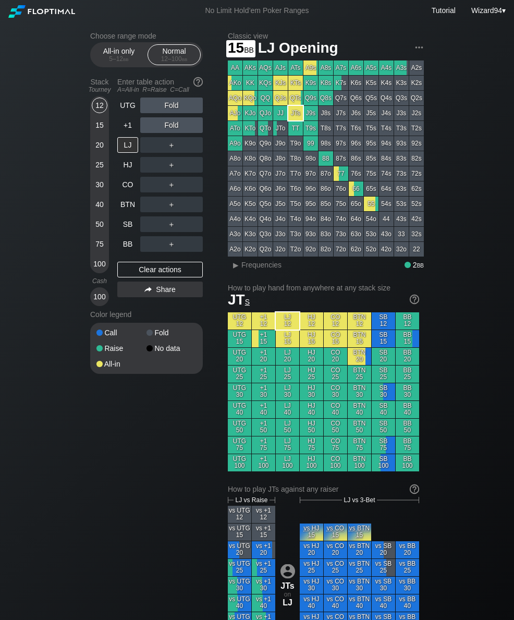
click at [98, 133] on div "15" at bounding box center [100, 125] width 16 height 16
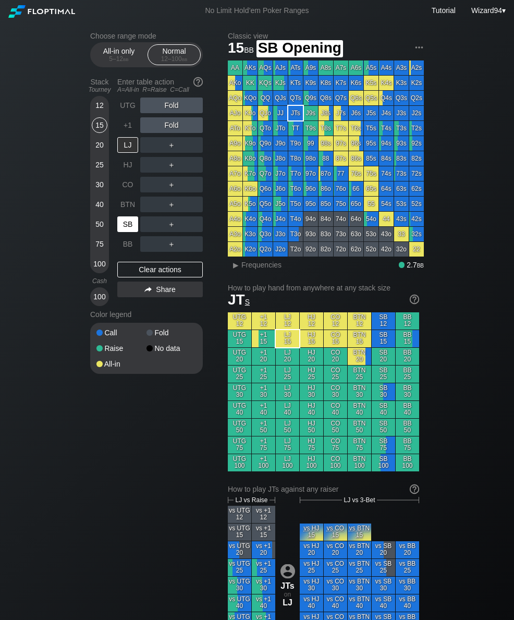
click at [128, 225] on div "SB" at bounding box center [127, 224] width 21 height 16
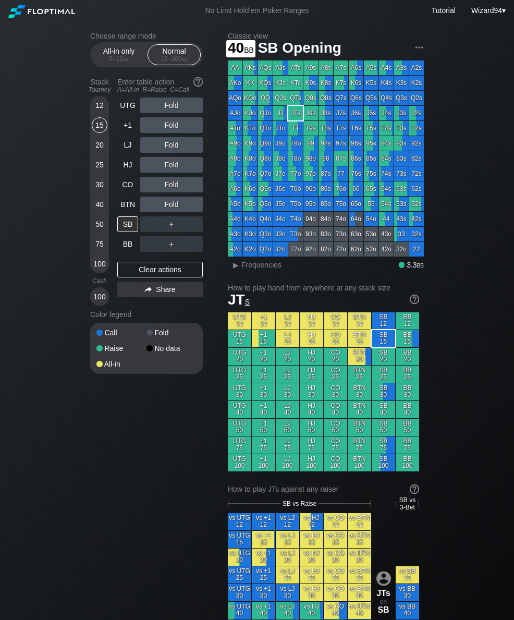
click at [96, 212] on div "40" at bounding box center [100, 205] width 16 height 16
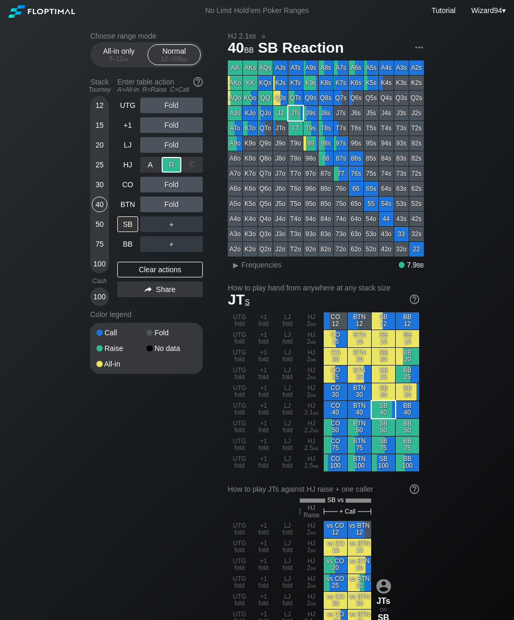
click at [126, 187] on div "CO" at bounding box center [127, 185] width 21 height 16
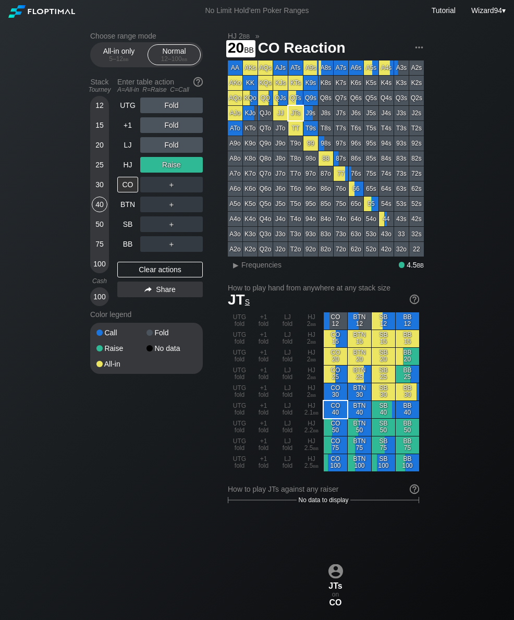
click at [99, 153] on div "20" at bounding box center [100, 145] width 16 height 16
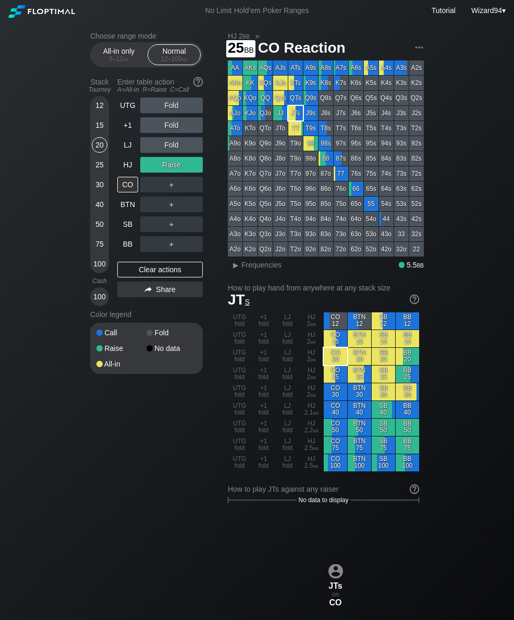
click at [98, 170] on div "25" at bounding box center [100, 165] width 16 height 16
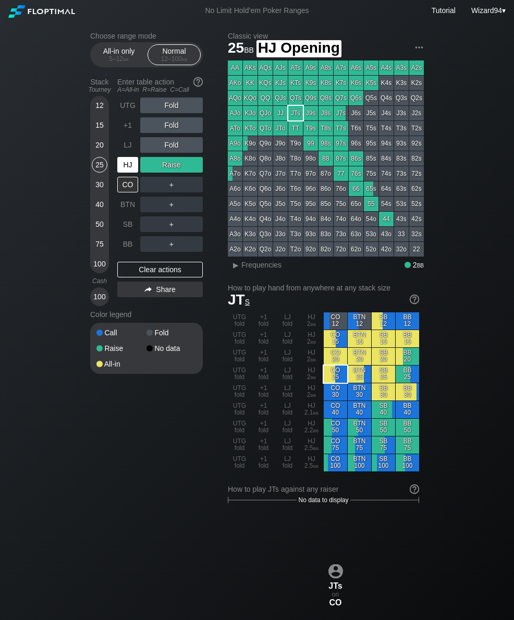
click at [127, 171] on div "HJ" at bounding box center [127, 165] width 21 height 16
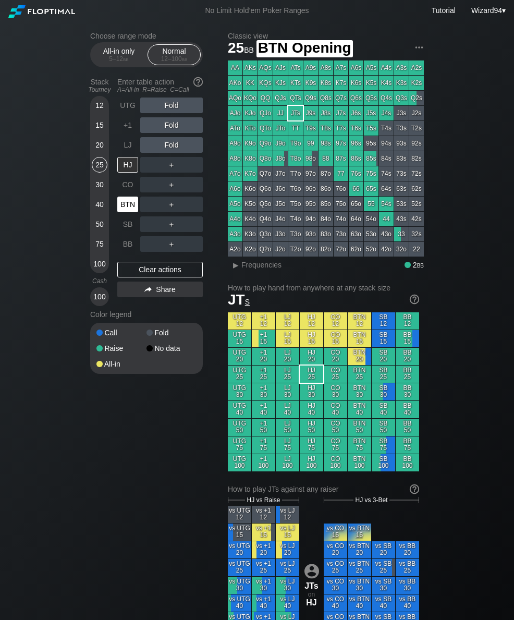
click at [125, 210] on div "BTN" at bounding box center [127, 205] width 21 height 16
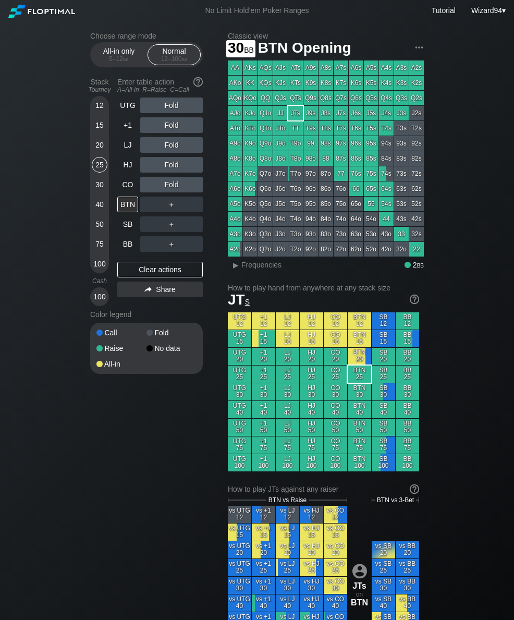
click at [98, 186] on div "30" at bounding box center [100, 185] width 16 height 16
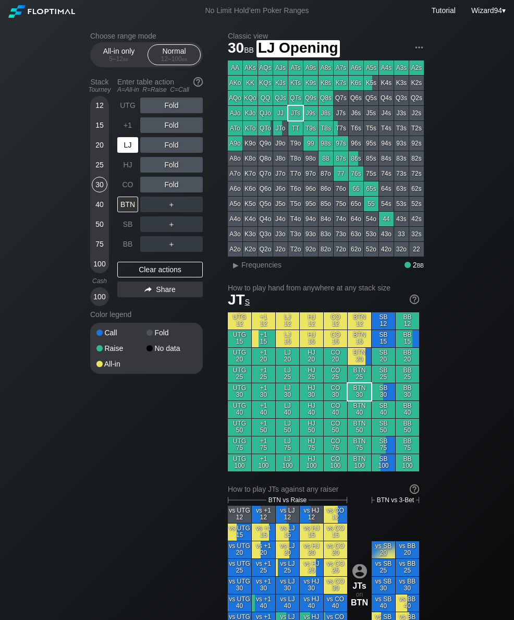
click at [134, 149] on div "LJ" at bounding box center [127, 145] width 21 height 16
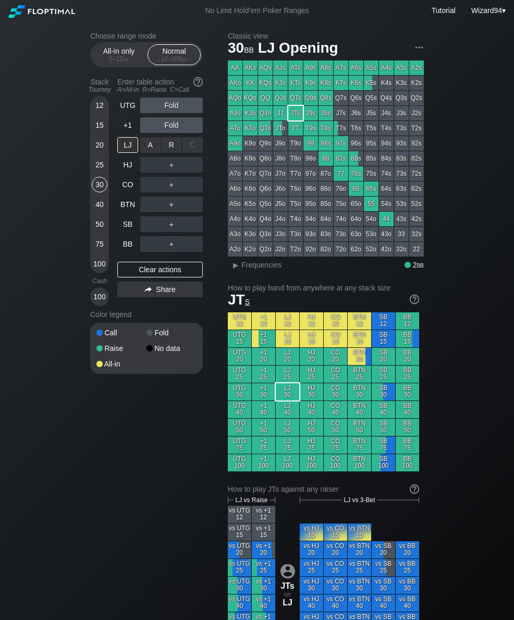
click at [177, 146] on div "R ✕" at bounding box center [172, 145] width 20 height 16
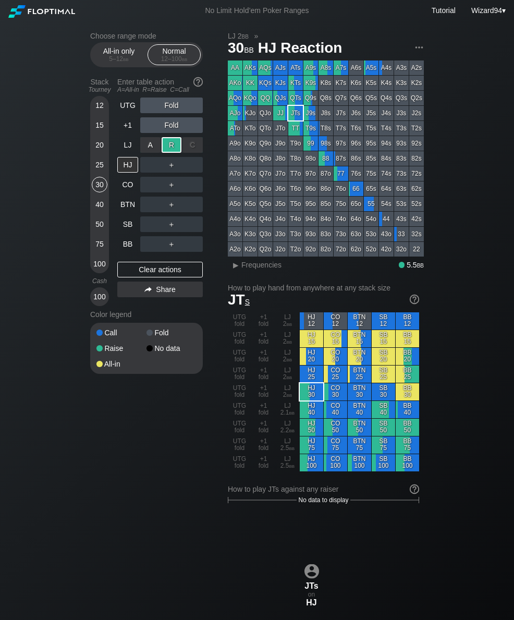
click at [128, 190] on div "CO" at bounding box center [127, 185] width 21 height 16
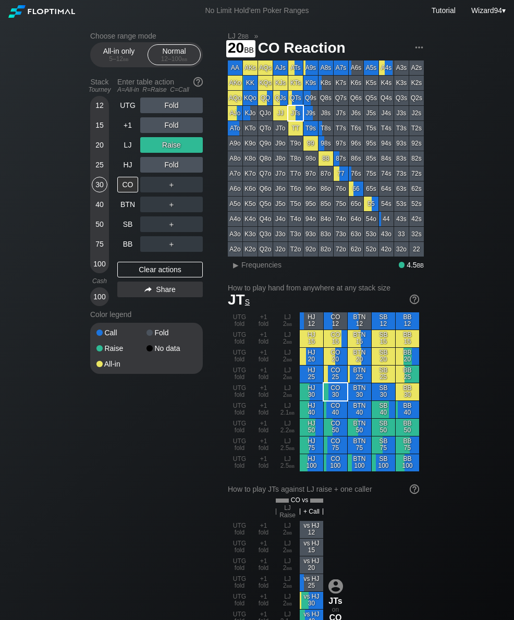
click at [93, 144] on div "20" at bounding box center [100, 145] width 16 height 16
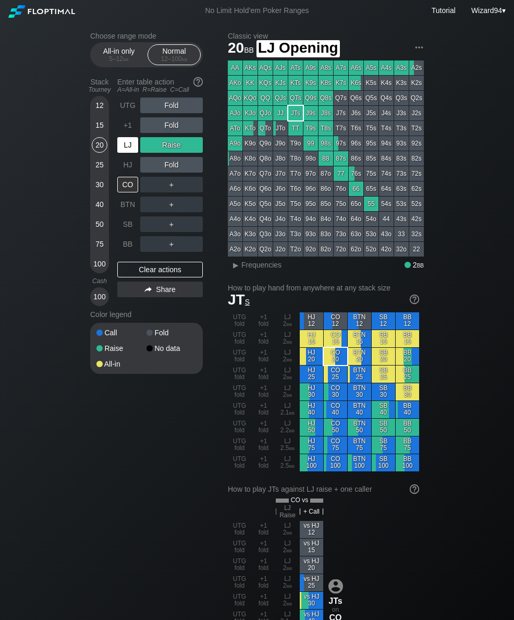
click at [132, 146] on div "LJ" at bounding box center [127, 145] width 21 height 16
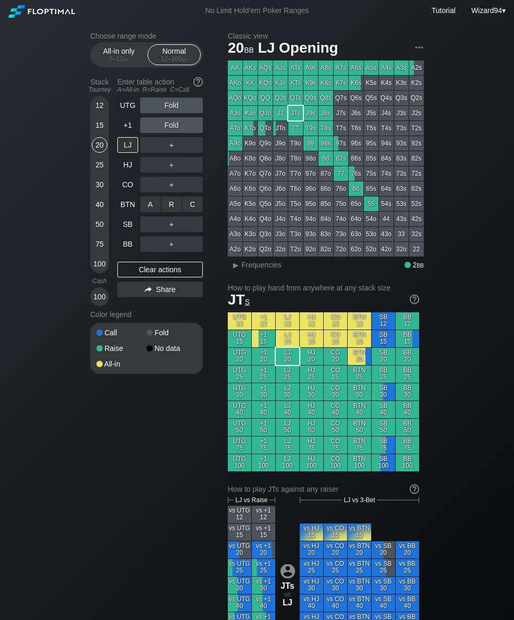
click at [162, 204] on div "R ✕" at bounding box center [172, 205] width 20 height 16
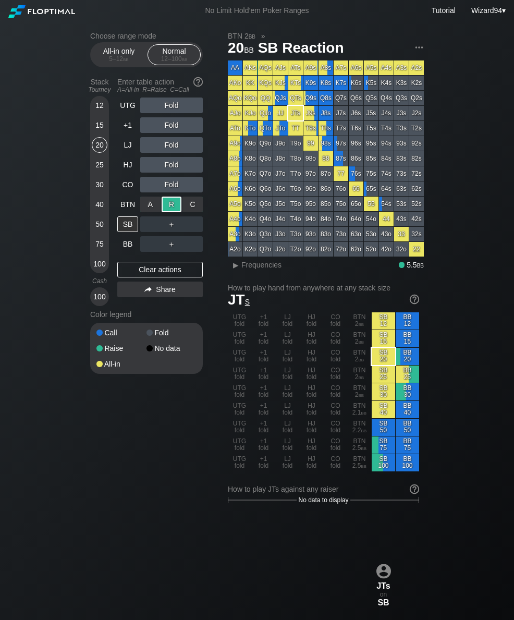
click at [103, 236] on div "50" at bounding box center [100, 226] width 16 height 20
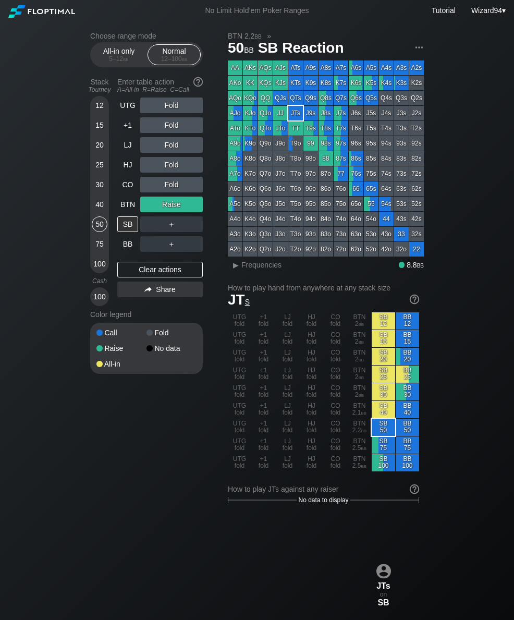
click at [126, 208] on div "BTN" at bounding box center [127, 205] width 21 height 16
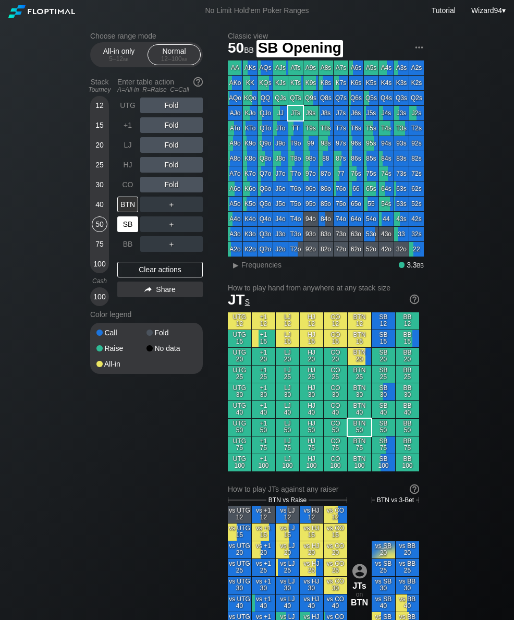
click at [127, 232] on div "SB" at bounding box center [127, 224] width 21 height 16
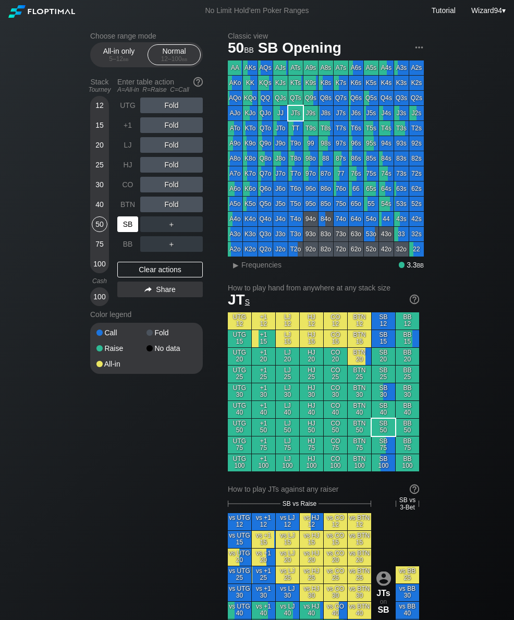
click at [123, 204] on div "BTN" at bounding box center [127, 205] width 21 height 16
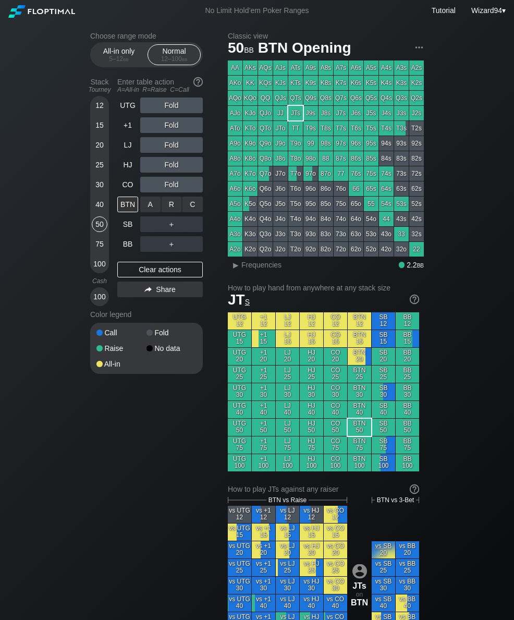
click at [167, 206] on div "R ✕" at bounding box center [172, 205] width 20 height 16
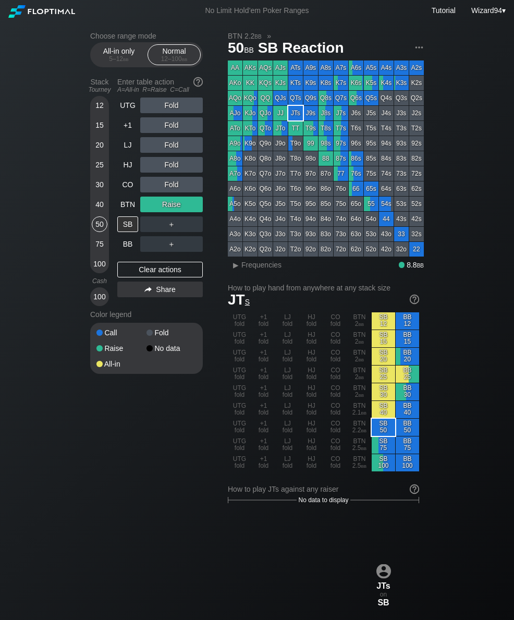
click at [126, 226] on div "SB" at bounding box center [127, 224] width 21 height 16
click at [92, 175] on div "25" at bounding box center [100, 167] width 16 height 20
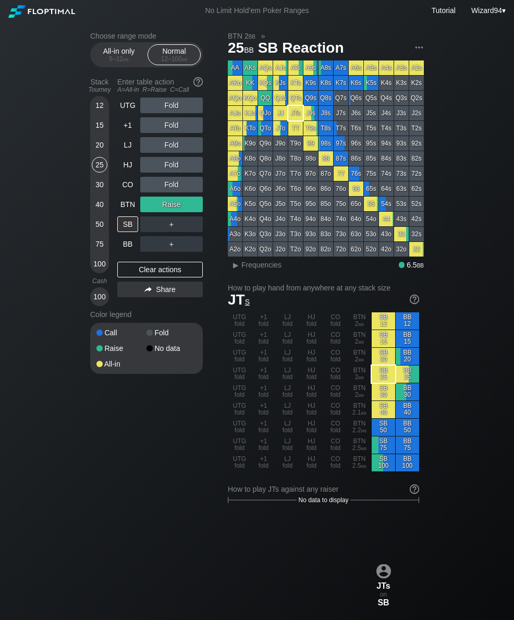
click at [132, 208] on div "BTN" at bounding box center [127, 205] width 21 height 16
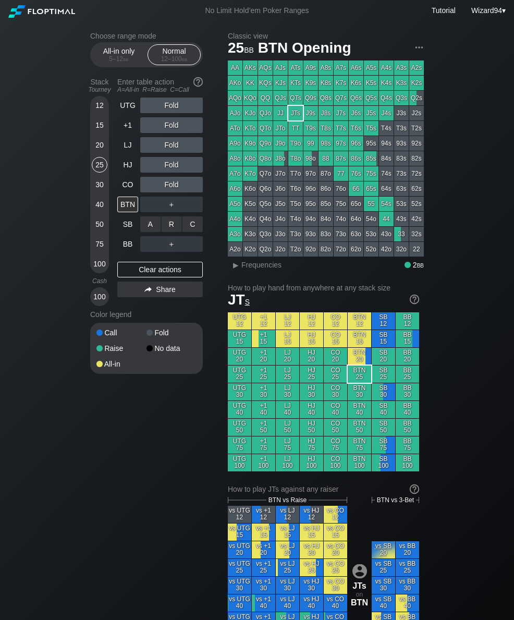
click at [174, 232] on div "R ✕" at bounding box center [172, 224] width 20 height 16
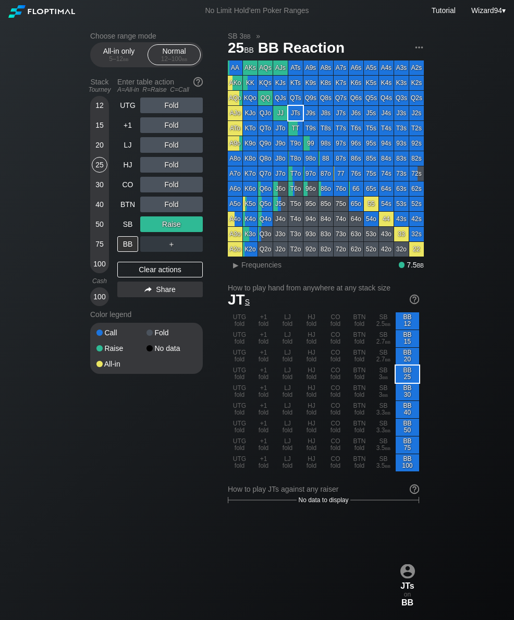
click at [110, 56] on div "All-in only 5 – 12 bb" at bounding box center [119, 55] width 48 height 20
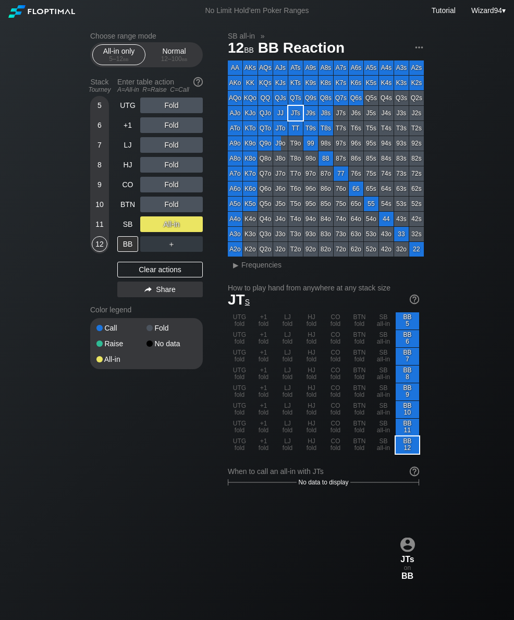
click at [95, 128] on div "6" at bounding box center [100, 125] width 16 height 16
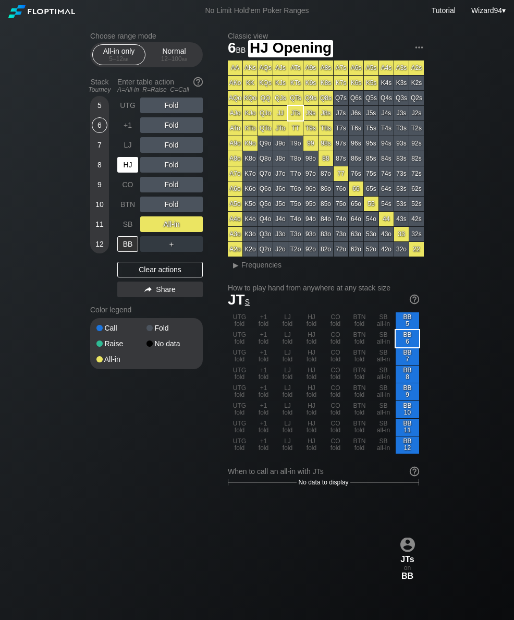
click at [123, 173] on div "HJ" at bounding box center [127, 165] width 21 height 16
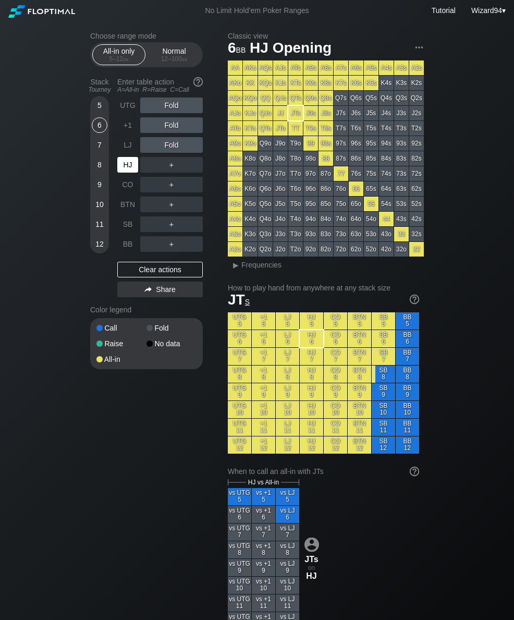
click at [126, 173] on div "HJ" at bounding box center [127, 165] width 21 height 16
click at [126, 168] on div "HJ" at bounding box center [127, 165] width 21 height 16
click at [174, 52] on div "Normal 12 – 100 bb" at bounding box center [174, 55] width 48 height 20
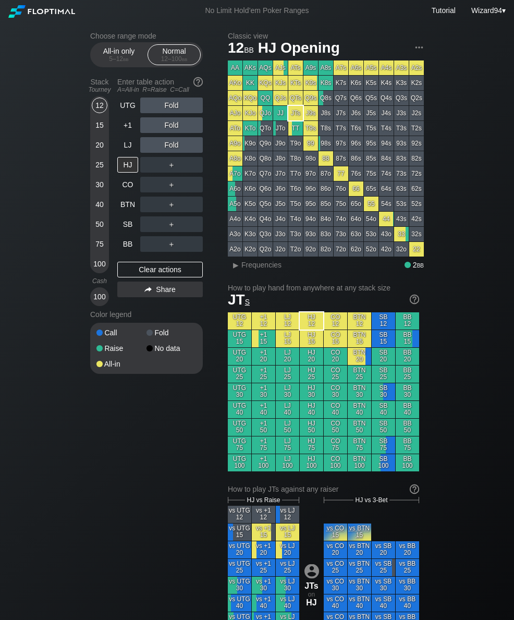
click at [93, 251] on div "75" at bounding box center [100, 244] width 16 height 16
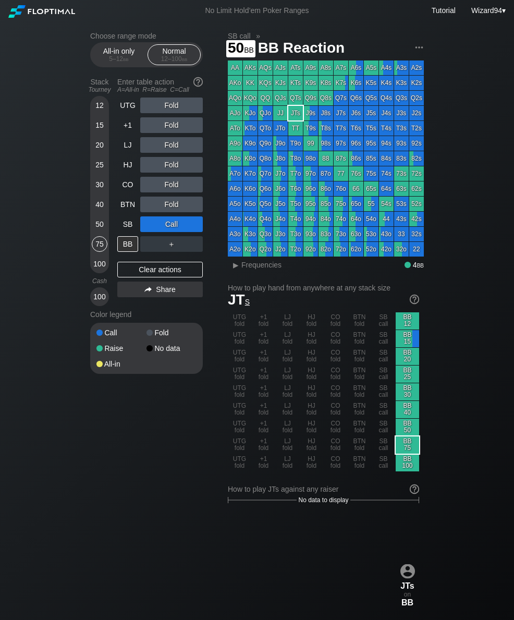
click at [95, 230] on div "50" at bounding box center [100, 224] width 16 height 16
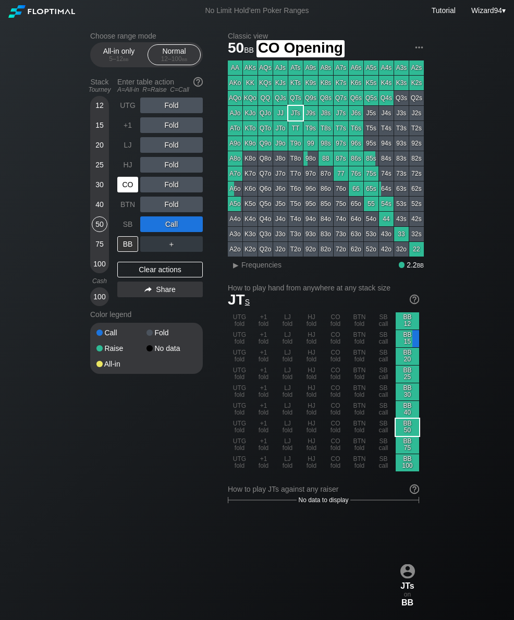
click at [128, 189] on div "CO" at bounding box center [127, 185] width 21 height 16
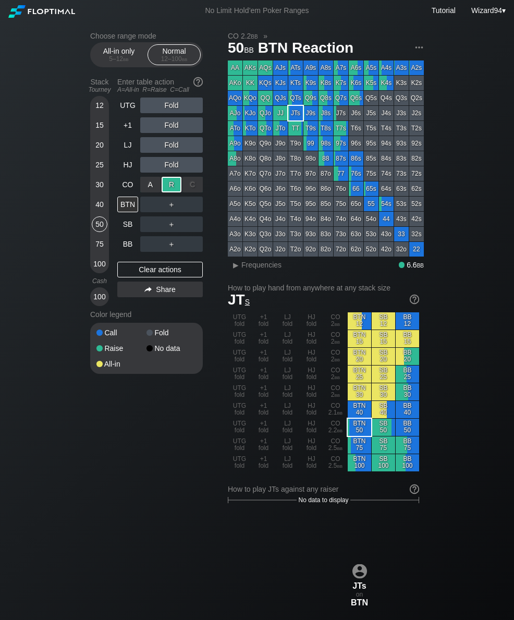
click at [132, 250] on div "BB" at bounding box center [127, 244] width 21 height 16
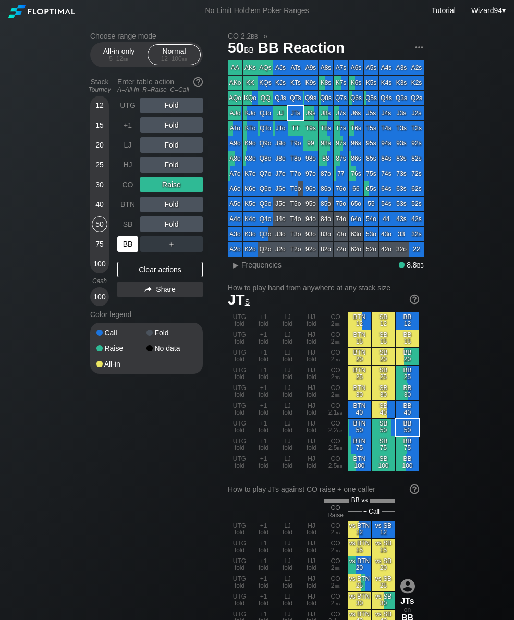
click at [97, 470] on div "Choose range mode All-in only 5 – 12 bb Normal 12 – 100 bb Stack Tourney Enter …" at bounding box center [257, 625] width 351 height 1208
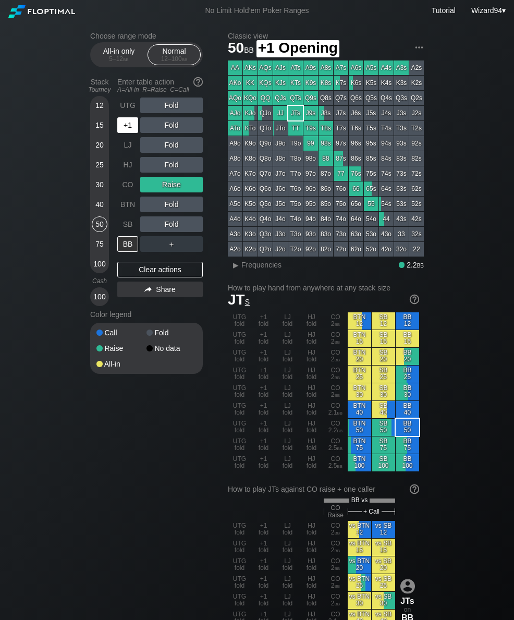
click at [125, 133] on div "+1" at bounding box center [127, 125] width 21 height 16
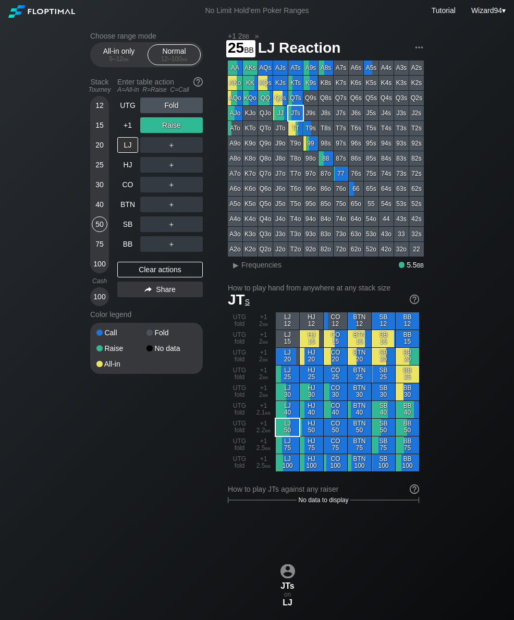
click at [98, 173] on div "25" at bounding box center [100, 165] width 16 height 16
click at [128, 131] on div "+1" at bounding box center [127, 125] width 21 height 16
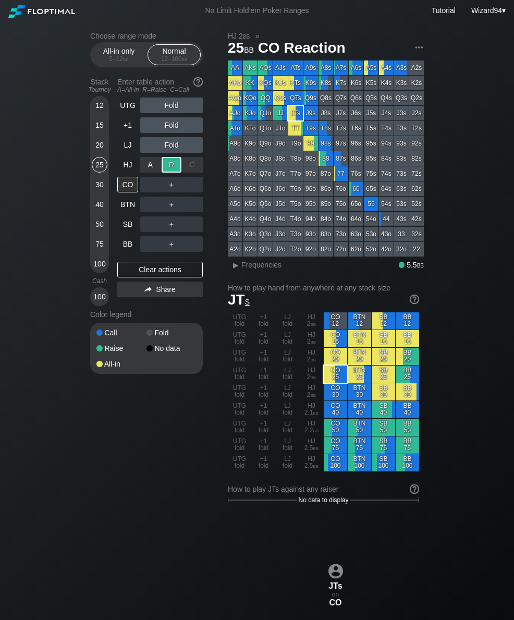
click at [126, 251] on div "BB" at bounding box center [127, 244] width 21 height 16
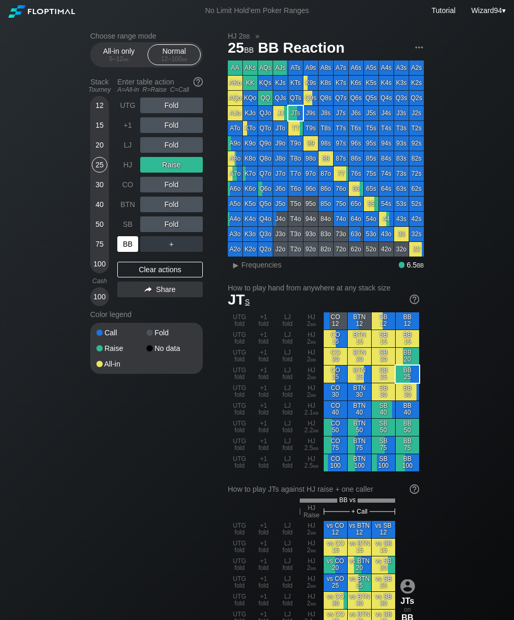
click at [131, 173] on div "HJ" at bounding box center [127, 165] width 21 height 16
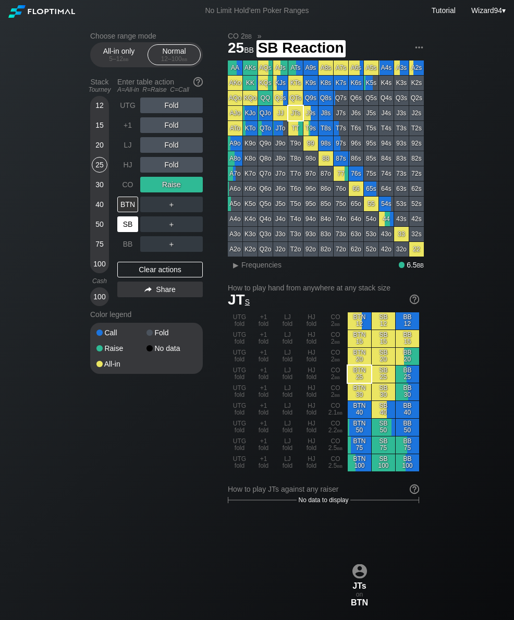
click at [126, 231] on div "SB" at bounding box center [127, 224] width 21 height 16
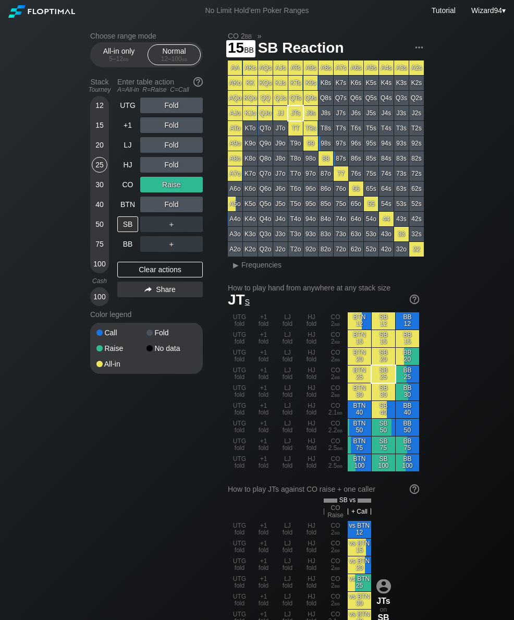
click at [101, 133] on div "15" at bounding box center [100, 125] width 16 height 16
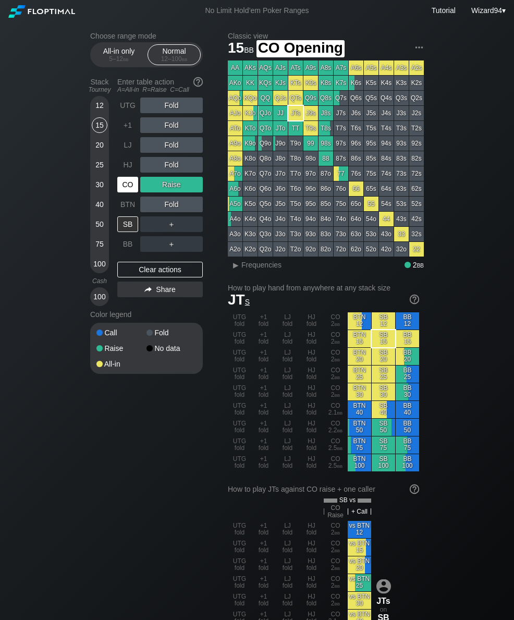
click at [126, 191] on div "CO" at bounding box center [127, 185] width 21 height 16
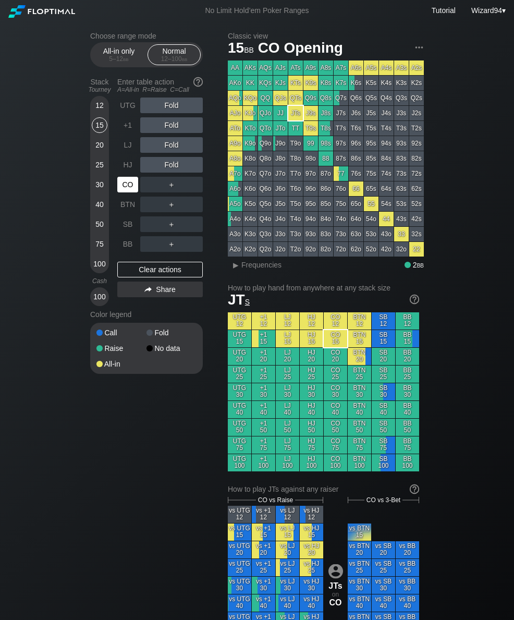
click at [121, 192] on div "CO" at bounding box center [127, 185] width 21 height 16
click at [95, 113] on div "12" at bounding box center [100, 106] width 16 height 16
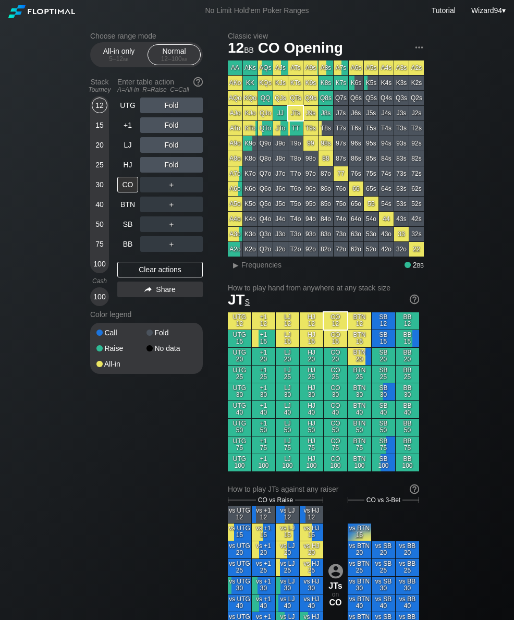
click at [102, 170] on div "25" at bounding box center [100, 165] width 16 height 16
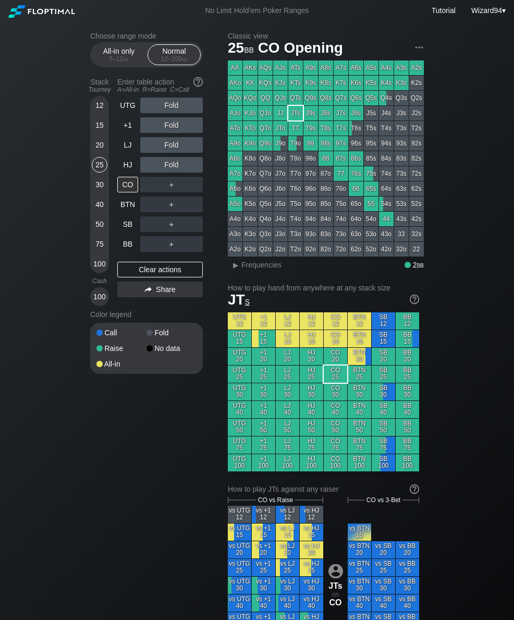
click at [134, 231] on div "SB" at bounding box center [127, 224] width 21 height 16
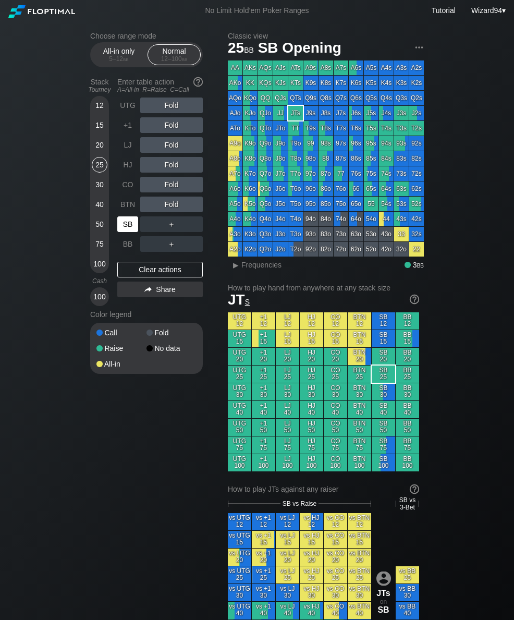
click at [124, 230] on div "SB" at bounding box center [127, 224] width 21 height 16
click at [122, 149] on div "LJ" at bounding box center [127, 145] width 21 height 16
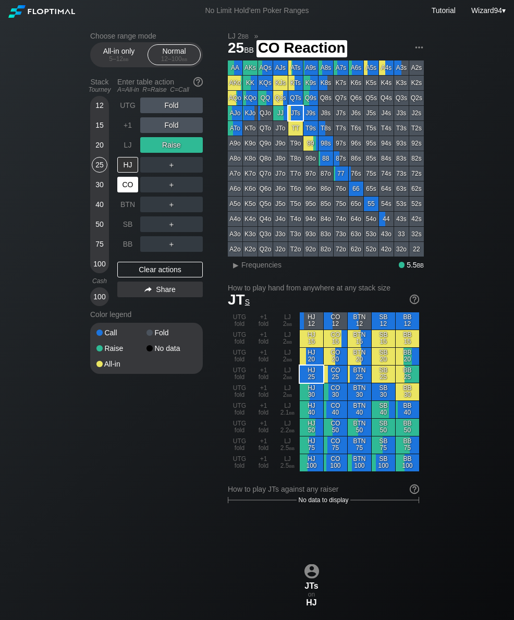
click at [124, 192] on div "CO" at bounding box center [127, 185] width 21 height 16
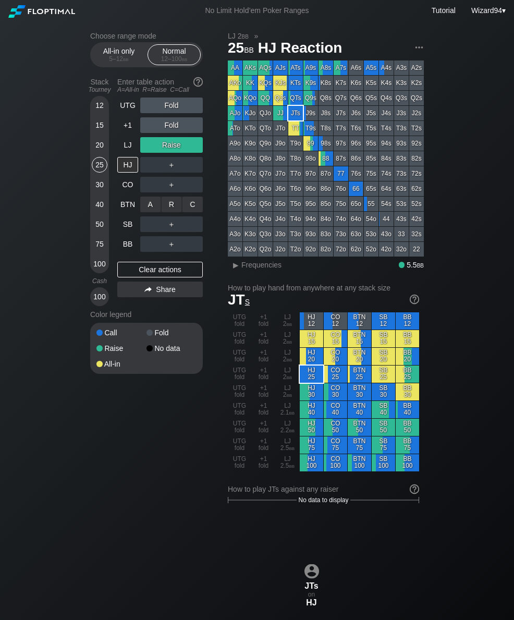
click at [175, 210] on div "R ✕" at bounding box center [172, 205] width 20 height 16
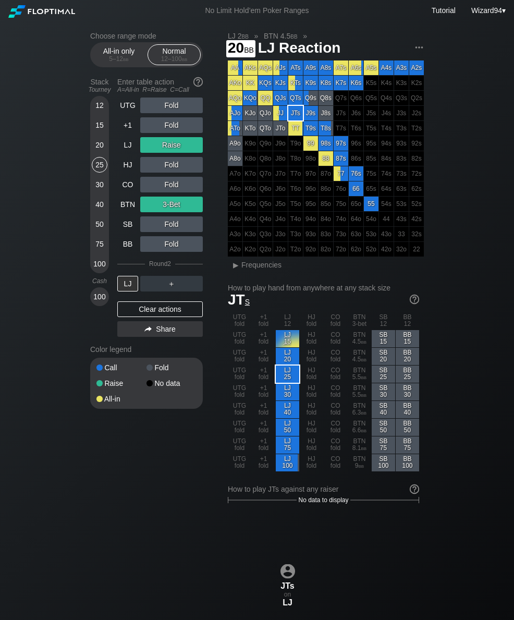
click at [98, 151] on div "20" at bounding box center [100, 145] width 16 height 16
click at [0, 49] on div "Choose range mode All-in only 5 – 12 bb Normal 12 – 100 bb Stack Tourney Enter …" at bounding box center [257, 617] width 514 height 1192
click at [110, 120] on div "Stack Tourney Enter table action A=All-in R=Raise C=Call [PHONE_NUMBER] [PHONE_…" at bounding box center [146, 208] width 113 height 268
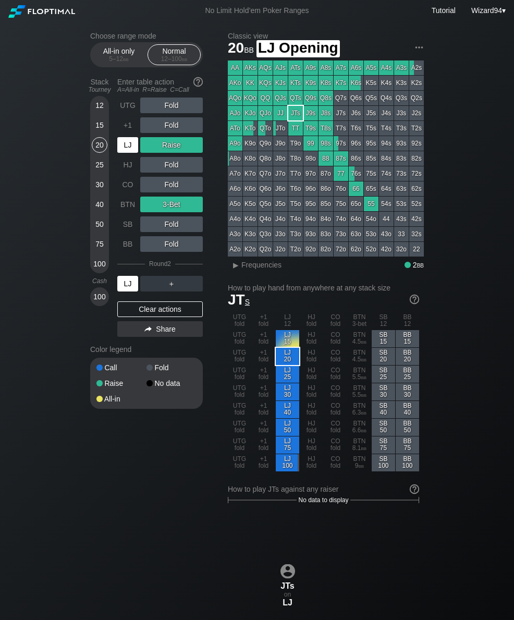
click at [129, 150] on div "LJ" at bounding box center [127, 145] width 21 height 16
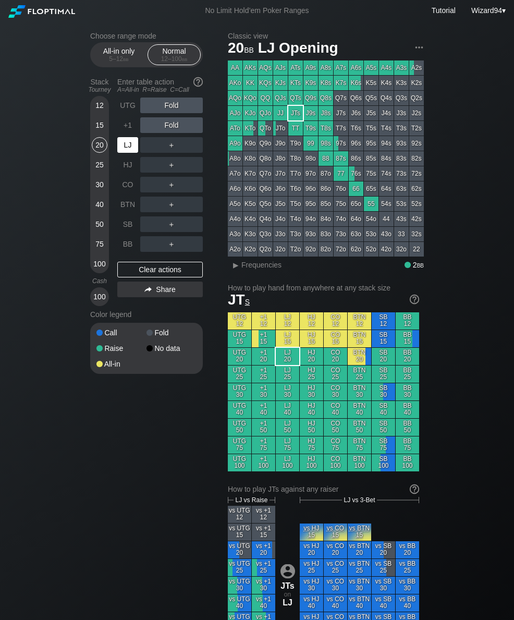
click at [125, 150] on div "LJ" at bounding box center [127, 145] width 21 height 16
click at [196, 227] on div "C ✕" at bounding box center [193, 224] width 20 height 16
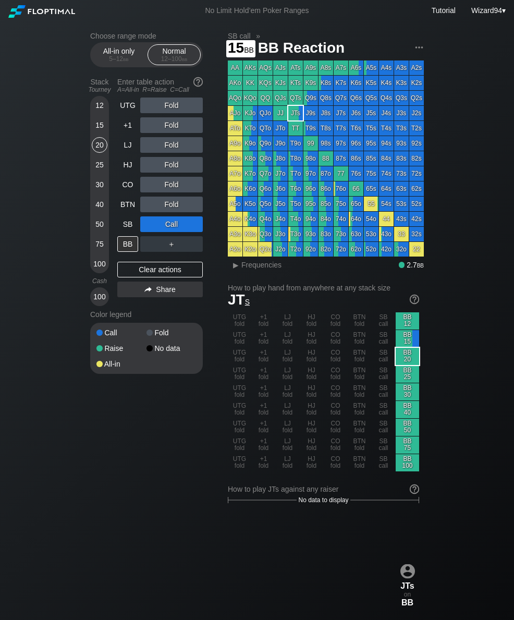
click at [93, 132] on div "15" at bounding box center [100, 125] width 16 height 16
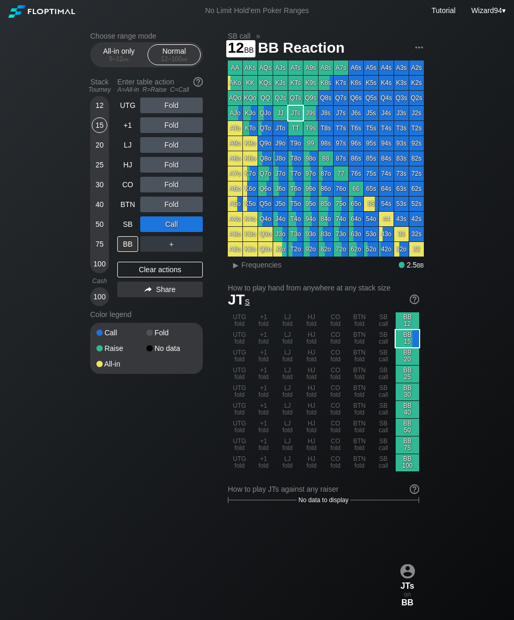
click at [105, 113] on div "12" at bounding box center [100, 106] width 16 height 16
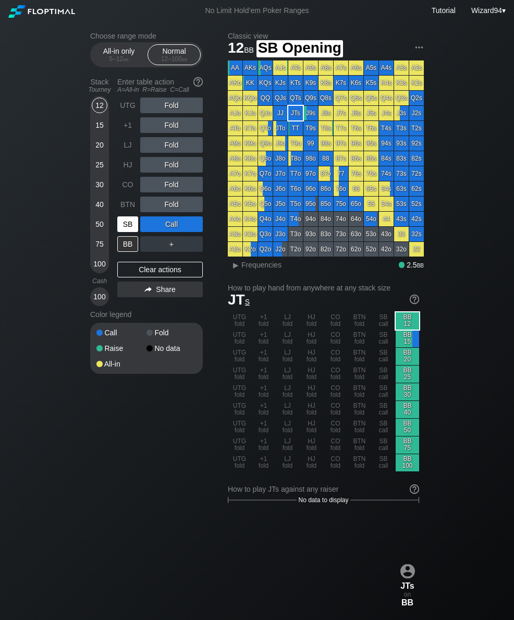
click at [131, 223] on div "SB" at bounding box center [127, 224] width 21 height 16
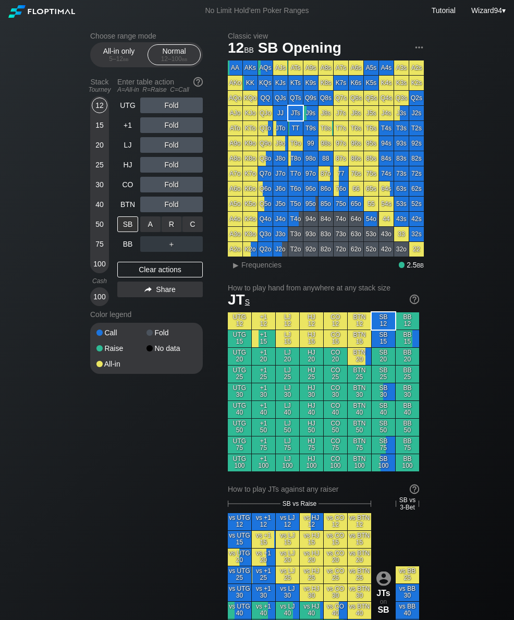
click at [171, 230] on div "R ✕" at bounding box center [172, 224] width 20 height 16
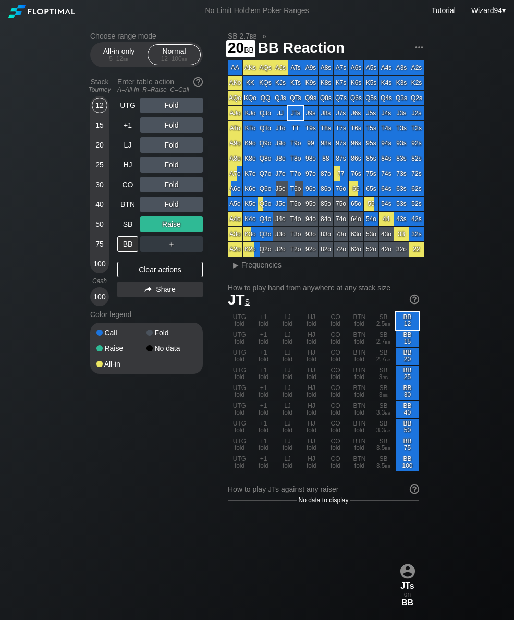
click at [101, 153] on div "20" at bounding box center [100, 145] width 16 height 16
click at [134, 192] on div "CO" at bounding box center [127, 185] width 21 height 16
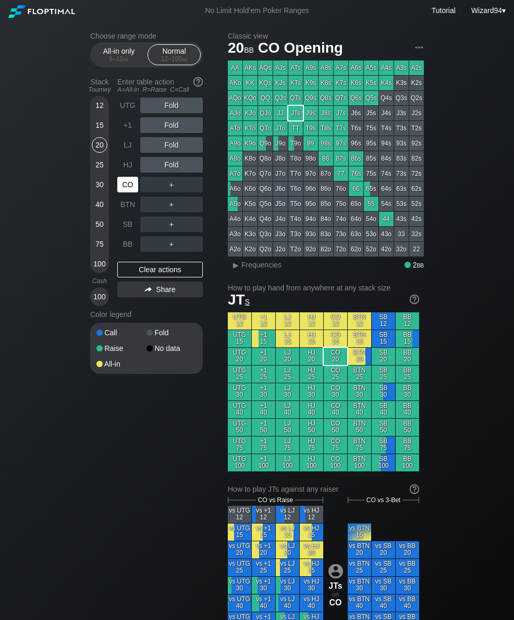
click at [131, 192] on div "CO" at bounding box center [127, 185] width 21 height 16
click at [117, 187] on div "Stack Tourney Enter table action A=All-in R=Raise C=Call [PHONE_NUMBER] [PHONE_…" at bounding box center [146, 190] width 113 height 233
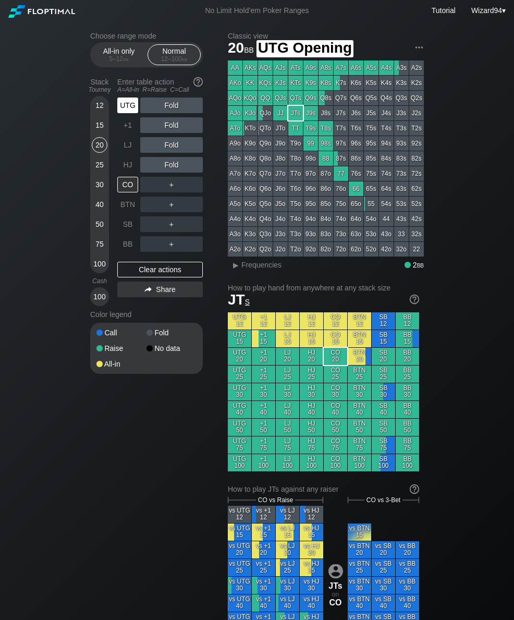
click at [120, 113] on div "UTG" at bounding box center [127, 106] width 21 height 16
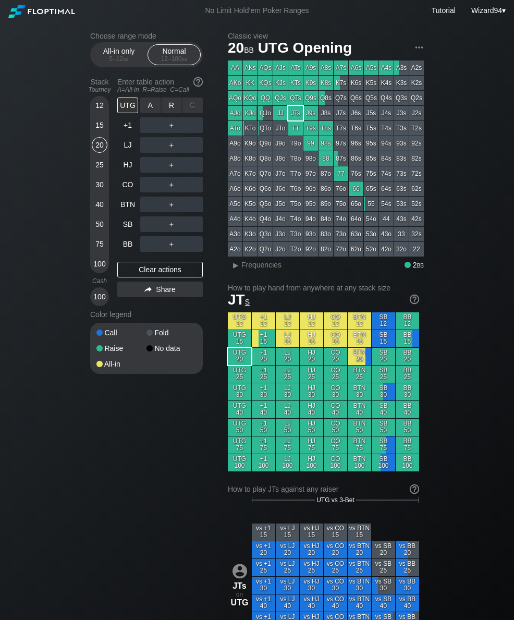
click at [174, 113] on div "R ✕" at bounding box center [172, 106] width 20 height 16
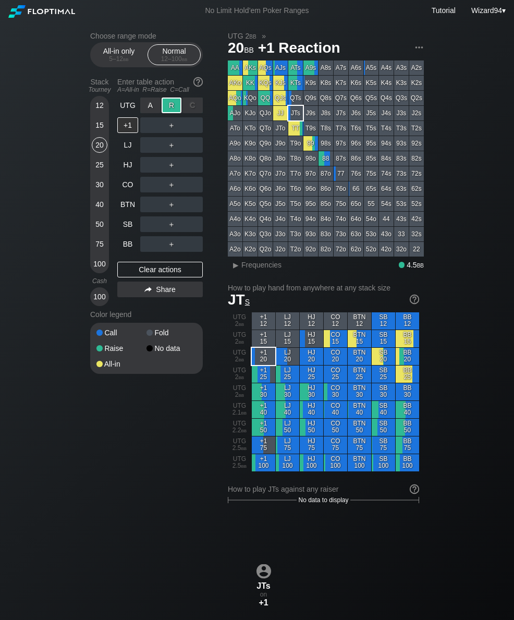
click at [128, 248] on div "BB" at bounding box center [127, 244] width 21 height 16
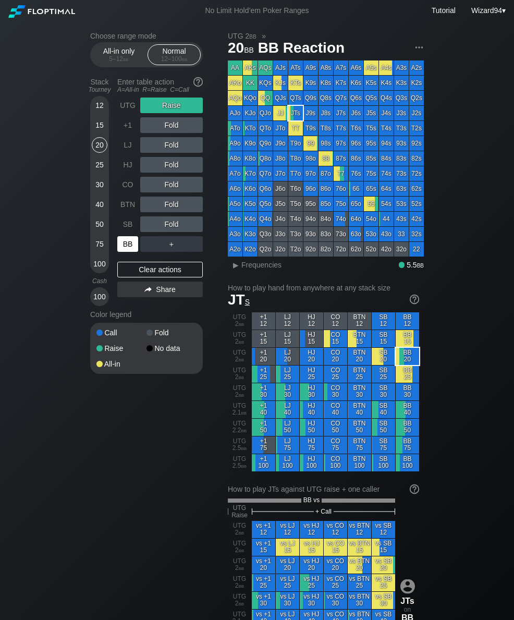
click at [94, 112] on div "12" at bounding box center [100, 106] width 16 height 16
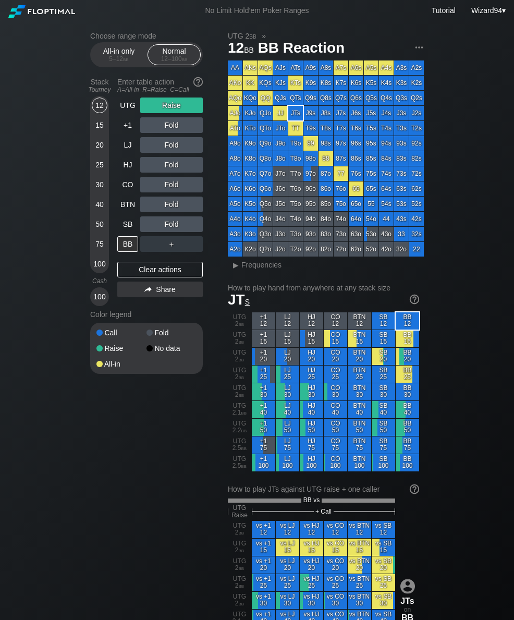
click at [103, 128] on div "15" at bounding box center [100, 125] width 16 height 16
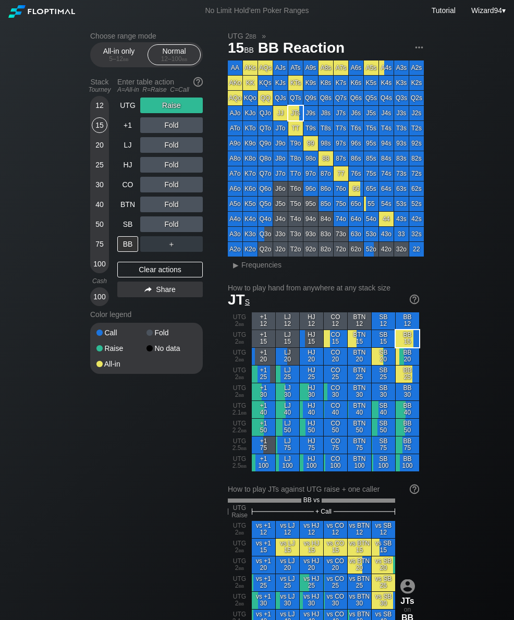
click at [129, 109] on div "UTG" at bounding box center [127, 106] width 21 height 16
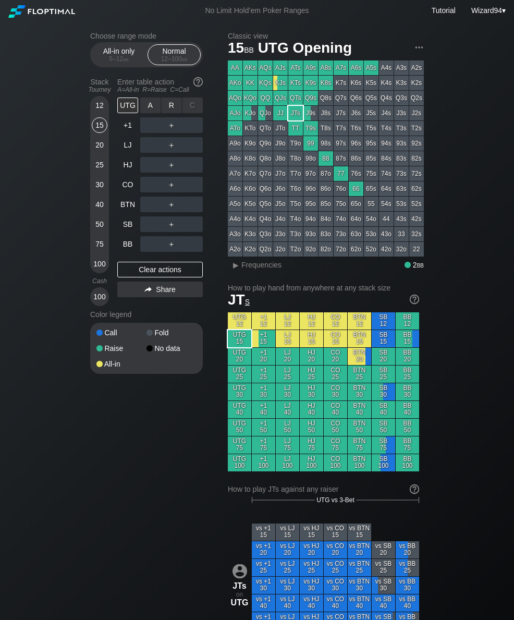
click at [176, 113] on div "R ✕" at bounding box center [172, 106] width 20 height 16
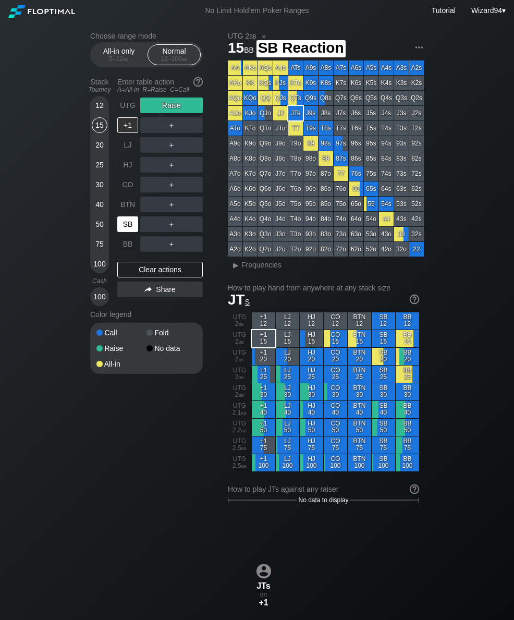
click at [132, 232] on div "SB" at bounding box center [127, 224] width 21 height 16
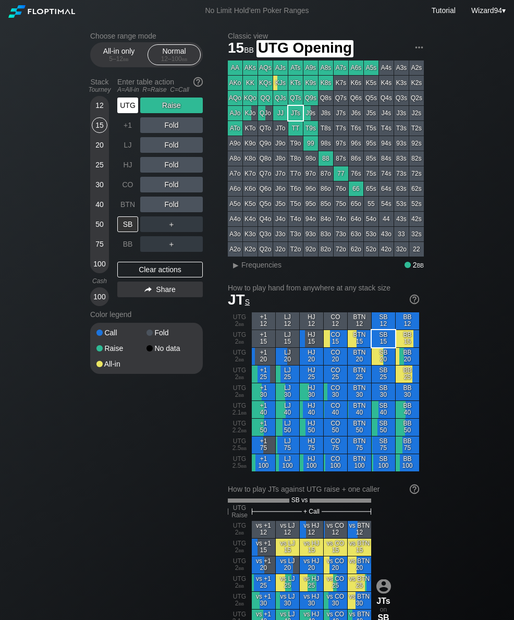
click at [124, 109] on div "UTG" at bounding box center [127, 106] width 21 height 16
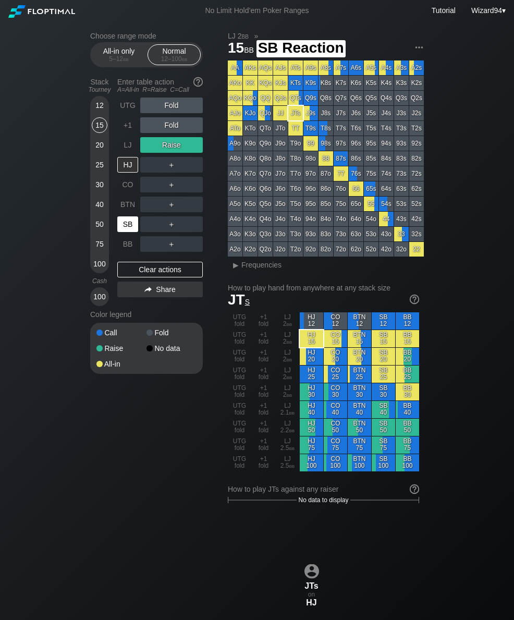
click at [125, 232] on div "SB" at bounding box center [127, 224] width 21 height 16
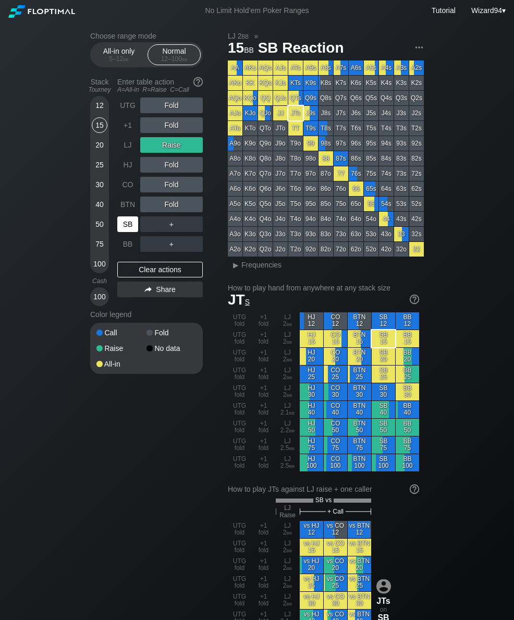
click at [131, 152] on div "LJ" at bounding box center [127, 145] width 21 height 16
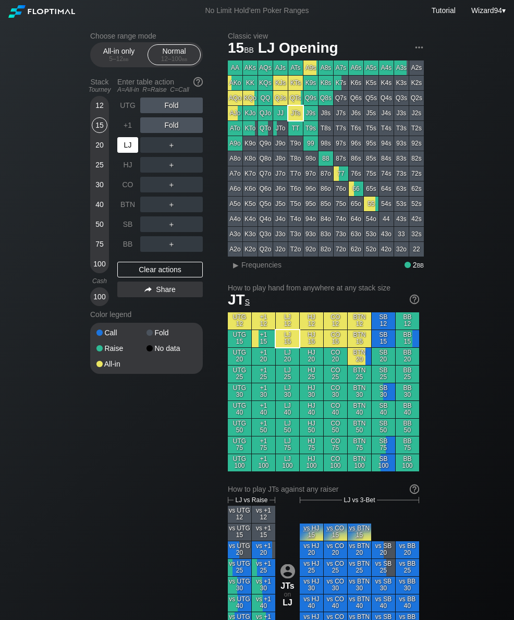
click at [130, 151] on div "LJ" at bounding box center [127, 145] width 21 height 16
click at [120, 167] on div "HJ" at bounding box center [127, 165] width 21 height 16
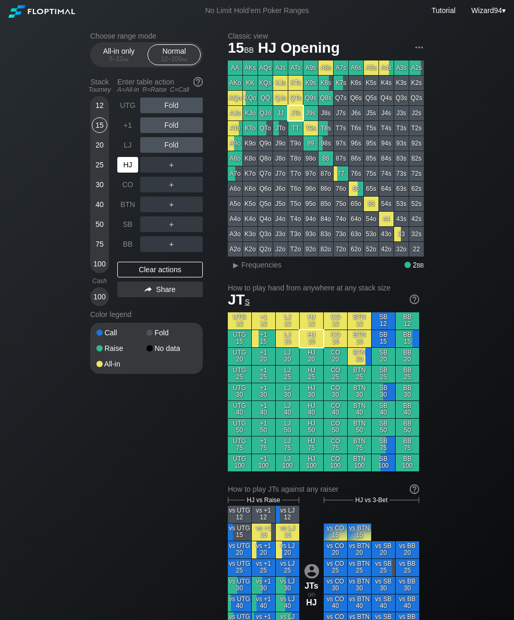
click at [98, 113] on div "12" at bounding box center [100, 106] width 16 height 16
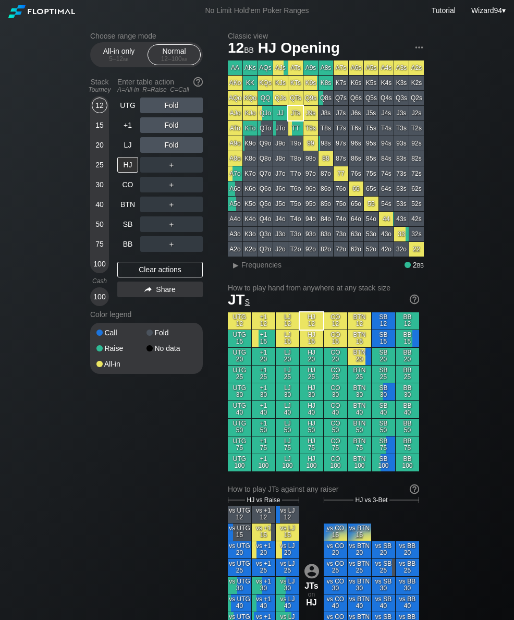
click at [98, 126] on div "15" at bounding box center [100, 125] width 16 height 16
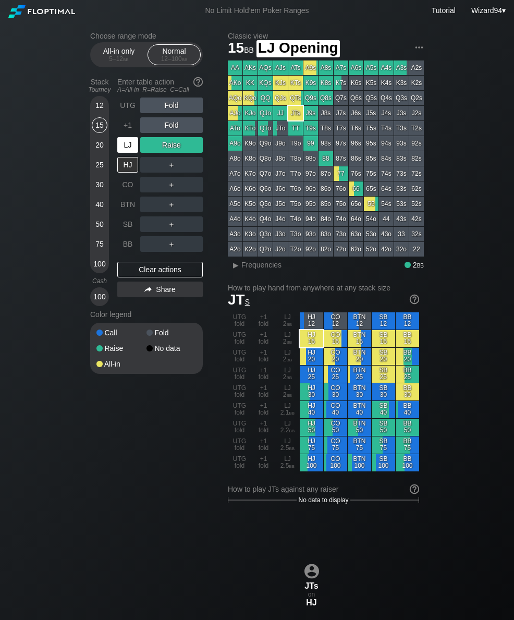
click at [123, 153] on div "LJ" at bounding box center [127, 145] width 21 height 16
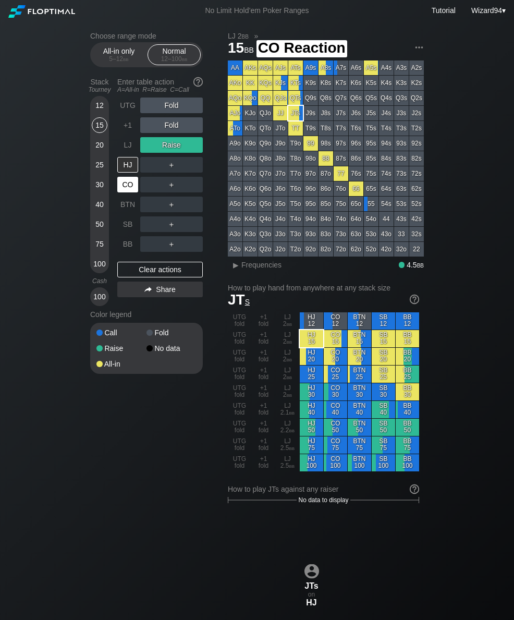
click at [126, 192] on div "CO" at bounding box center [127, 185] width 21 height 16
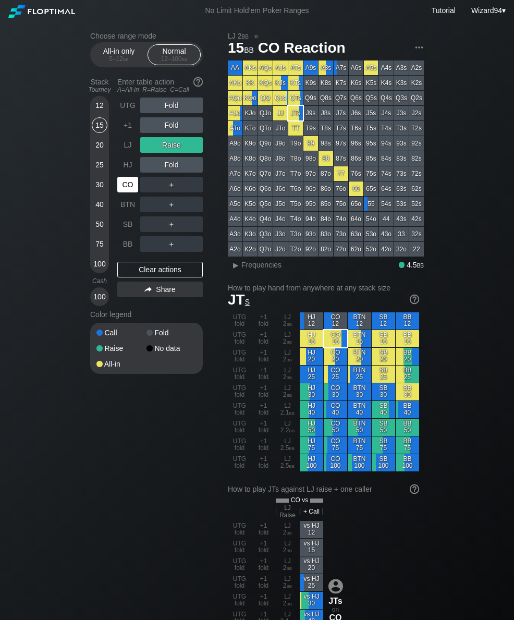
click at [117, 59] on div "5 – 12 bb" at bounding box center [119, 58] width 44 height 7
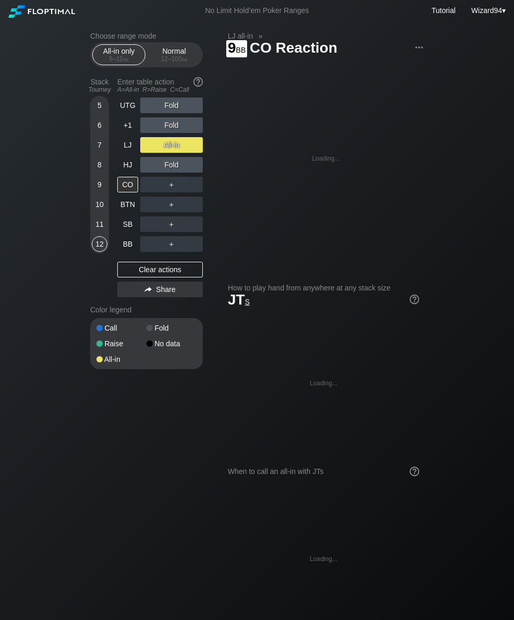
click at [99, 188] on div "9" at bounding box center [100, 185] width 16 height 16
click at [131, 143] on div "LJ" at bounding box center [127, 145] width 21 height 16
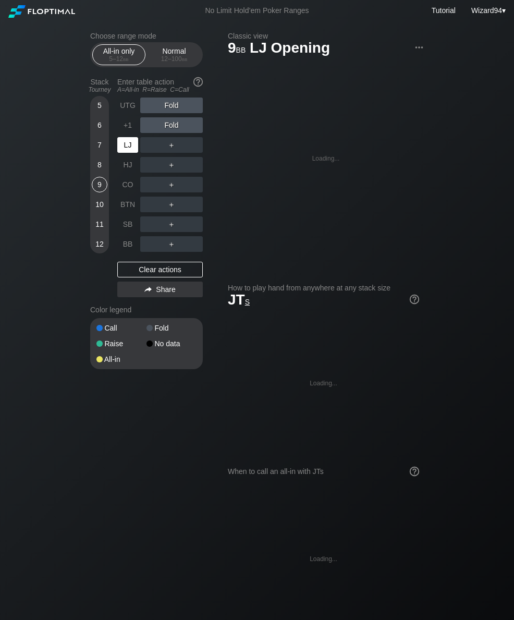
click at [130, 143] on div "LJ" at bounding box center [127, 145] width 21 height 16
click at [125, 149] on div "LJ" at bounding box center [127, 145] width 21 height 16
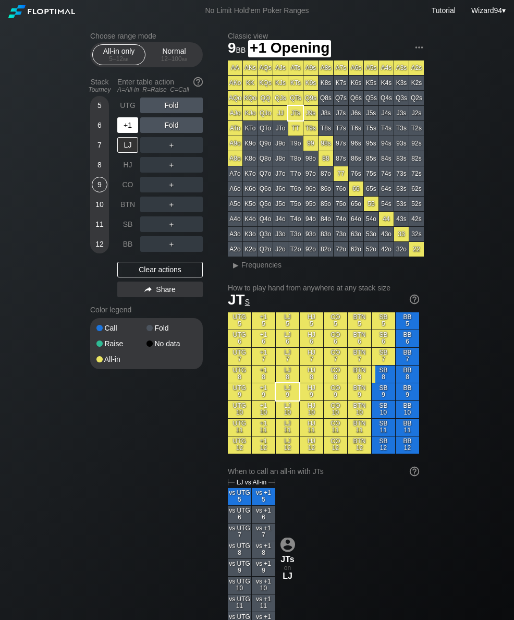
click at [129, 129] on div "+1" at bounding box center [127, 125] width 21 height 16
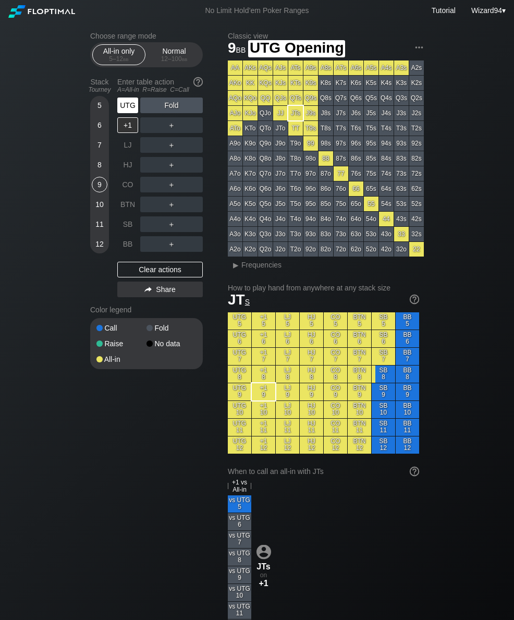
click at [119, 113] on div "UTG" at bounding box center [127, 106] width 21 height 16
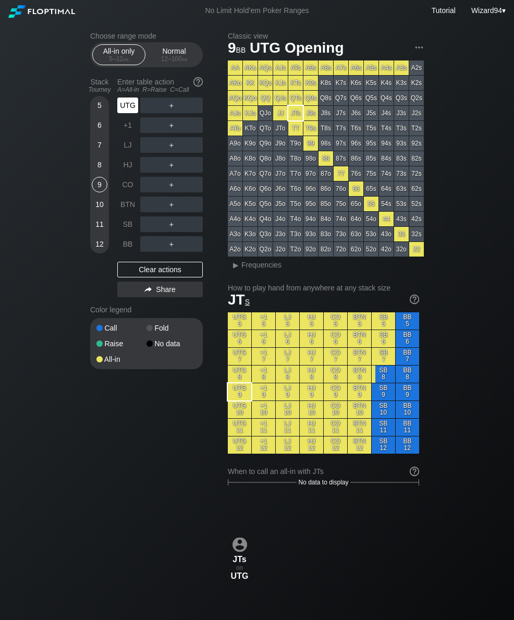
click at [125, 131] on div "+1" at bounding box center [127, 125] width 21 height 16
